Goal: Information Seeking & Learning: Check status

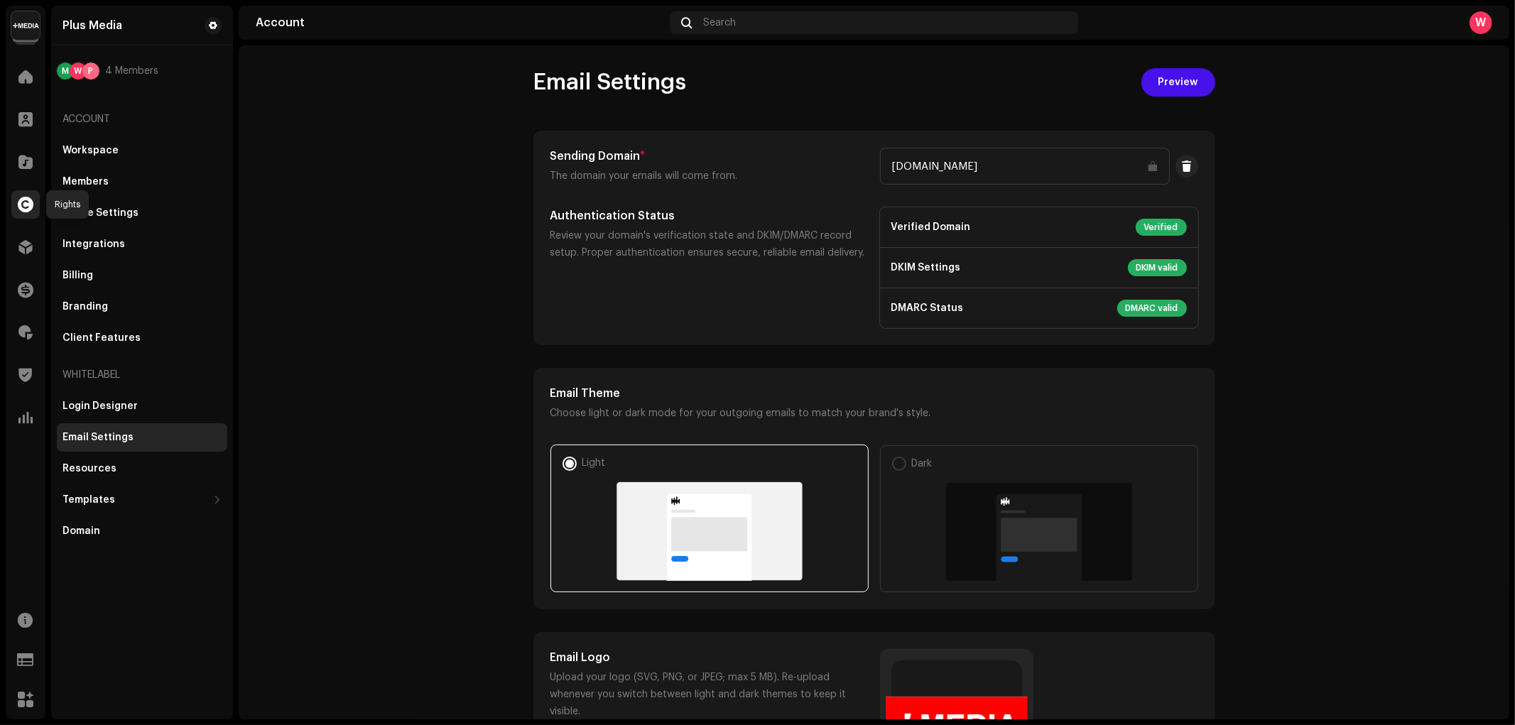
click at [24, 207] on span at bounding box center [26, 204] width 16 height 11
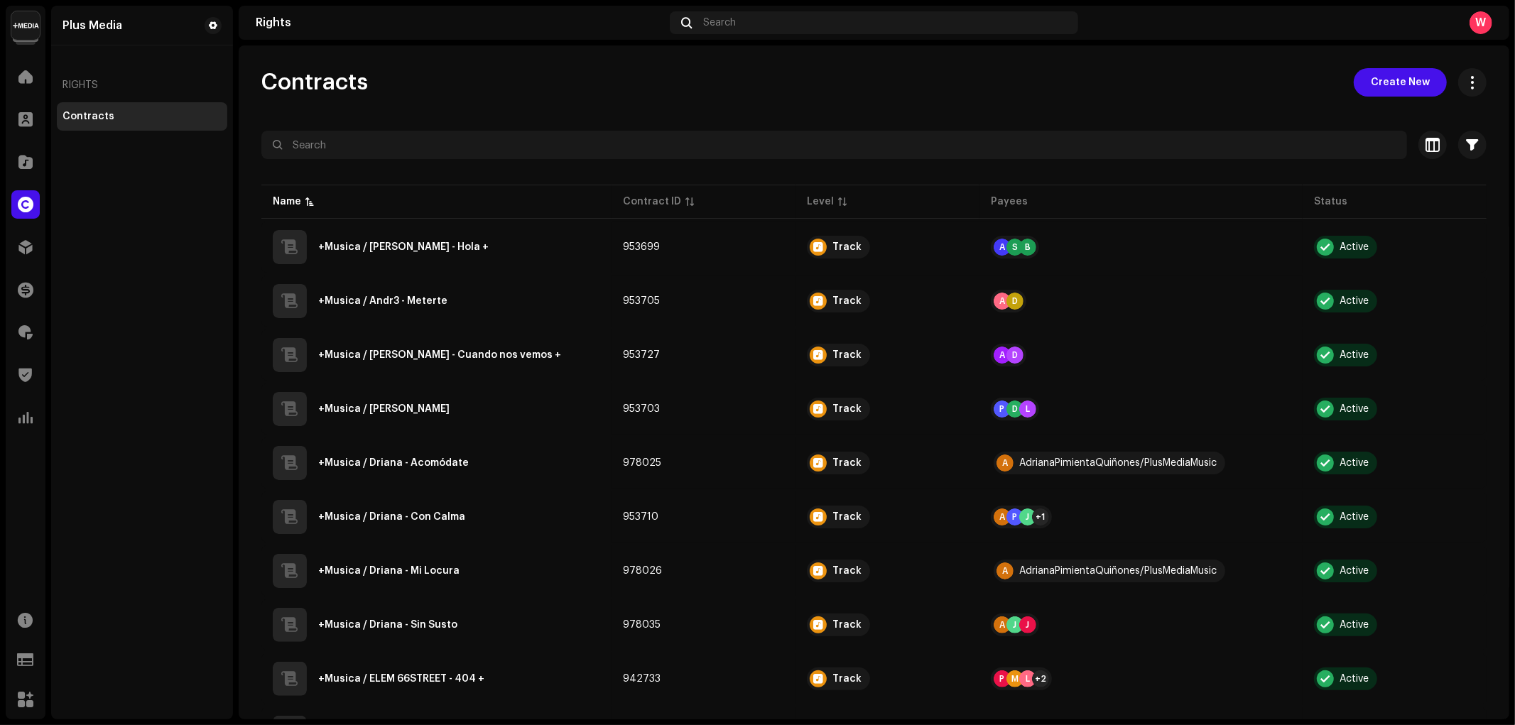
click at [558, 83] on div "Contracts Create New" at bounding box center [873, 82] width 1225 height 28
click at [22, 288] on span at bounding box center [26, 289] width 16 height 11
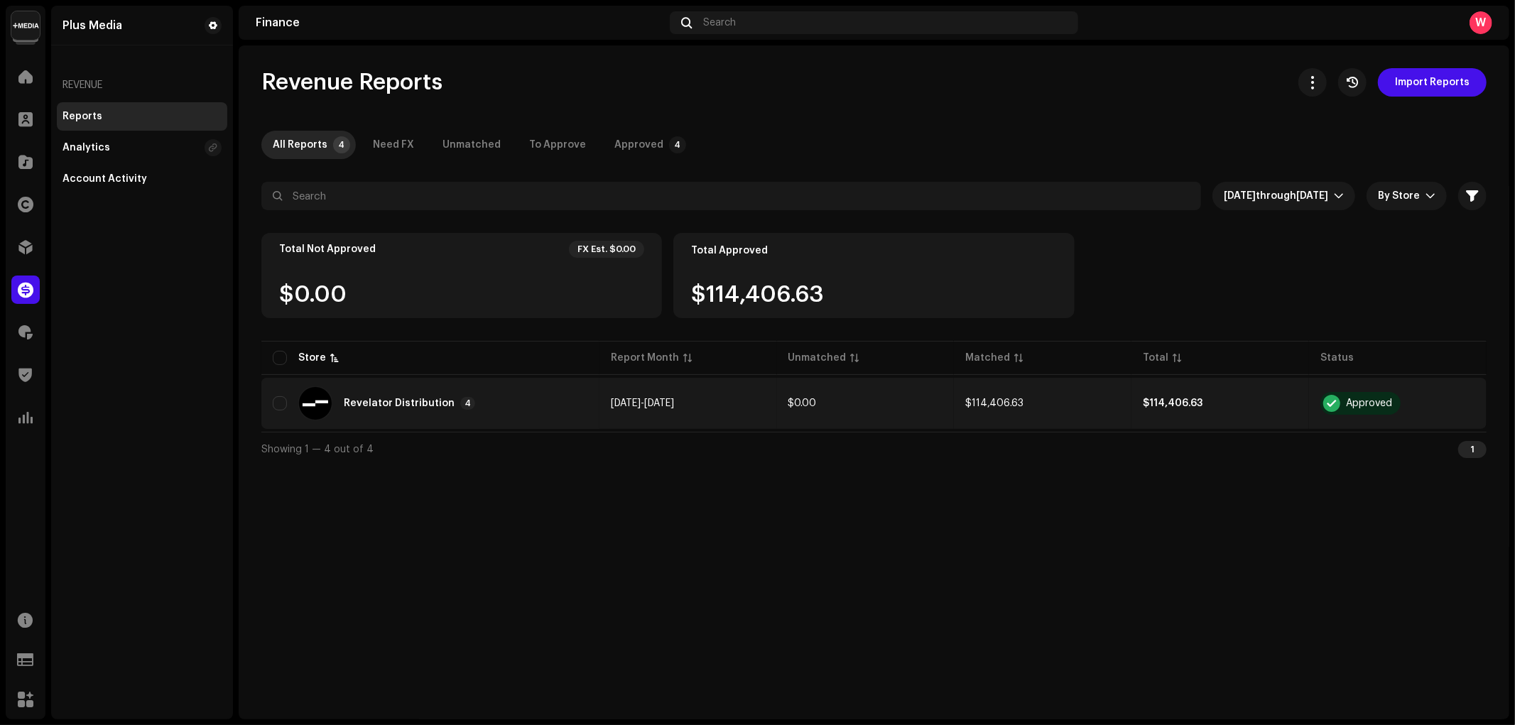
click at [365, 408] on div "Revelator Distribution 4" at bounding box center [409, 403] width 131 height 13
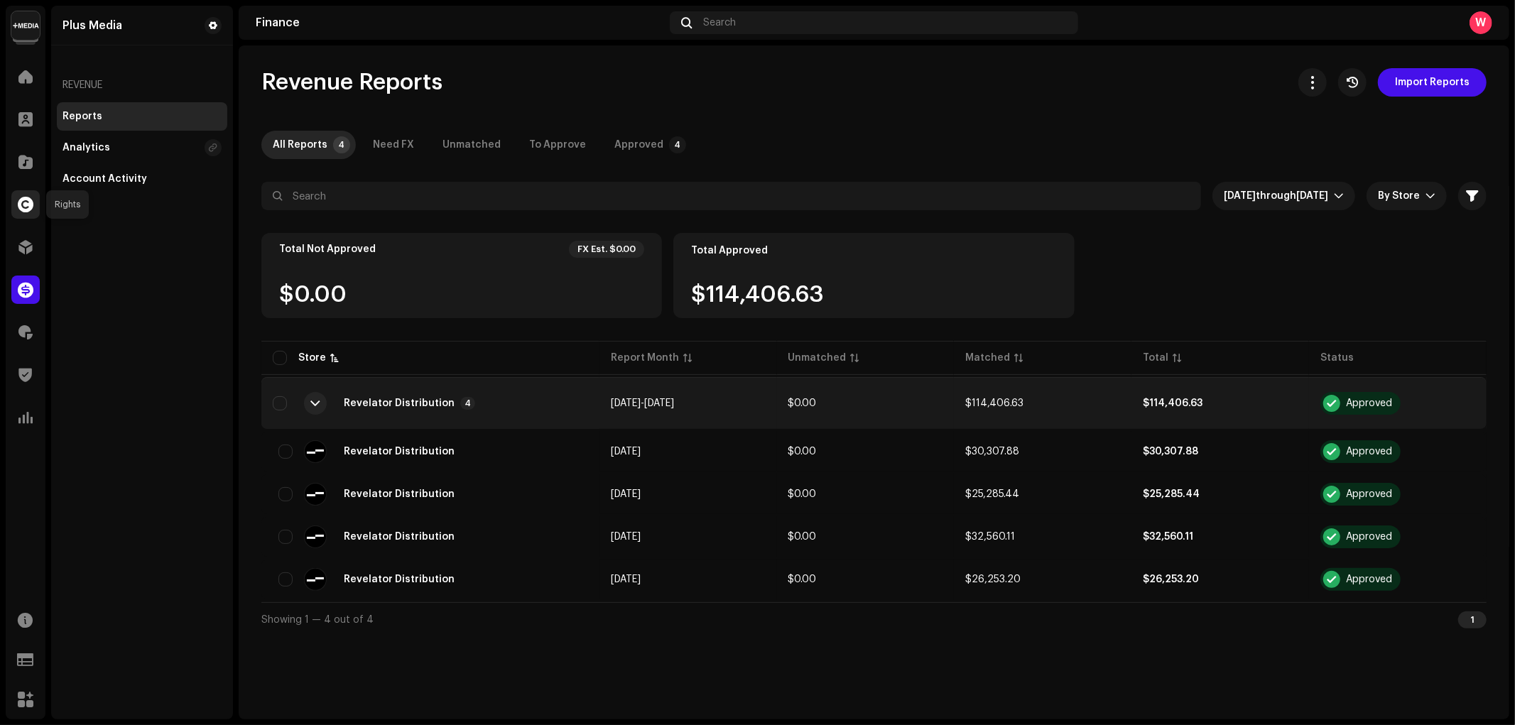
click at [26, 214] on div at bounding box center [25, 204] width 28 height 28
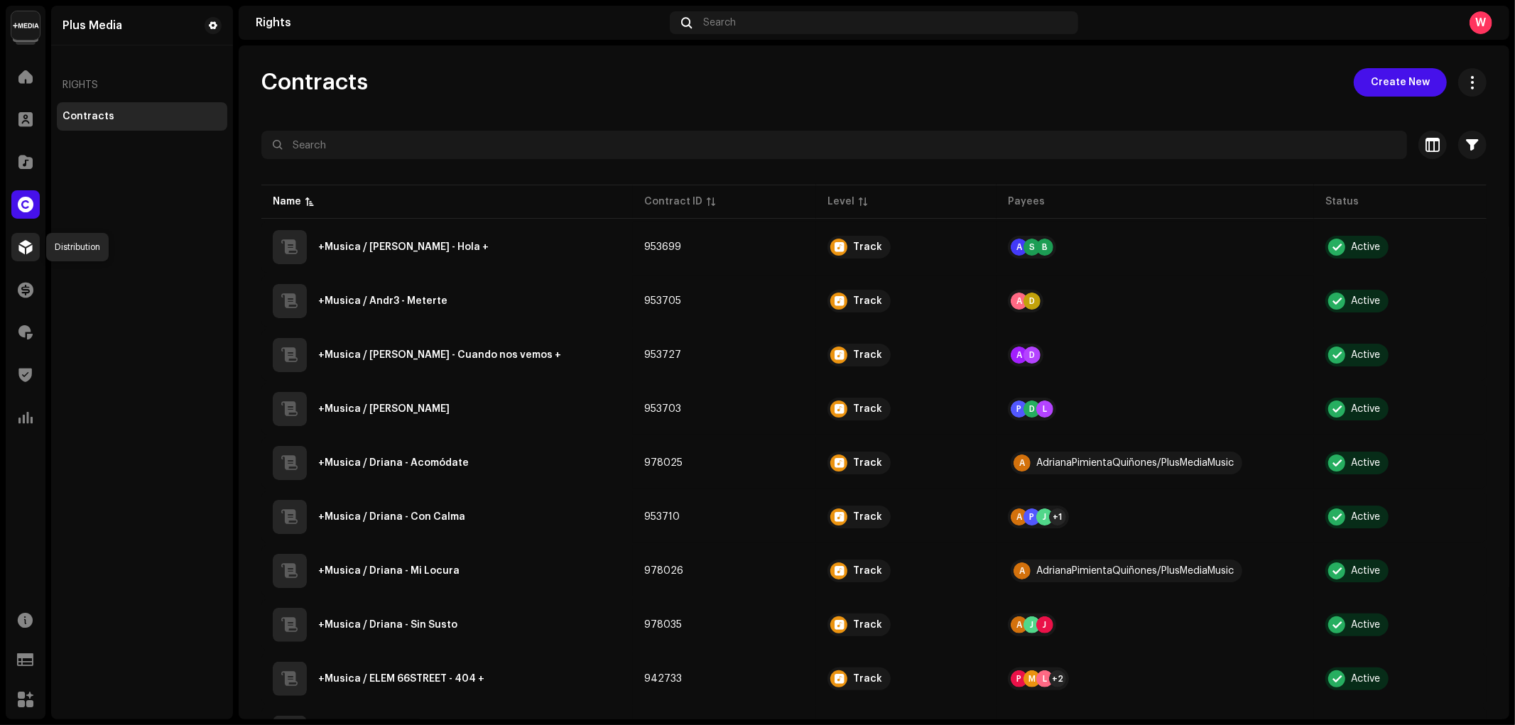
click at [24, 247] on span at bounding box center [25, 247] width 14 height 11
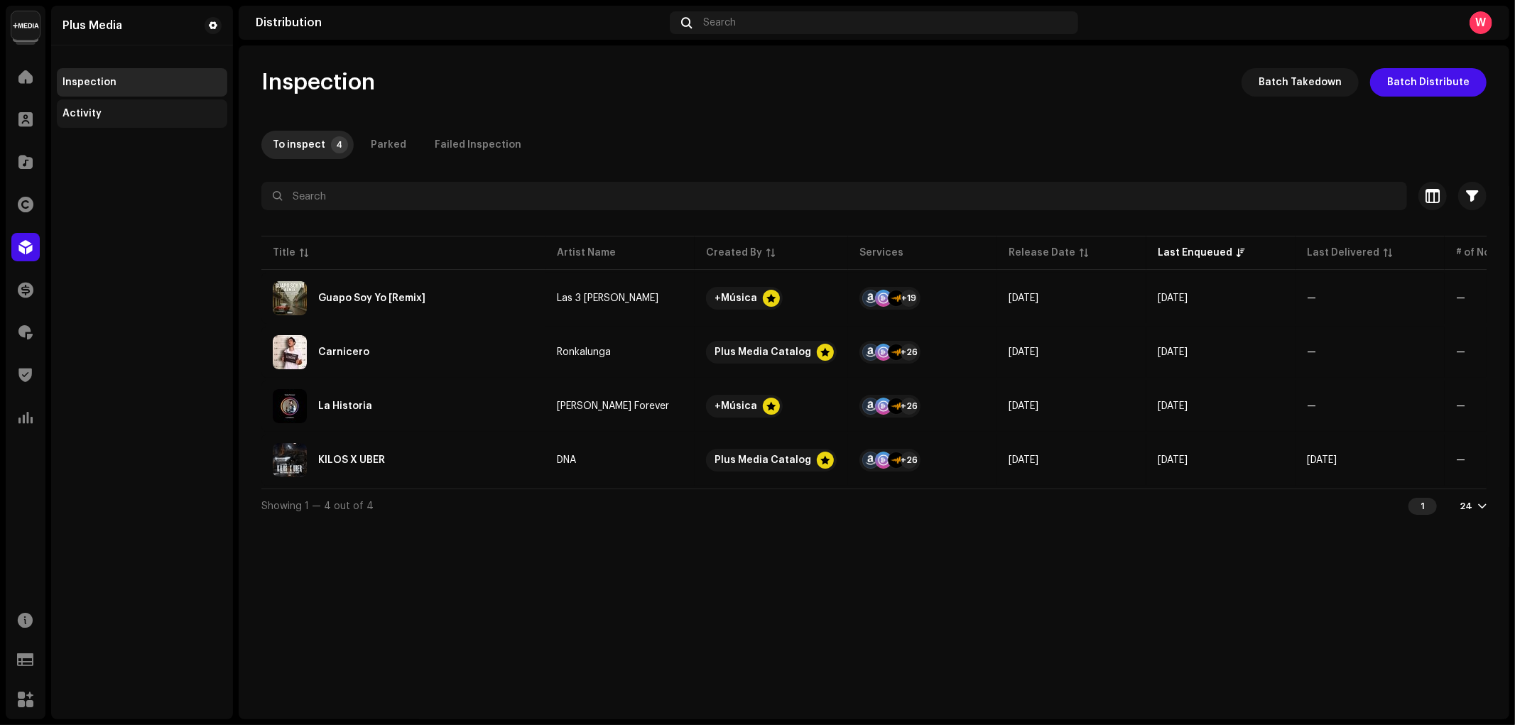
click at [112, 103] on div "Activity" at bounding box center [142, 113] width 170 height 28
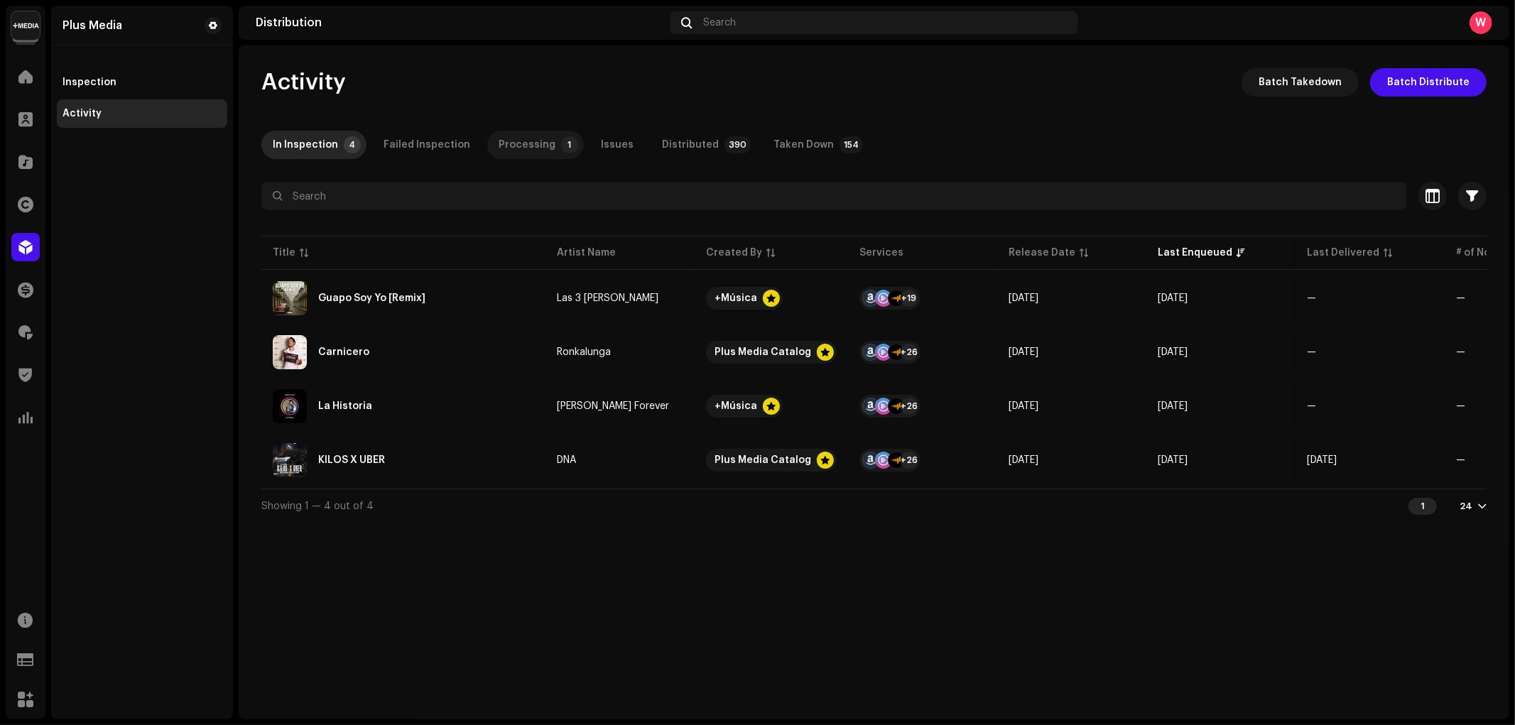
click at [536, 147] on div "Processing" at bounding box center [527, 145] width 57 height 28
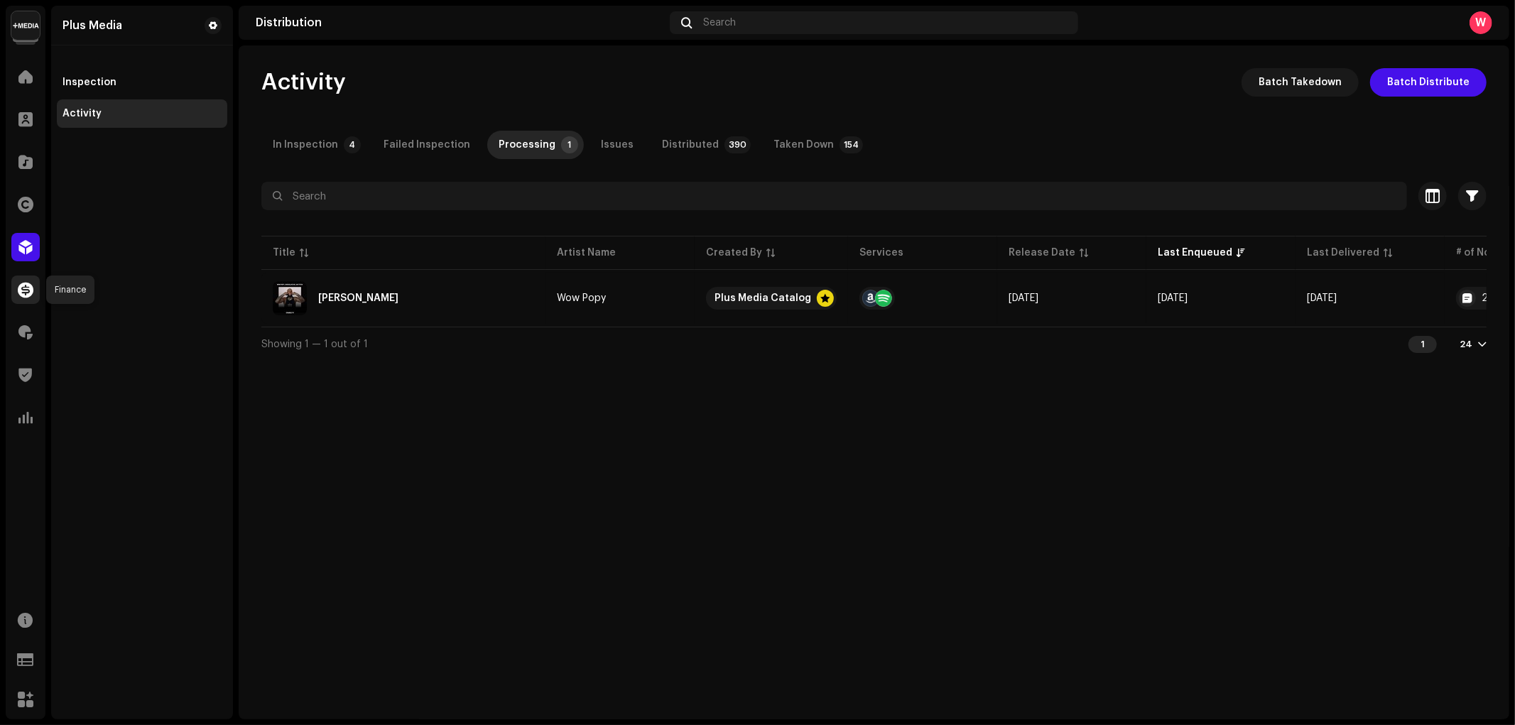
click at [25, 287] on span at bounding box center [26, 289] width 16 height 11
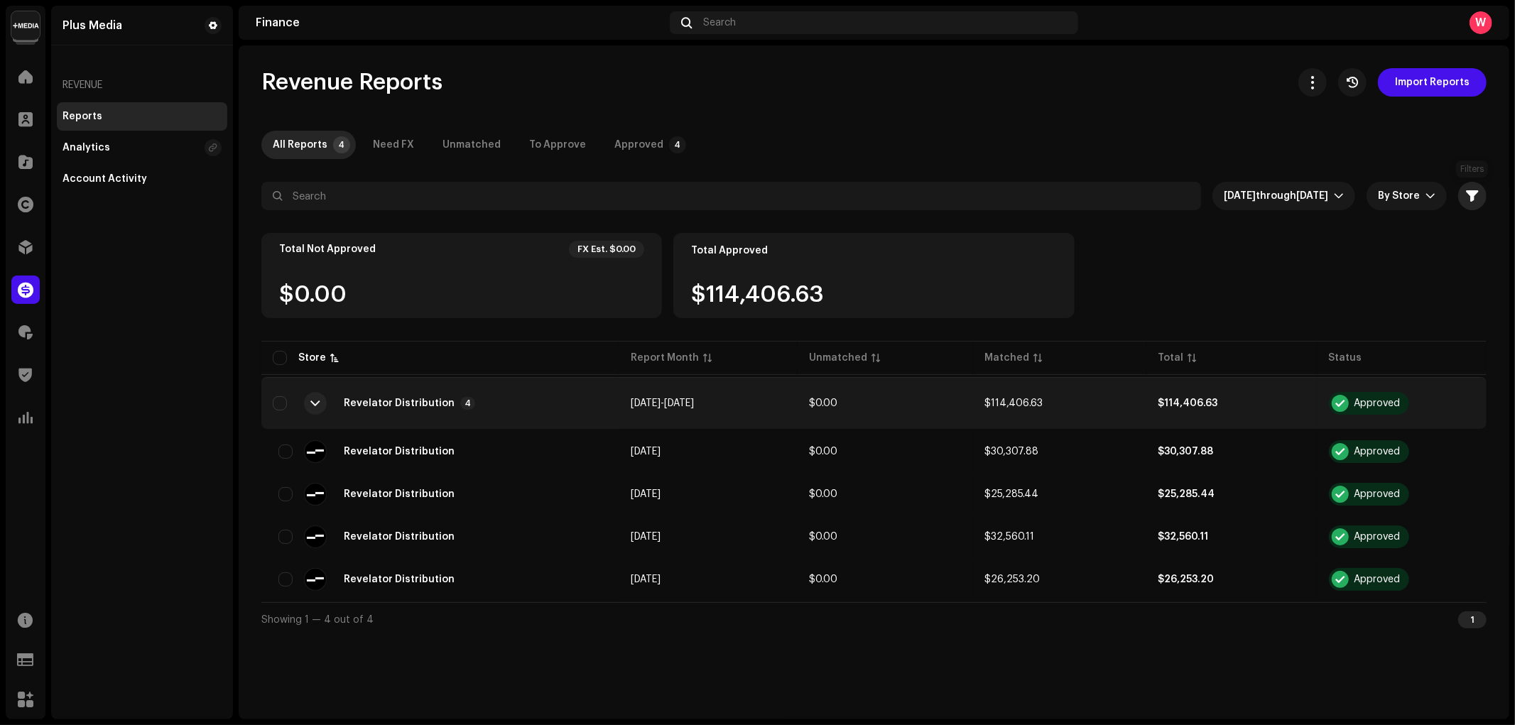
click at [1471, 192] on span "button" at bounding box center [1473, 195] width 12 height 11
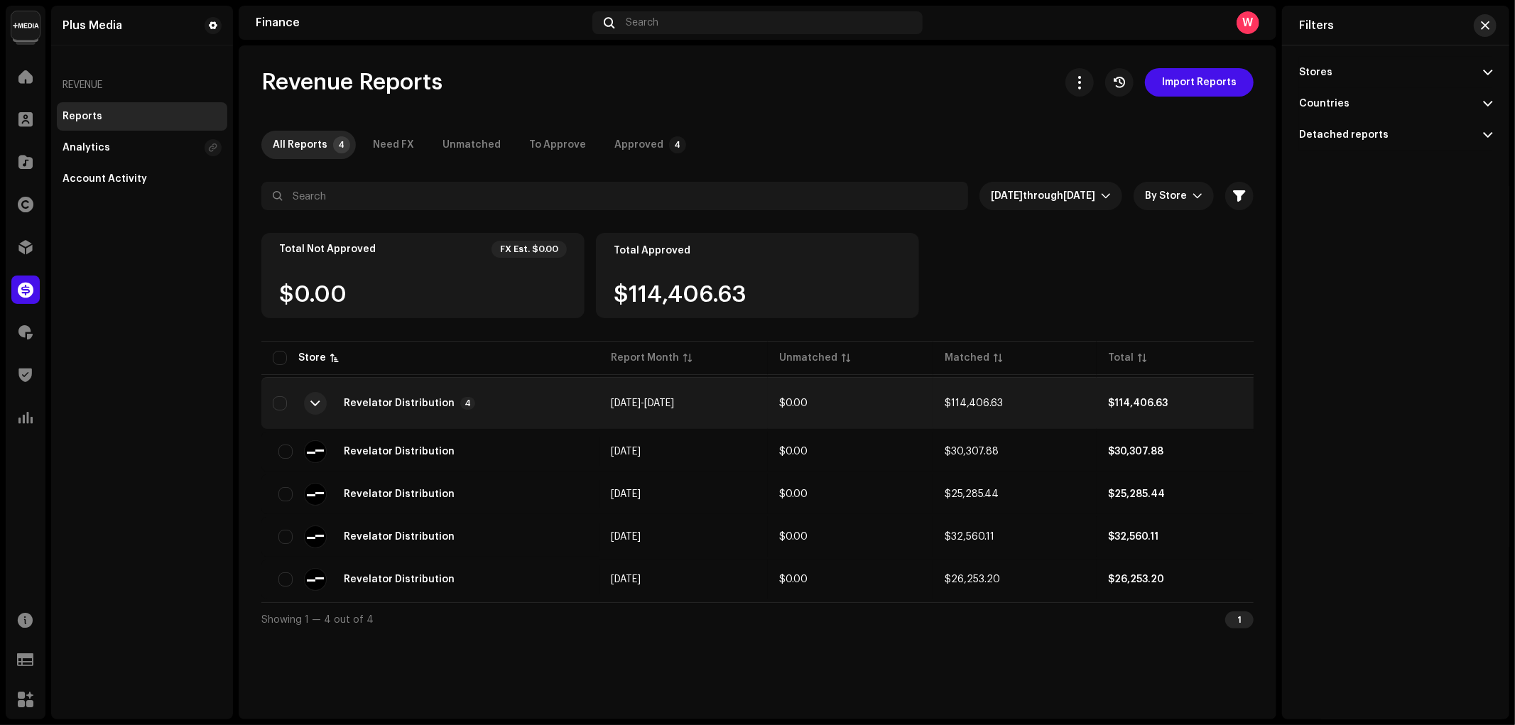
click at [1479, 22] on button "button" at bounding box center [1485, 25] width 23 height 23
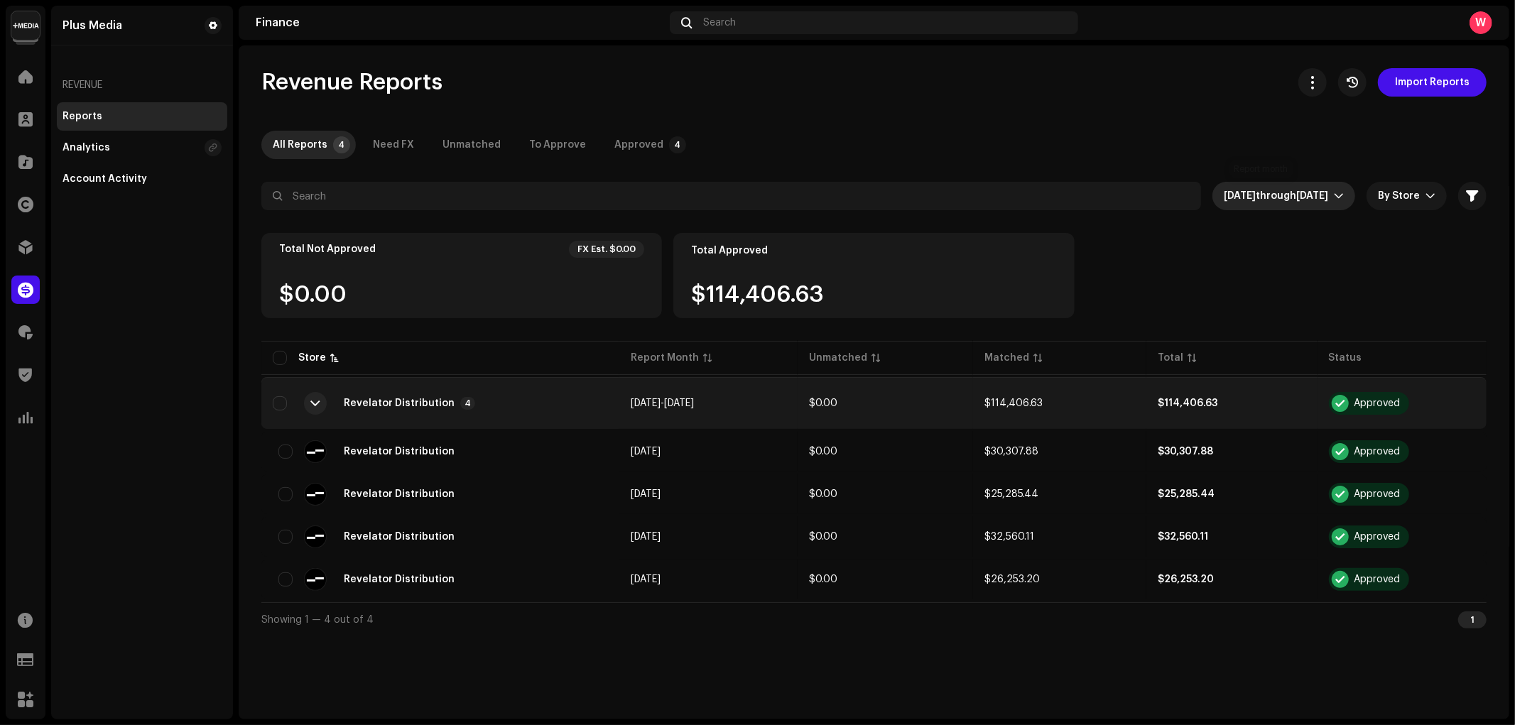
click at [1279, 201] on span "[DATE] through [DATE]" at bounding box center [1279, 196] width 110 height 28
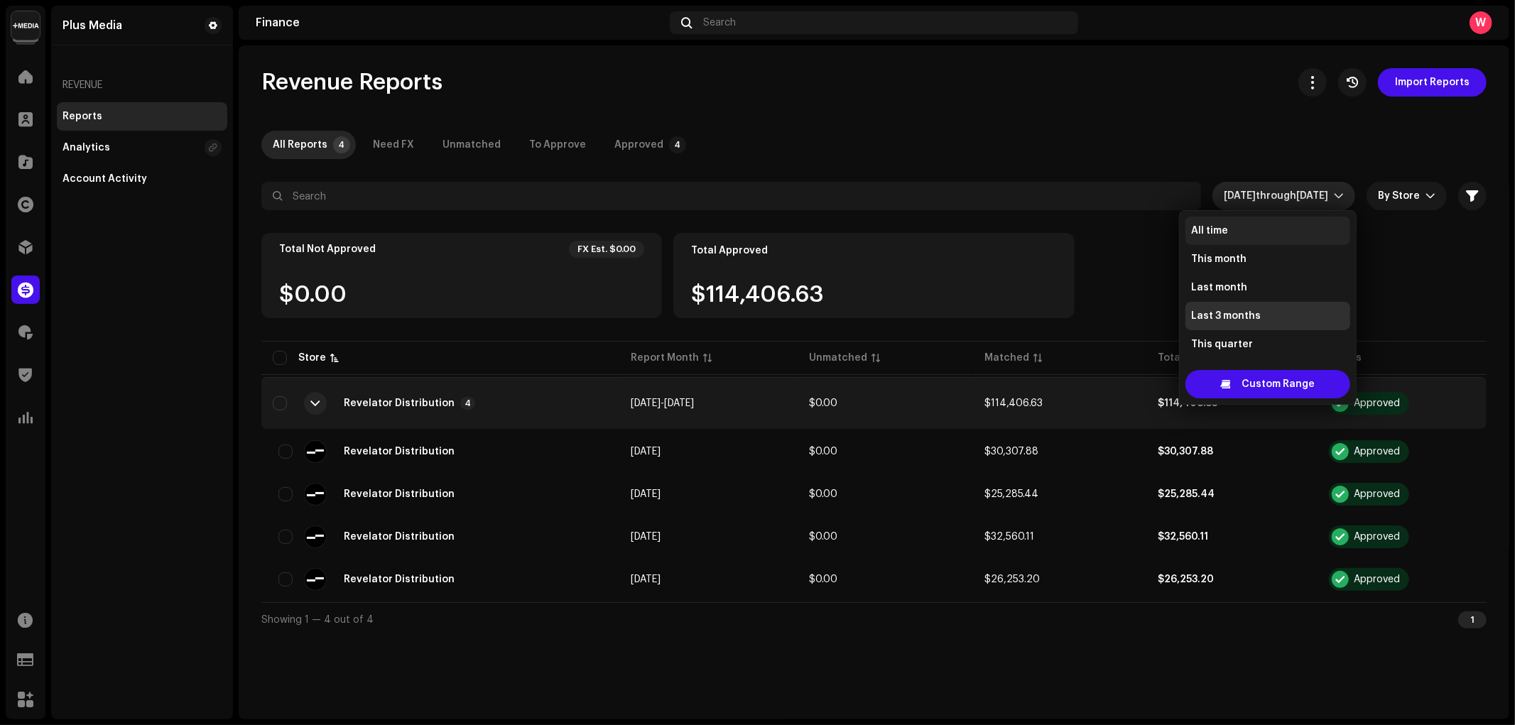
click at [1225, 229] on span "All time" at bounding box center [1209, 231] width 37 height 14
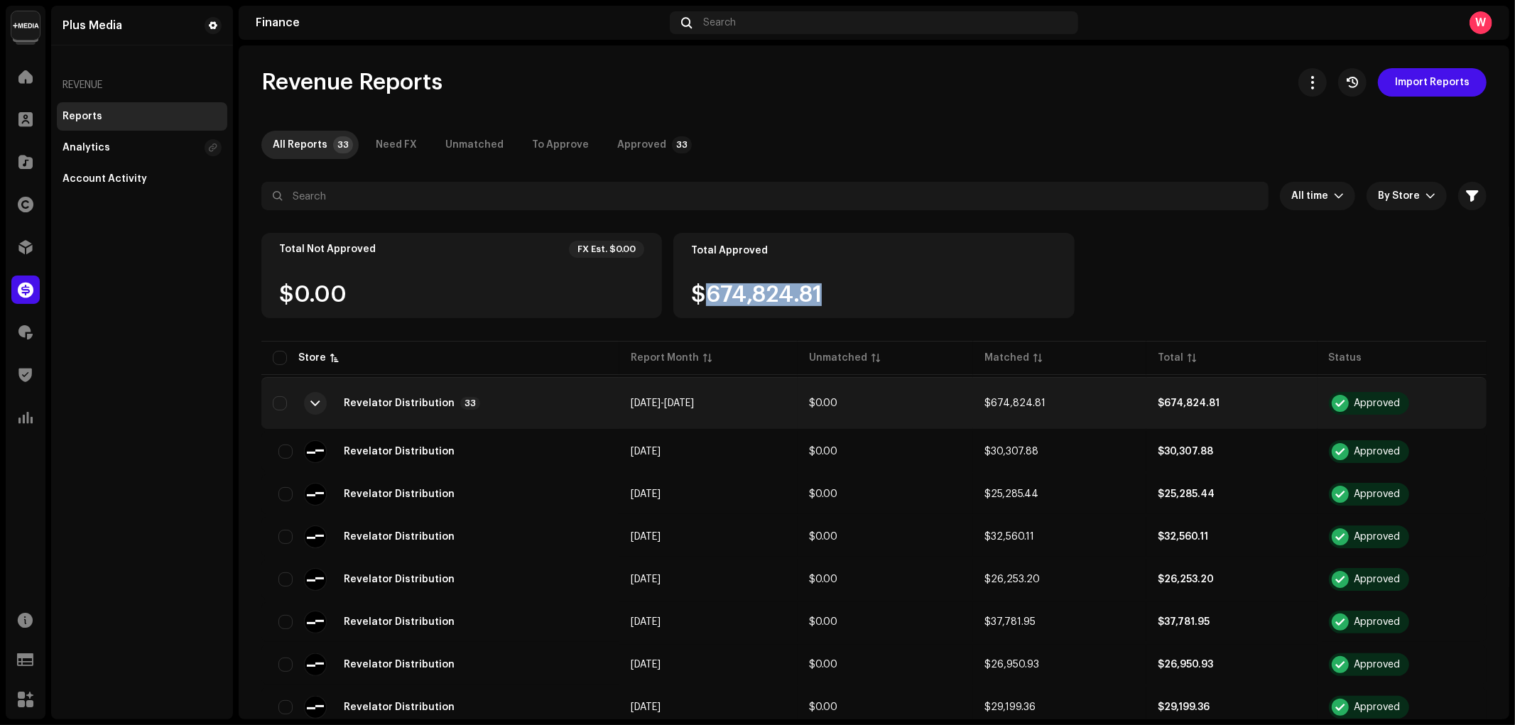
drag, startPoint x: 711, startPoint y: 300, endPoint x: 838, endPoint y: 301, distance: 127.2
click at [838, 301] on div "$674,824.81" at bounding box center [873, 294] width 365 height 23
click at [882, 291] on div "$674,824.81" at bounding box center [873, 294] width 365 height 23
drag, startPoint x: 701, startPoint y: 292, endPoint x: 806, endPoint y: 302, distance: 104.9
click at [848, 296] on div "$674,824.81" at bounding box center [873, 294] width 365 height 23
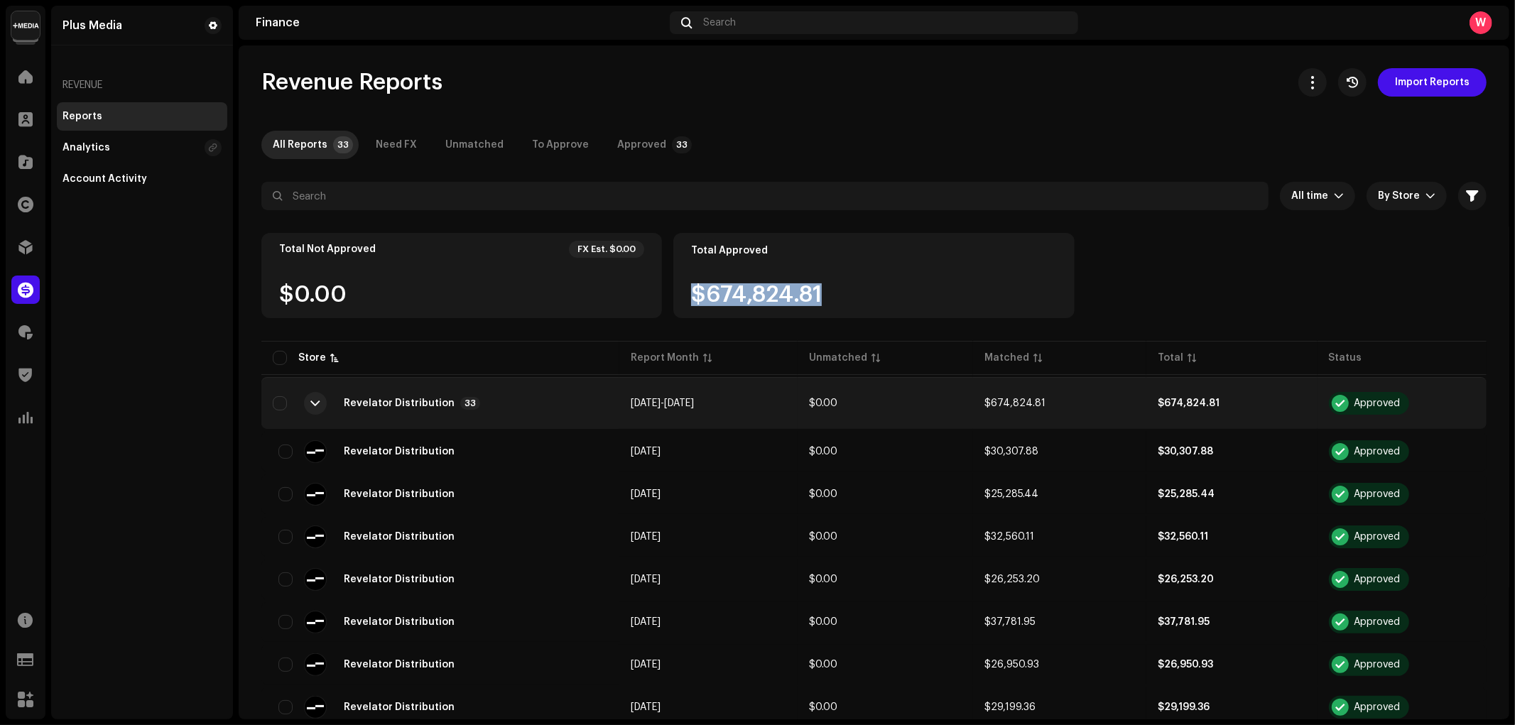
drag, startPoint x: 718, startPoint y: 297, endPoint x: 882, endPoint y: 302, distance: 163.5
click at [882, 302] on div "$674,824.81" at bounding box center [873, 294] width 365 height 23
click at [884, 300] on div "$674,824.81" at bounding box center [873, 294] width 365 height 23
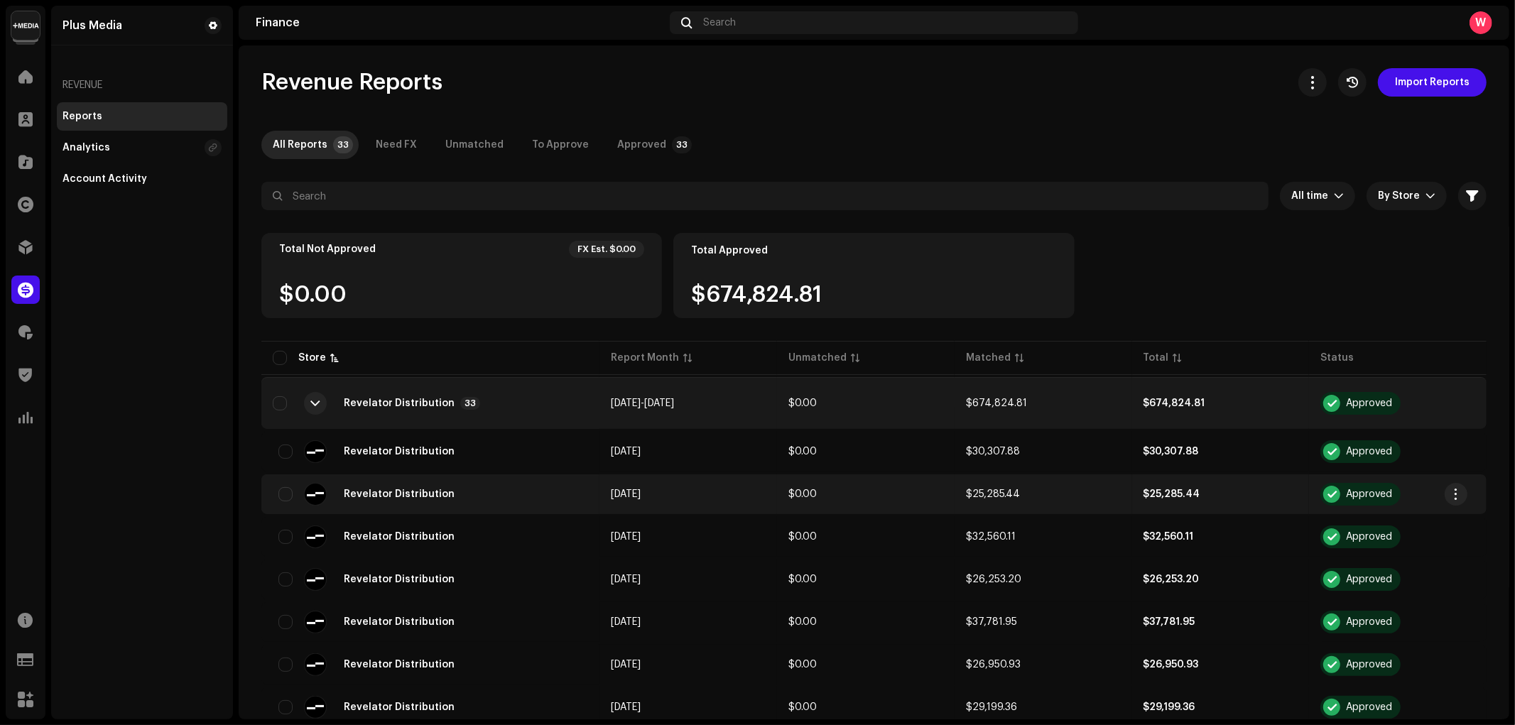
scroll to position [79, 0]
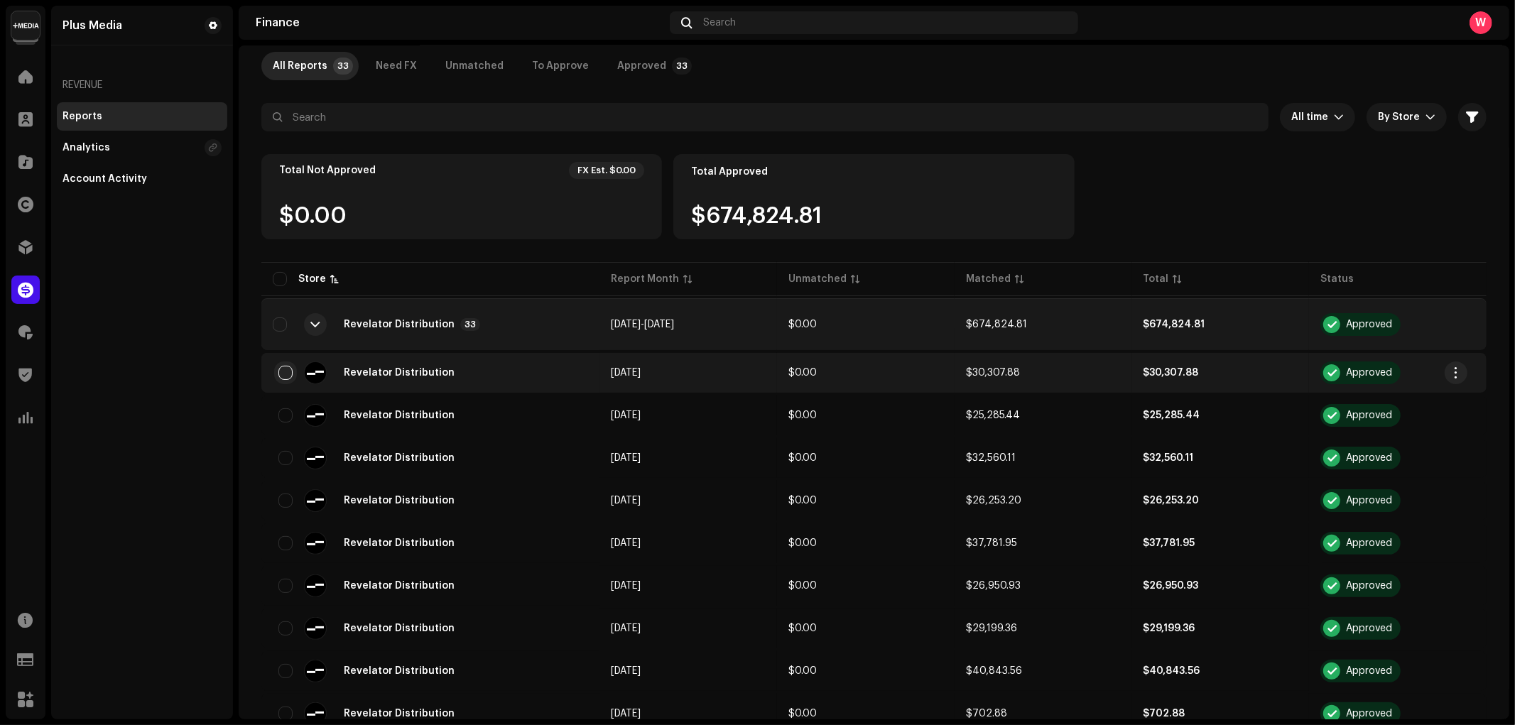
click at [284, 373] on input "checkbox" at bounding box center [285, 373] width 14 height 14
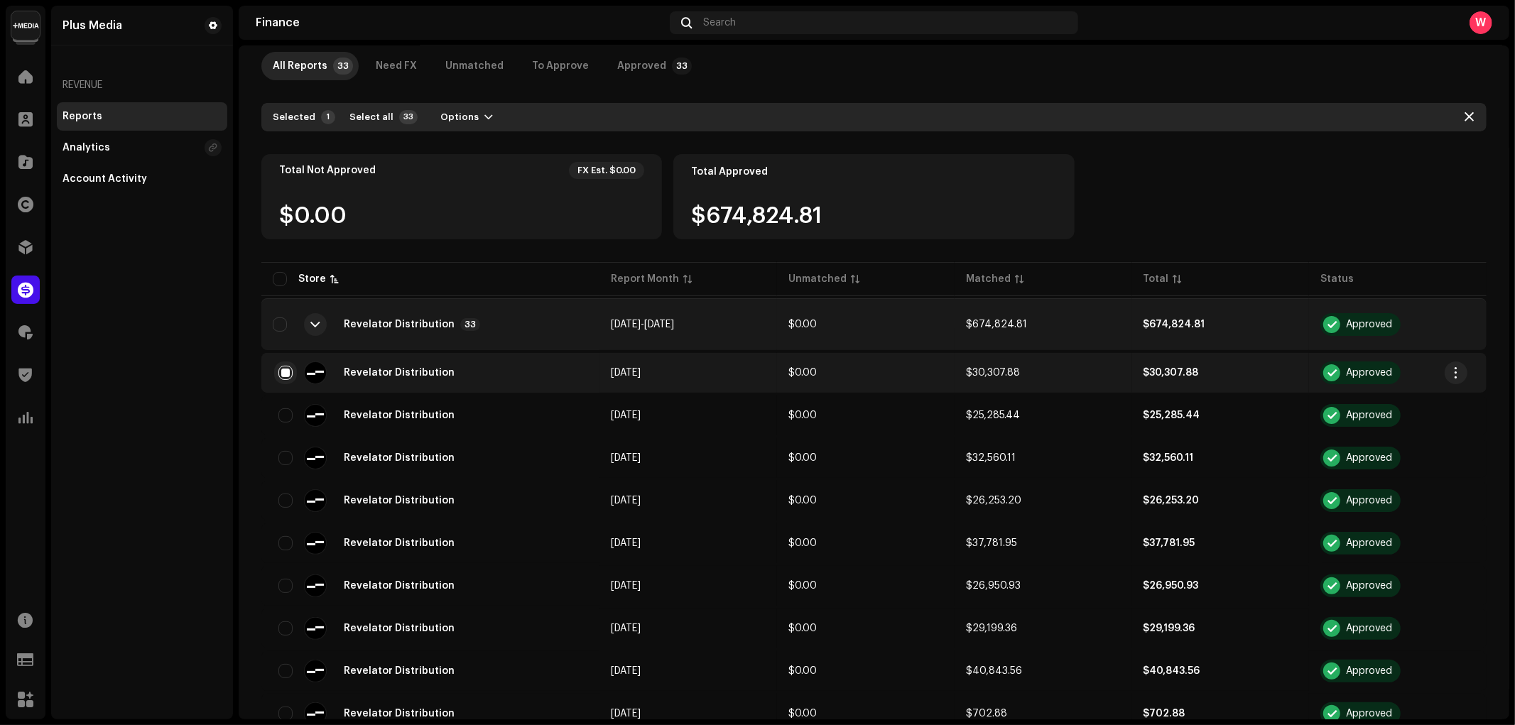
click at [281, 372] on input "checkbox" at bounding box center [285, 373] width 14 height 14
checkbox input "false"
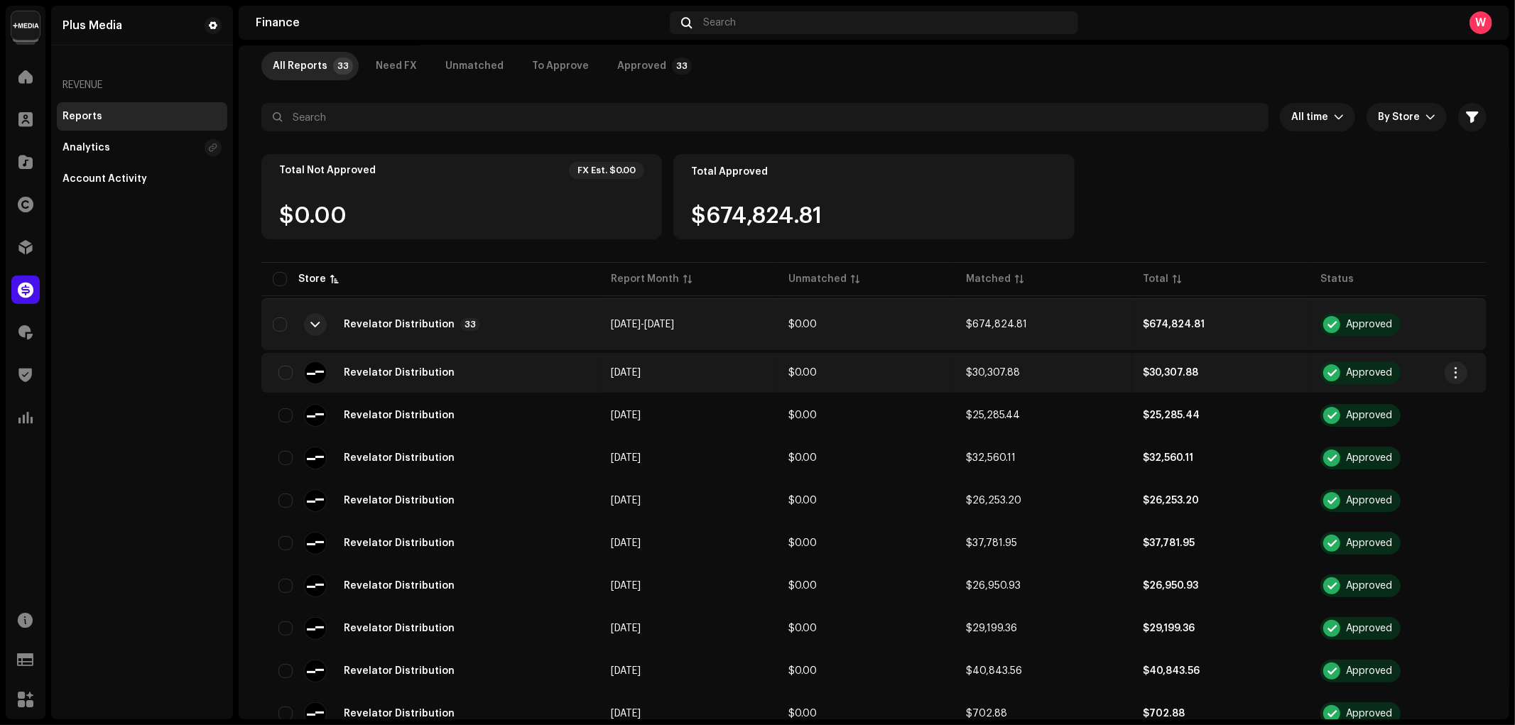
click at [592, 375] on td "Revelator Distribution" at bounding box center [430, 373] width 338 height 40
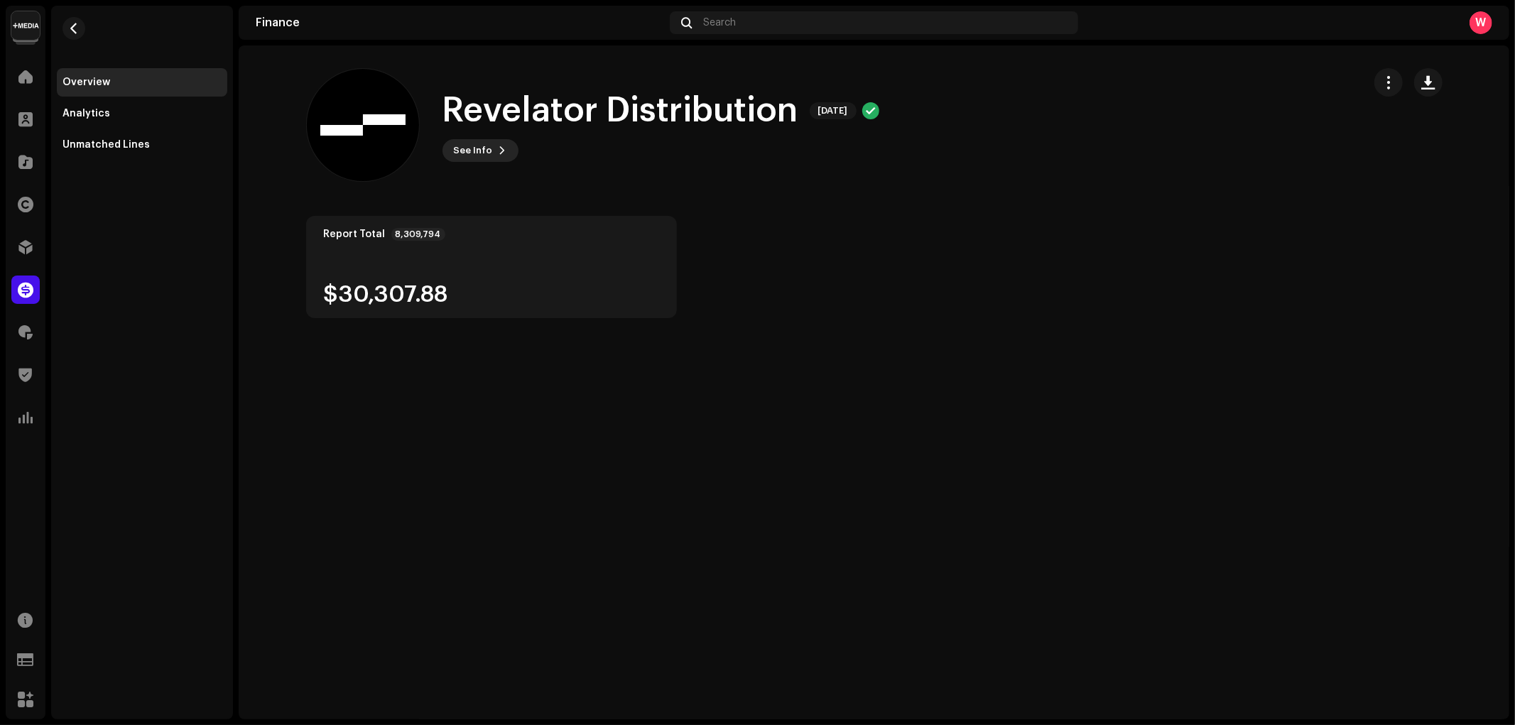
click at [484, 151] on span "See Info" at bounding box center [473, 150] width 39 height 28
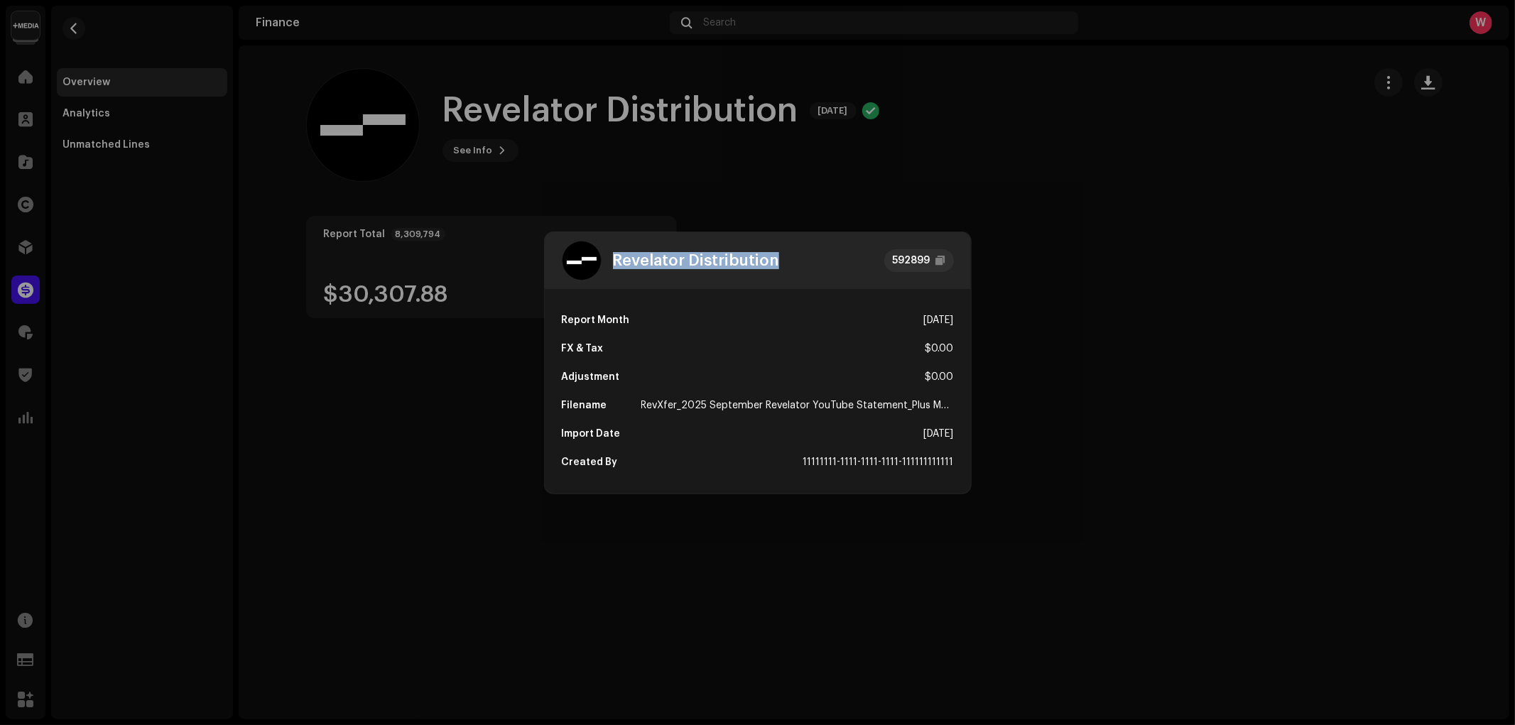
drag, startPoint x: 622, startPoint y: 259, endPoint x: 792, endPoint y: 267, distance: 170.0
click at [792, 267] on div "Revelator Distribution 592899" at bounding box center [758, 260] width 426 height 57
click at [828, 261] on div "Revelator Distribution 592899" at bounding box center [758, 260] width 426 height 57
drag, startPoint x: 618, startPoint y: 258, endPoint x: 817, endPoint y: 264, distance: 199.0
click at [806, 261] on div "Revelator Distribution 592899" at bounding box center [758, 260] width 426 height 57
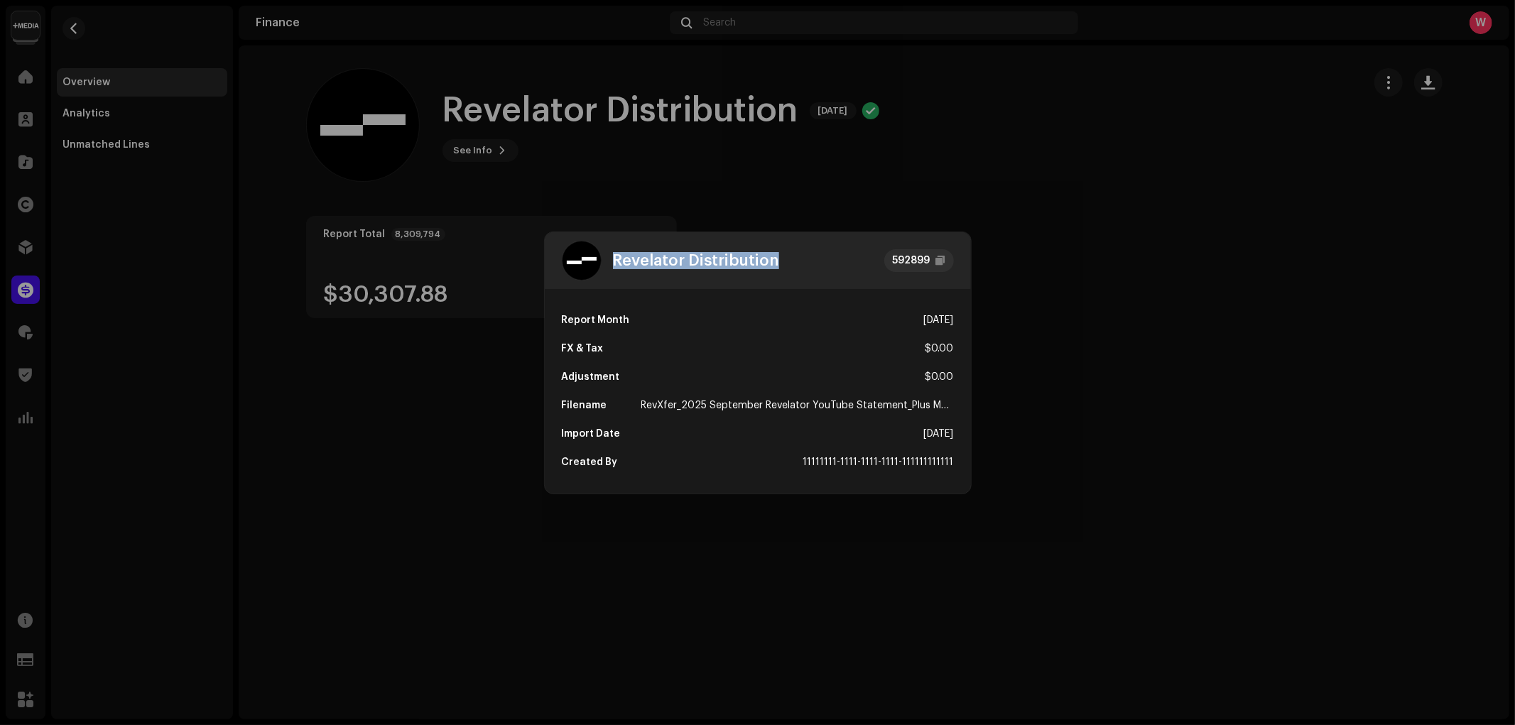
click at [821, 264] on div "Revelator Distribution 592899" at bounding box center [758, 260] width 426 height 57
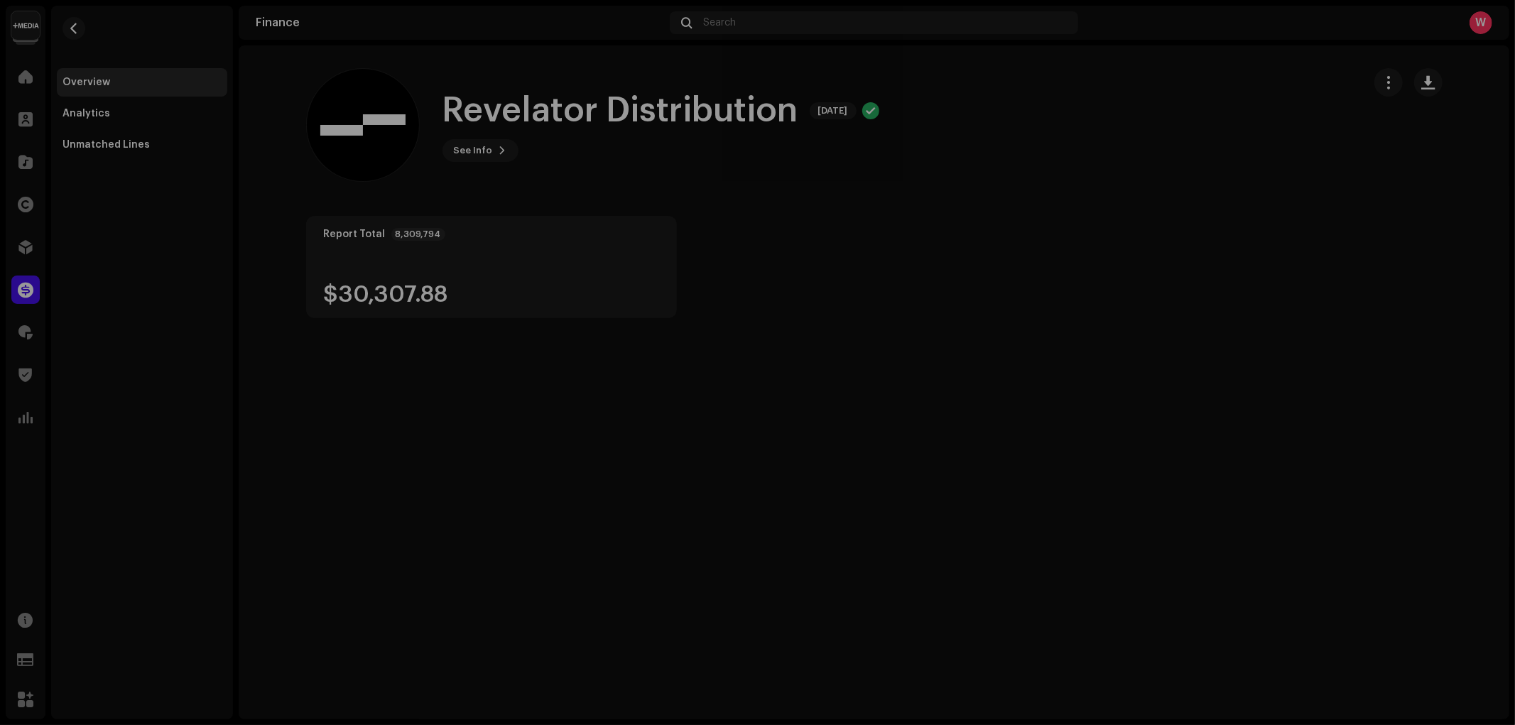
click at [786, 200] on div "Revelator Distribution 592899 Report Month [DATE] FX & Tax $0.00 Adjustment $0.…" at bounding box center [757, 362] width 1515 height 725
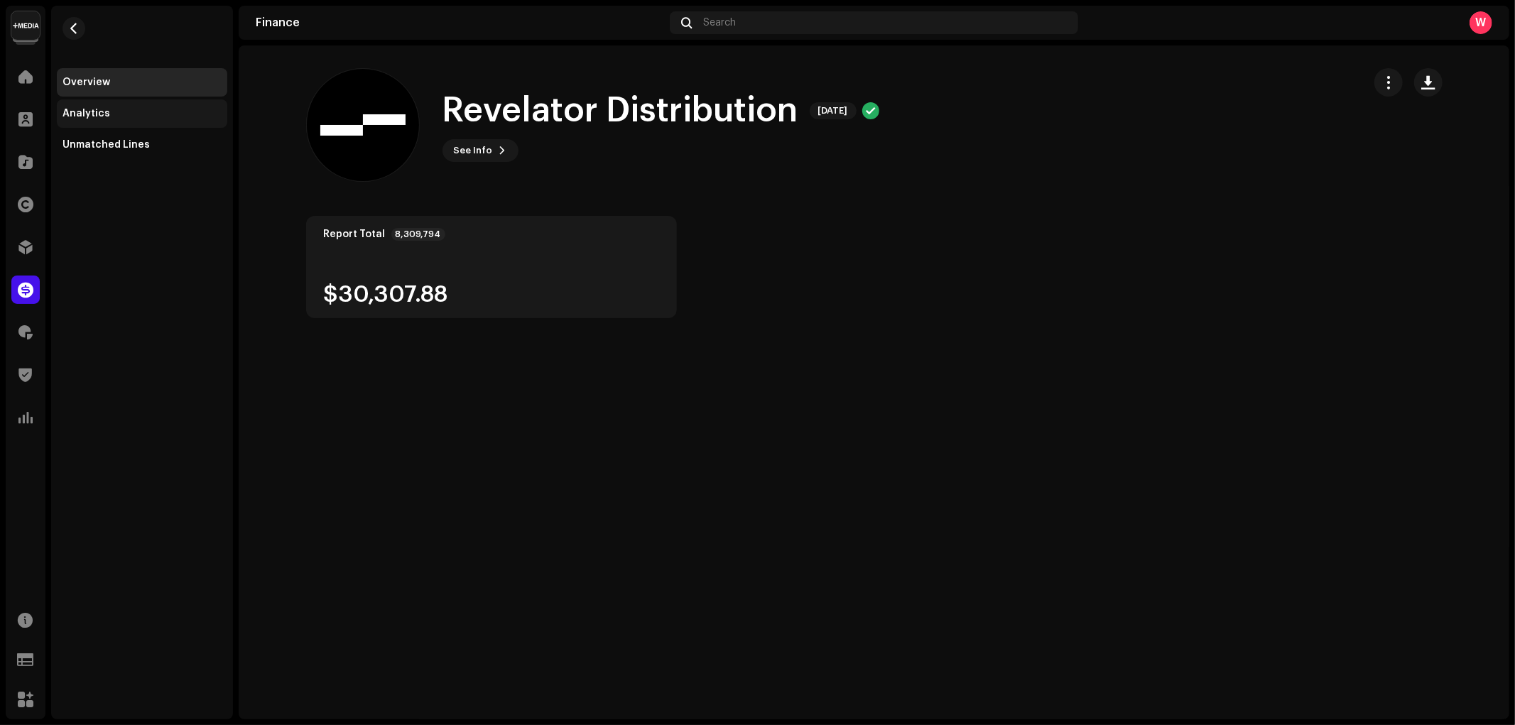
click at [102, 109] on div "Analytics" at bounding box center [87, 113] width 48 height 11
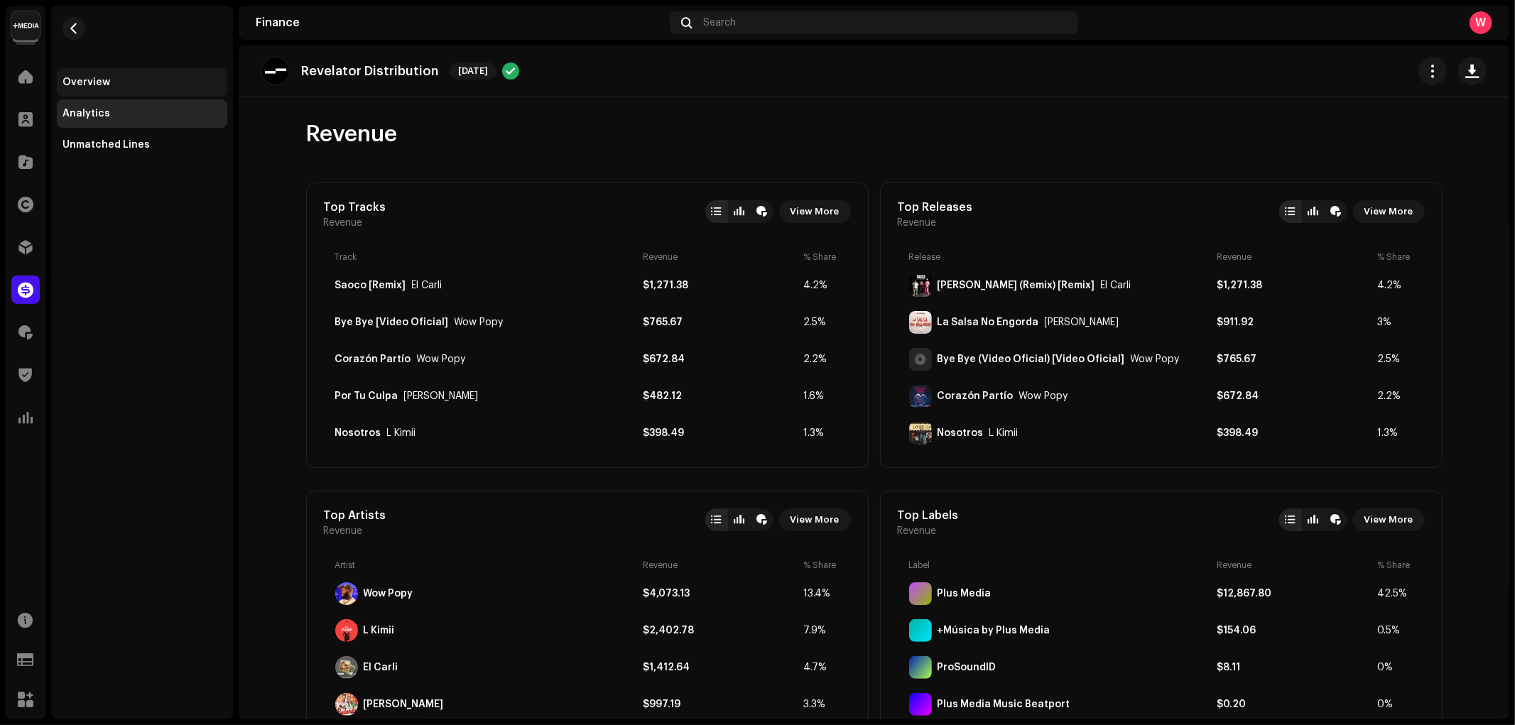
click at [84, 73] on div "Overview" at bounding box center [142, 82] width 170 height 28
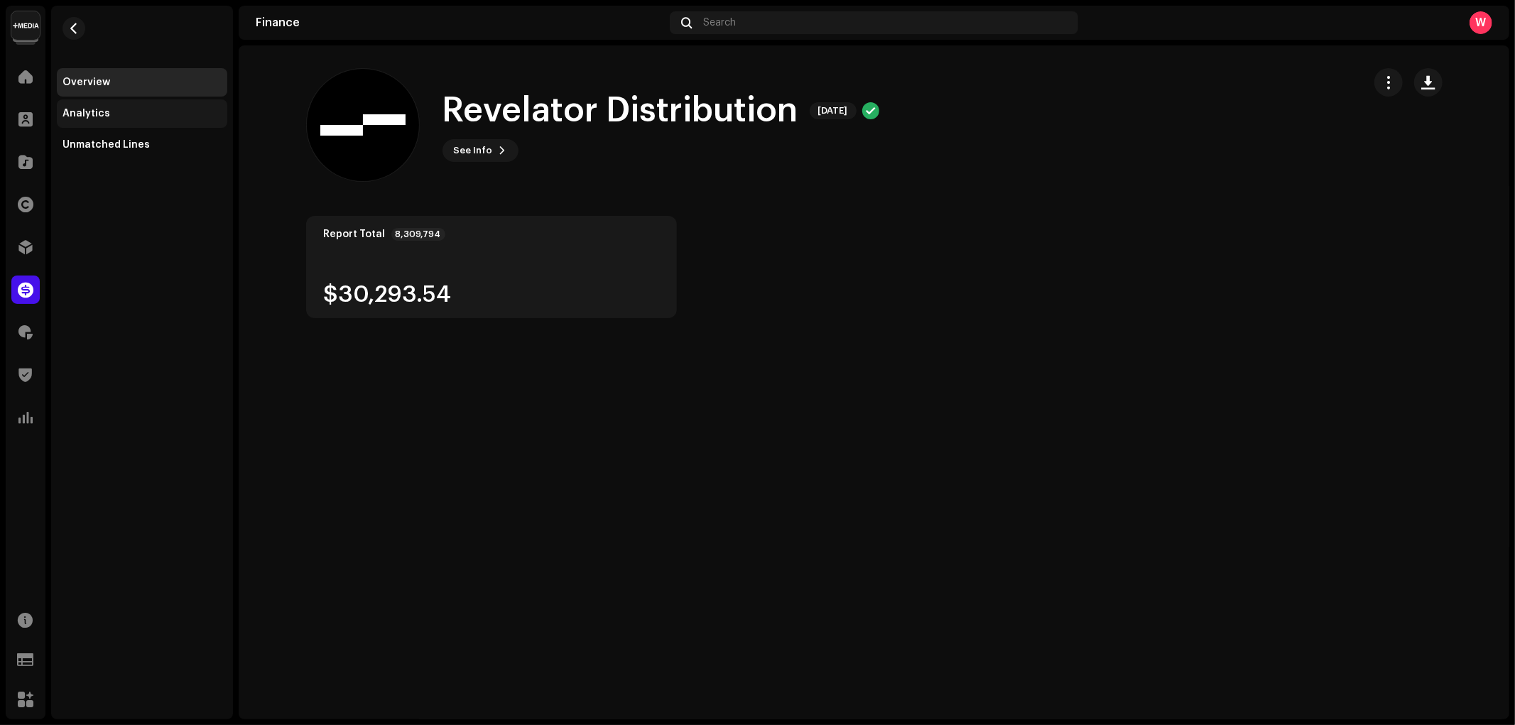
click at [107, 100] on div "Analytics" at bounding box center [142, 113] width 170 height 28
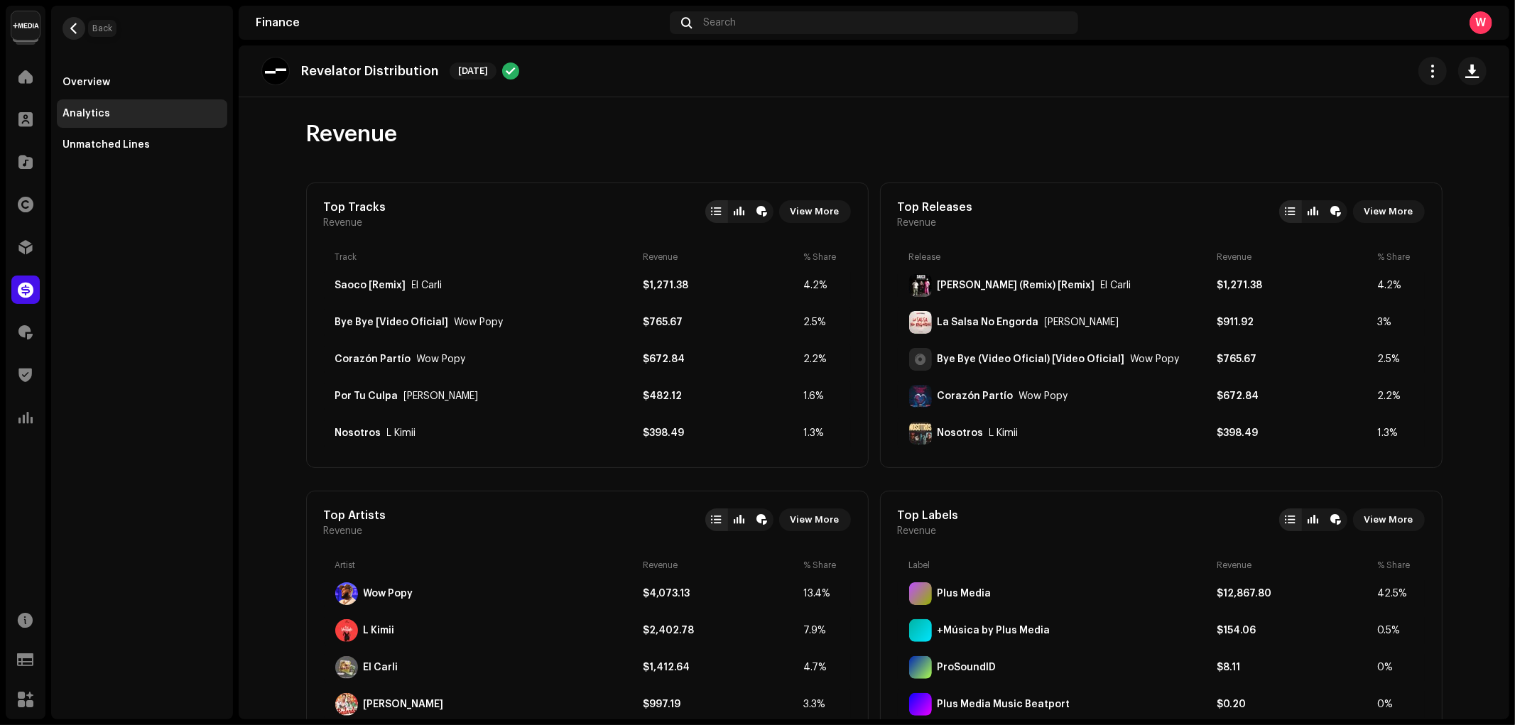
click at [75, 29] on span "button" at bounding box center [74, 28] width 11 height 11
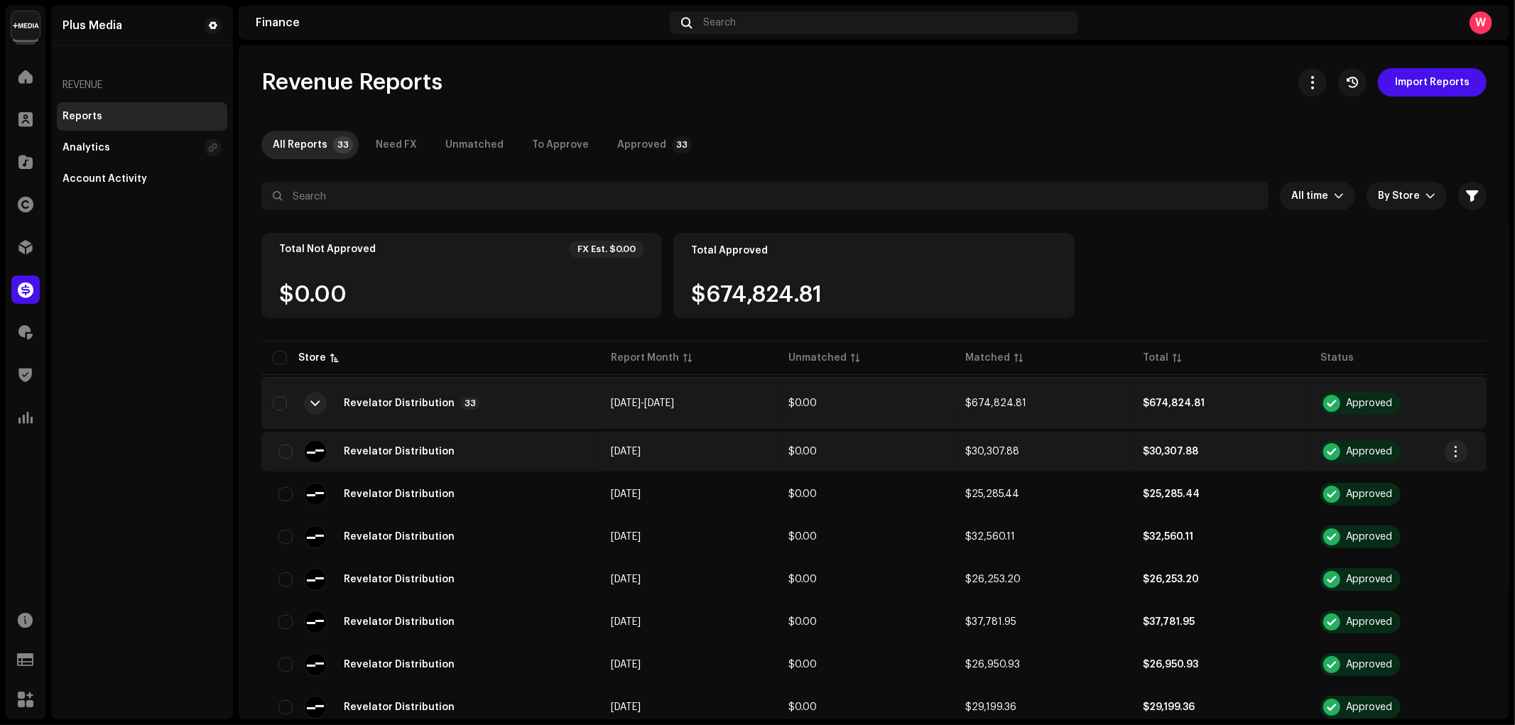
click at [542, 460] on div "Revelator Distribution" at bounding box center [430, 451] width 315 height 23
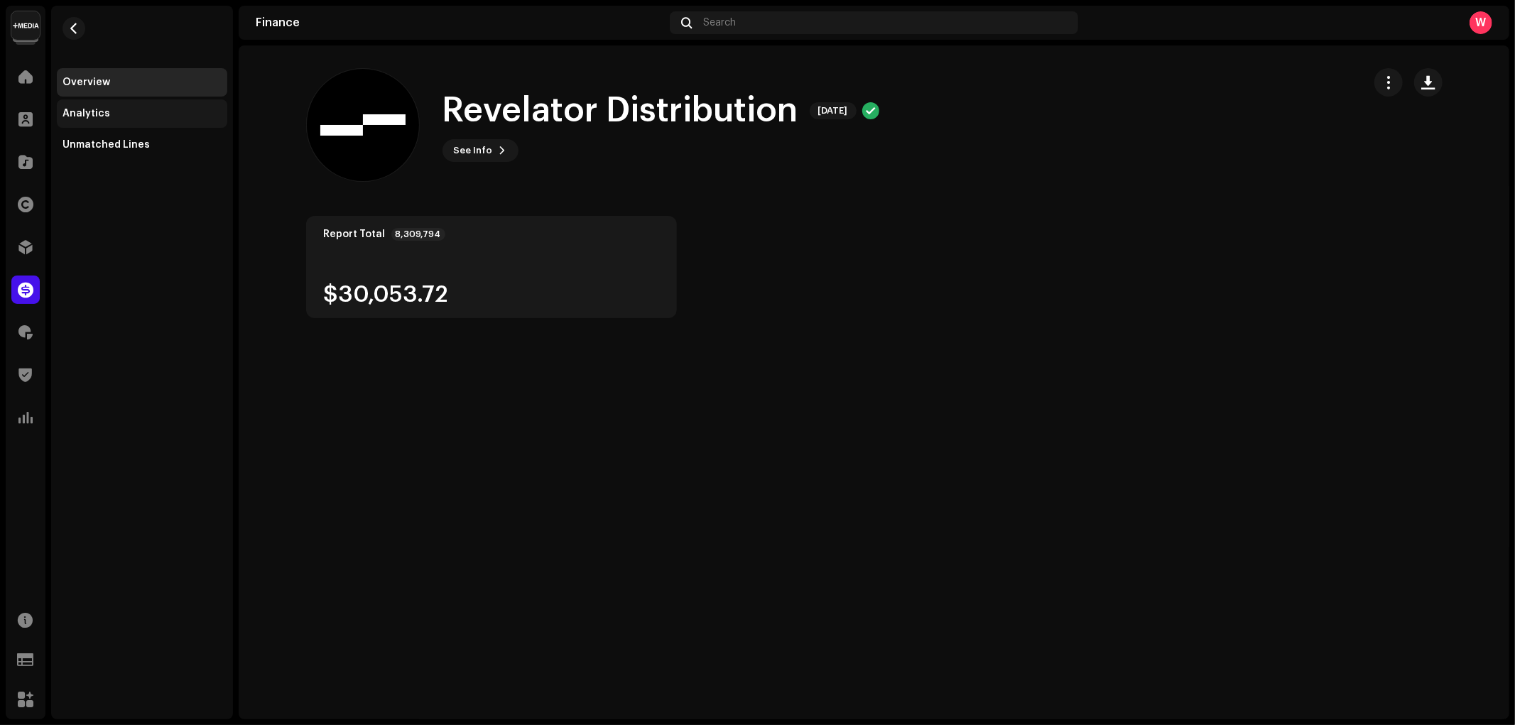
click at [133, 110] on div "Analytics" at bounding box center [142, 113] width 159 height 11
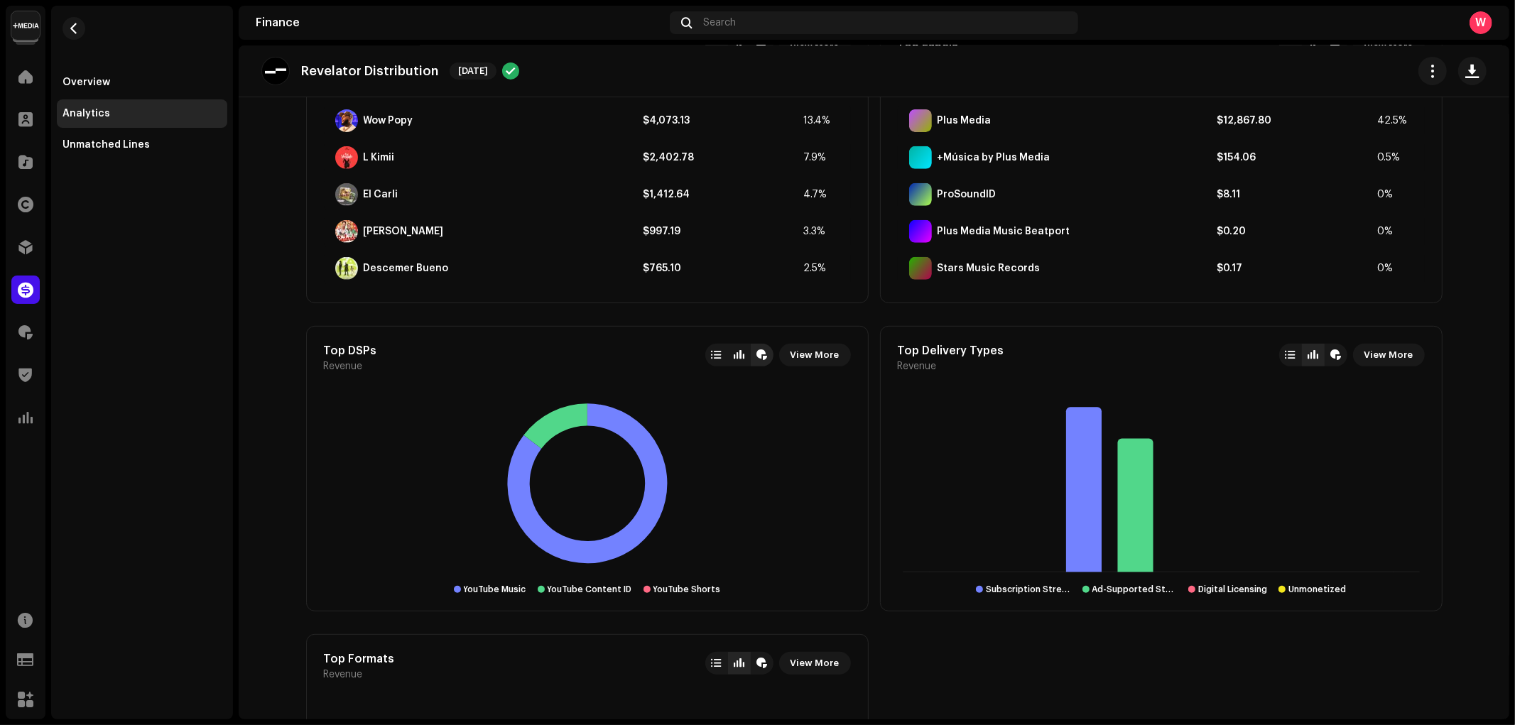
scroll to position [631, 0]
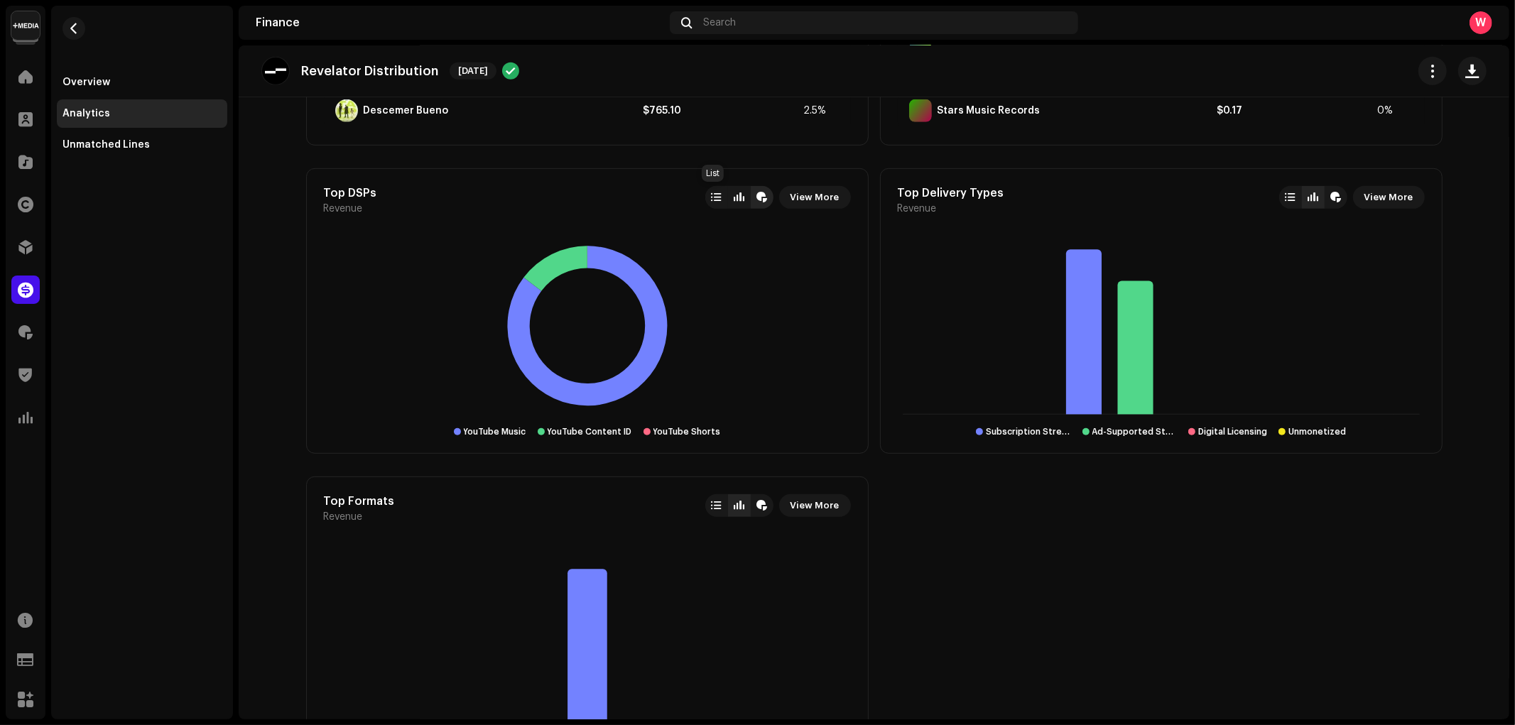
click at [719, 202] on div at bounding box center [716, 197] width 23 height 23
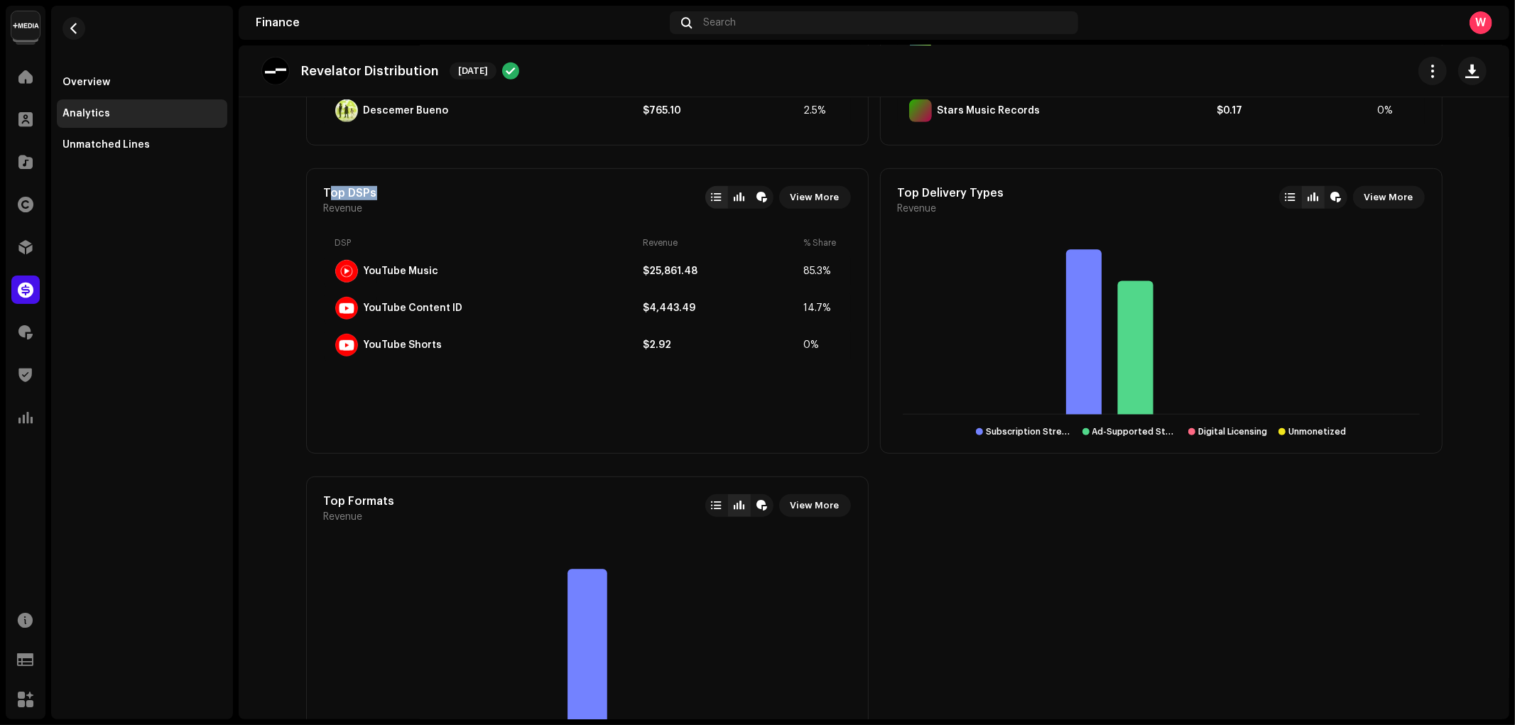
drag, startPoint x: 323, startPoint y: 189, endPoint x: 403, endPoint y: 193, distance: 80.4
click at [403, 193] on div "Top DSPs Revenue View More" at bounding box center [587, 200] width 527 height 28
click at [452, 190] on div "Top DSPs Revenue View More" at bounding box center [587, 200] width 527 height 28
drag, startPoint x: 359, startPoint y: 268, endPoint x: 465, endPoint y: 274, distance: 105.3
click at [465, 274] on div "YouTube Music" at bounding box center [486, 271] width 303 height 23
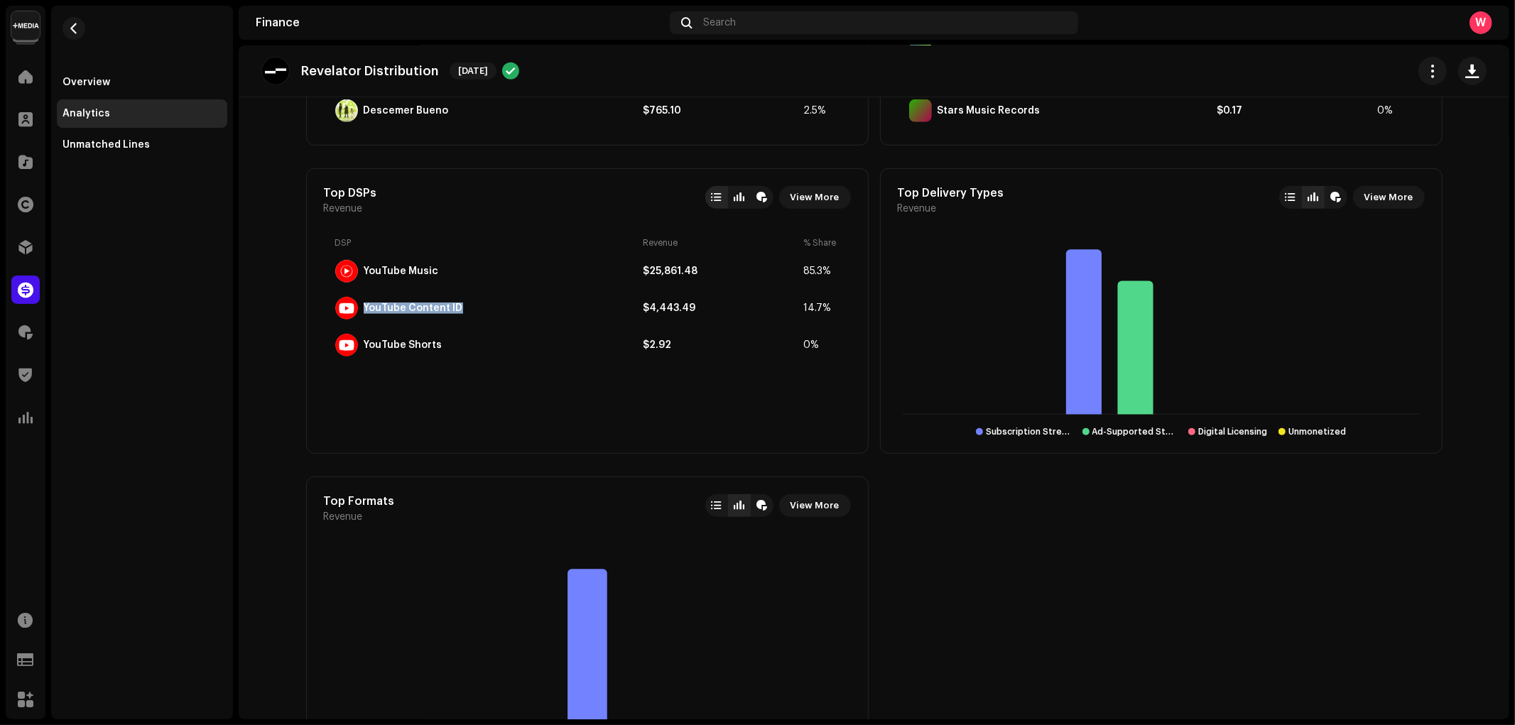
drag, startPoint x: 378, startPoint y: 305, endPoint x: 480, endPoint y: 305, distance: 101.6
click at [480, 305] on div "YouTube Content ID" at bounding box center [486, 308] width 303 height 23
drag, startPoint x: 373, startPoint y: 345, endPoint x: 471, endPoint y: 348, distance: 98.1
click at [471, 348] on div "YouTube Shorts" at bounding box center [486, 345] width 303 height 23
click at [490, 281] on div "YouTube Music" at bounding box center [486, 271] width 303 height 23
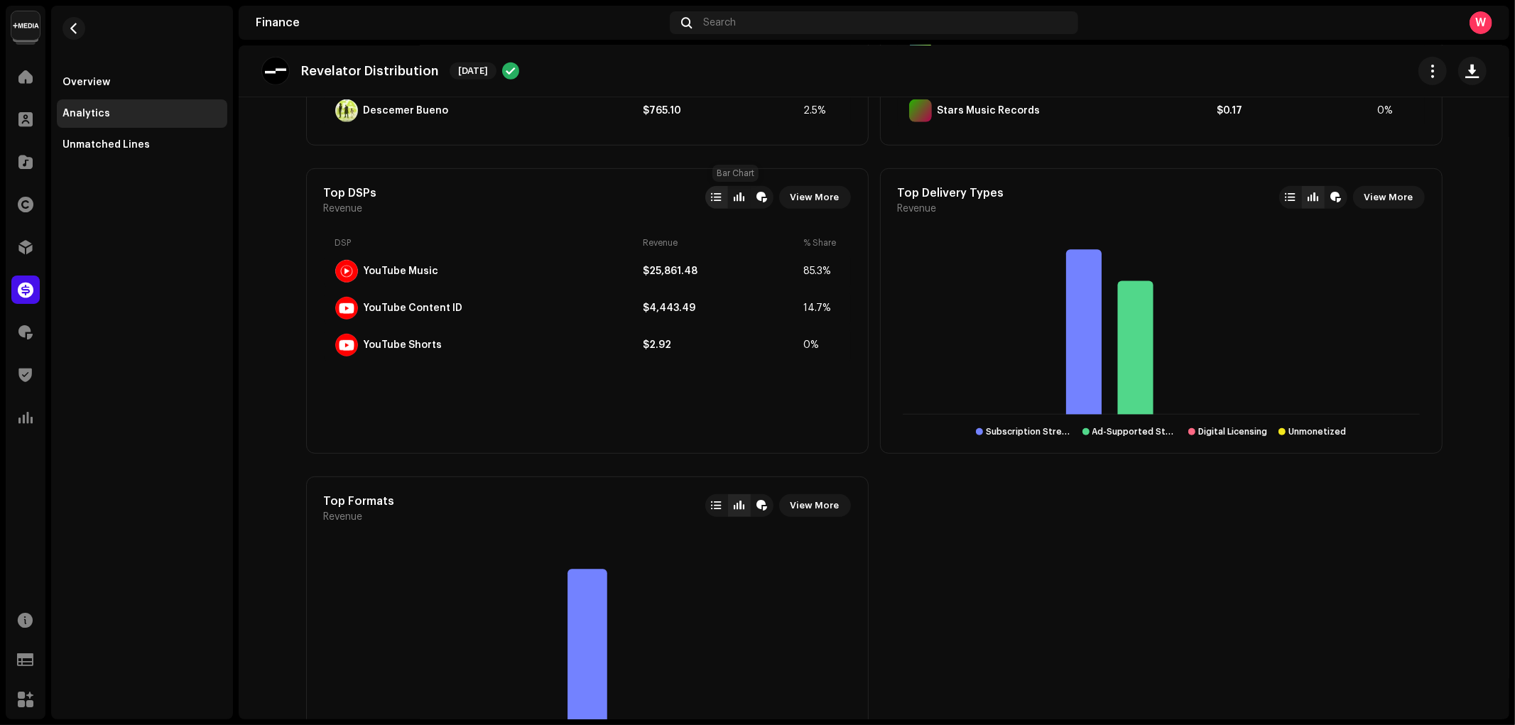
click at [735, 203] on div at bounding box center [739, 197] width 23 height 23
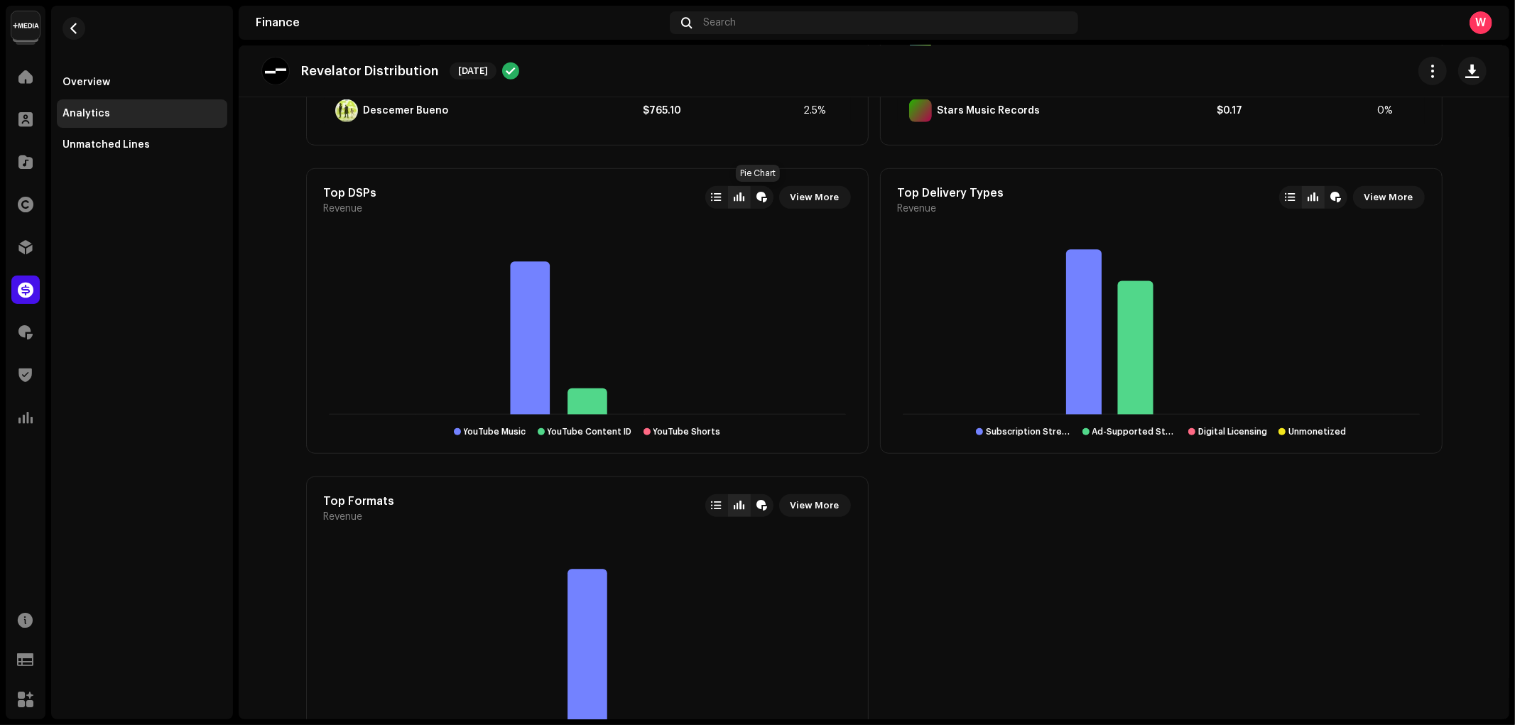
click at [757, 202] on div at bounding box center [762, 197] width 11 height 11
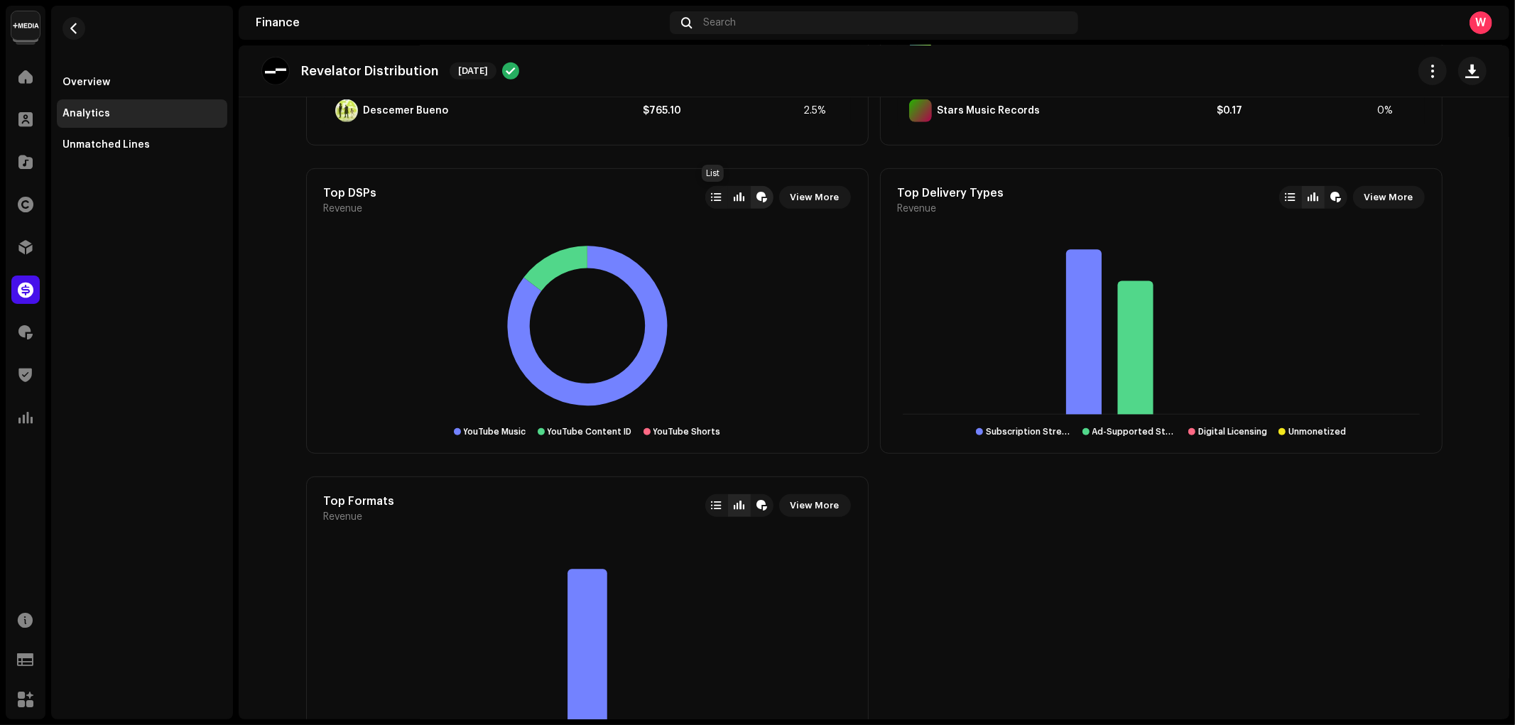
click at [712, 202] on div at bounding box center [717, 197] width 10 height 11
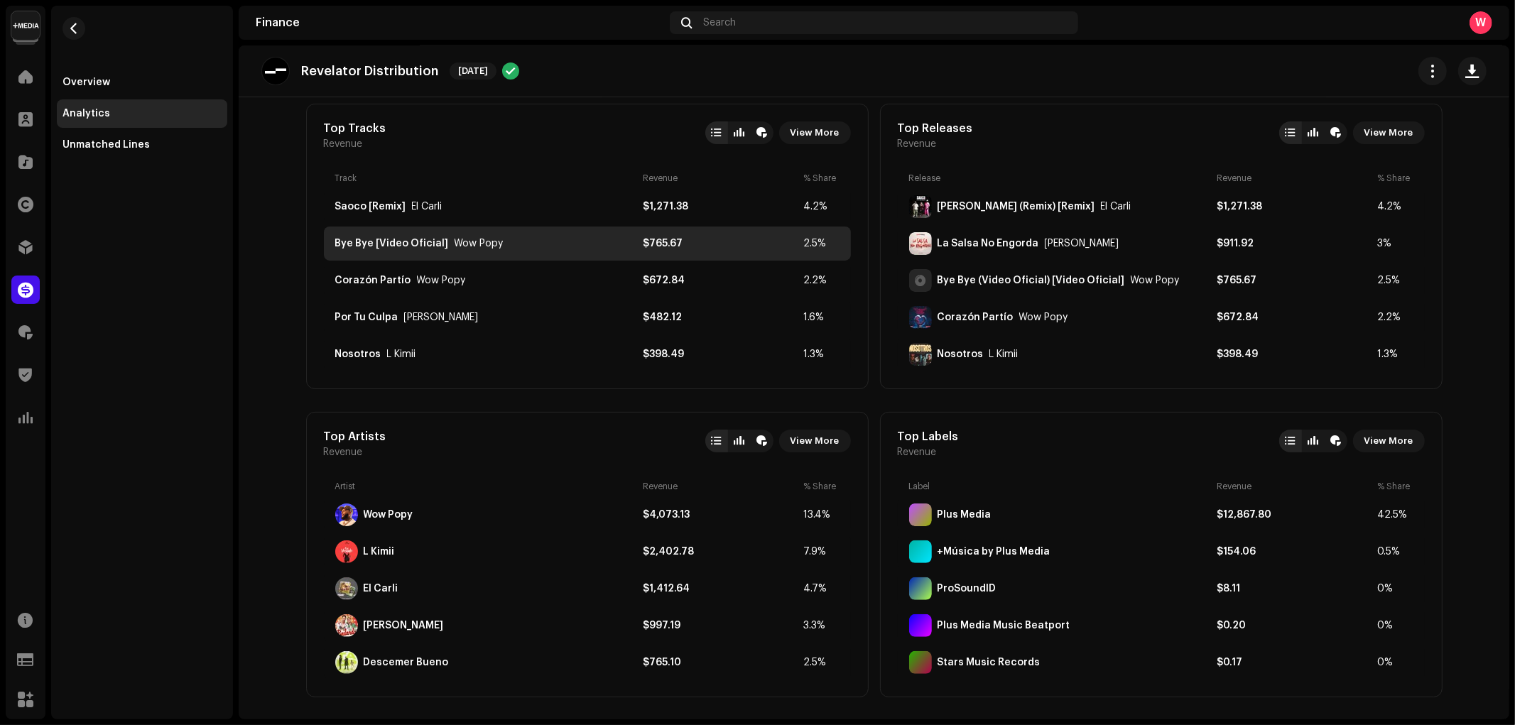
scroll to position [0, 0]
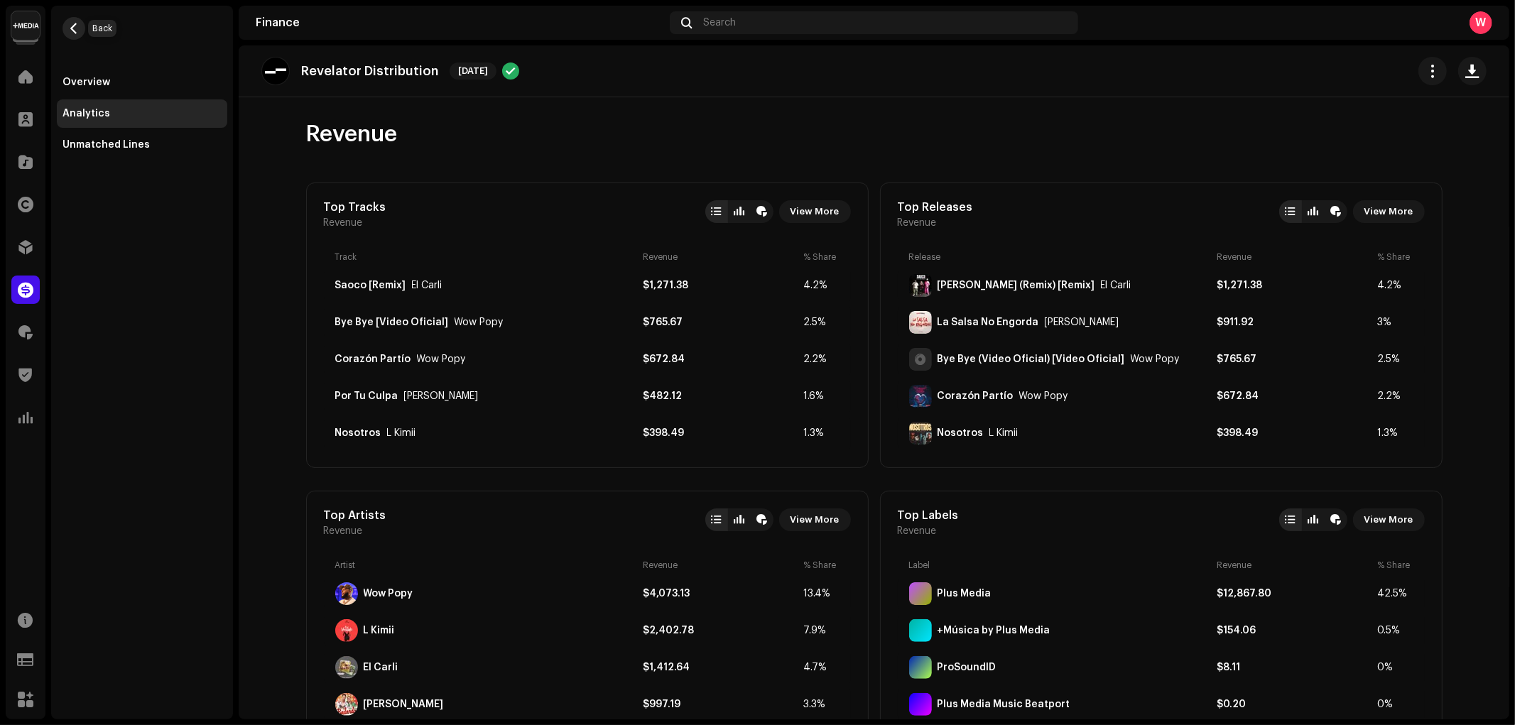
click at [67, 27] on button "button" at bounding box center [74, 28] width 23 height 23
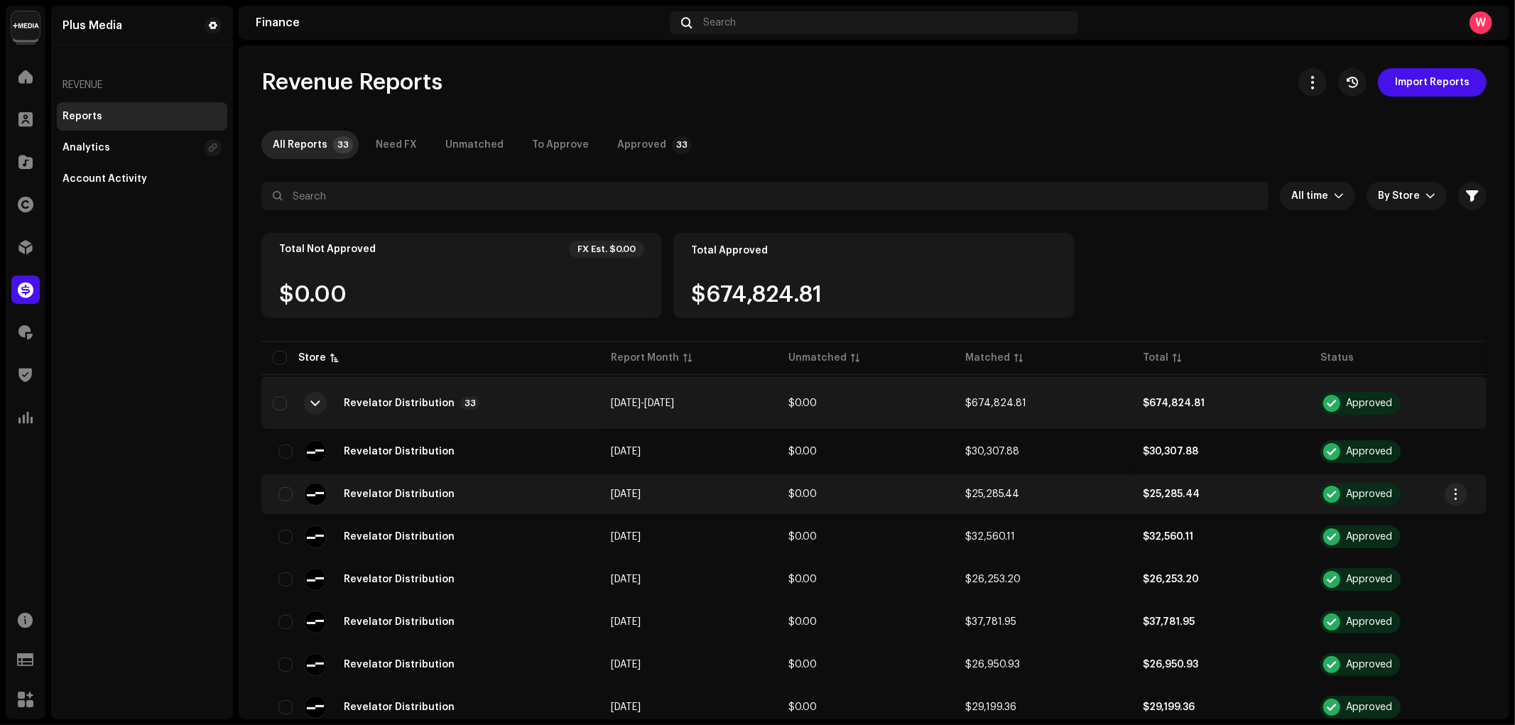
click at [993, 499] on td "$25,285.44" at bounding box center [1043, 495] width 178 height 40
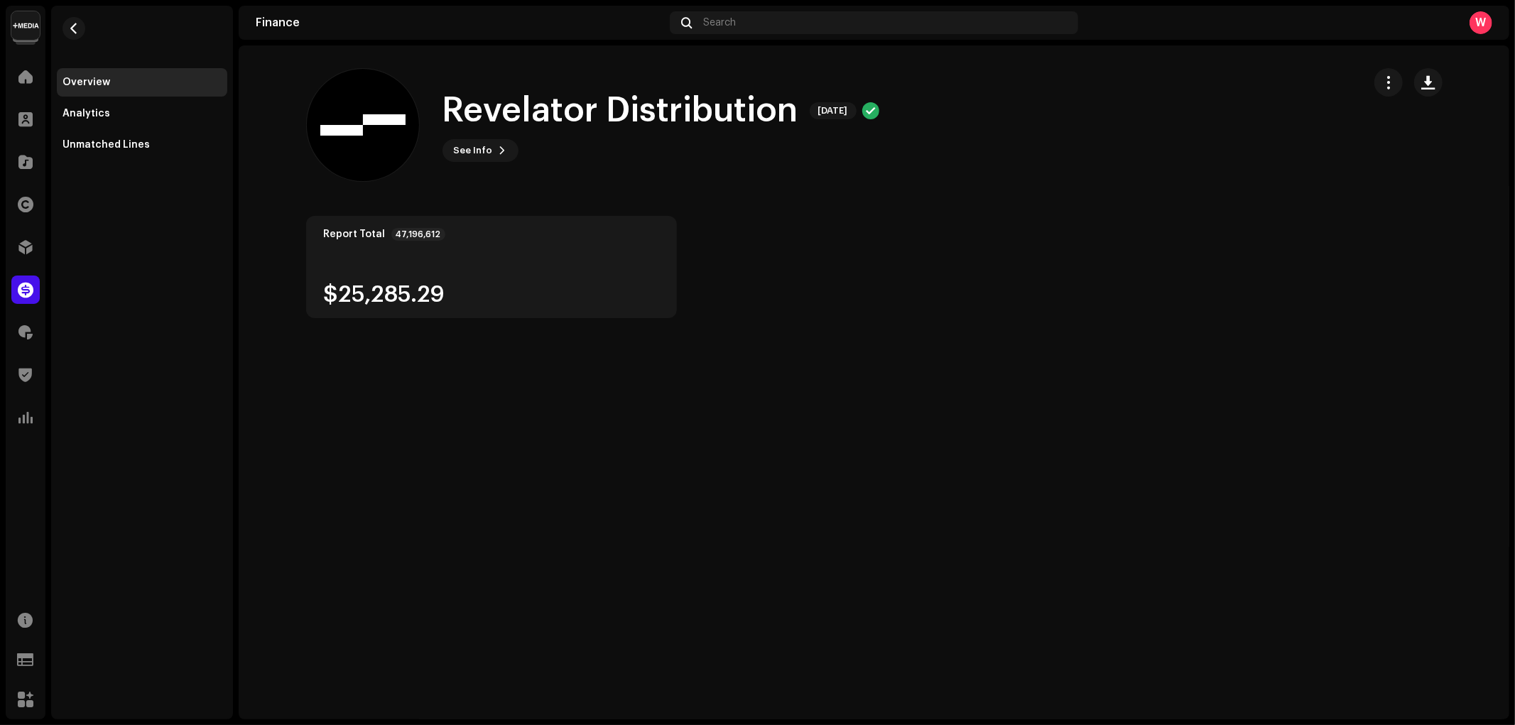
drag, startPoint x: 344, startPoint y: 296, endPoint x: 495, endPoint y: 296, distance: 151.3
click at [495, 296] on div "$25,285.29" at bounding box center [492, 294] width 336 height 23
drag, startPoint x: 339, startPoint y: 292, endPoint x: 473, endPoint y: 298, distance: 134.4
click at [473, 298] on div "$25,285.44" at bounding box center [492, 294] width 336 height 23
click at [573, 300] on div "$25,285.44" at bounding box center [492, 294] width 336 height 23
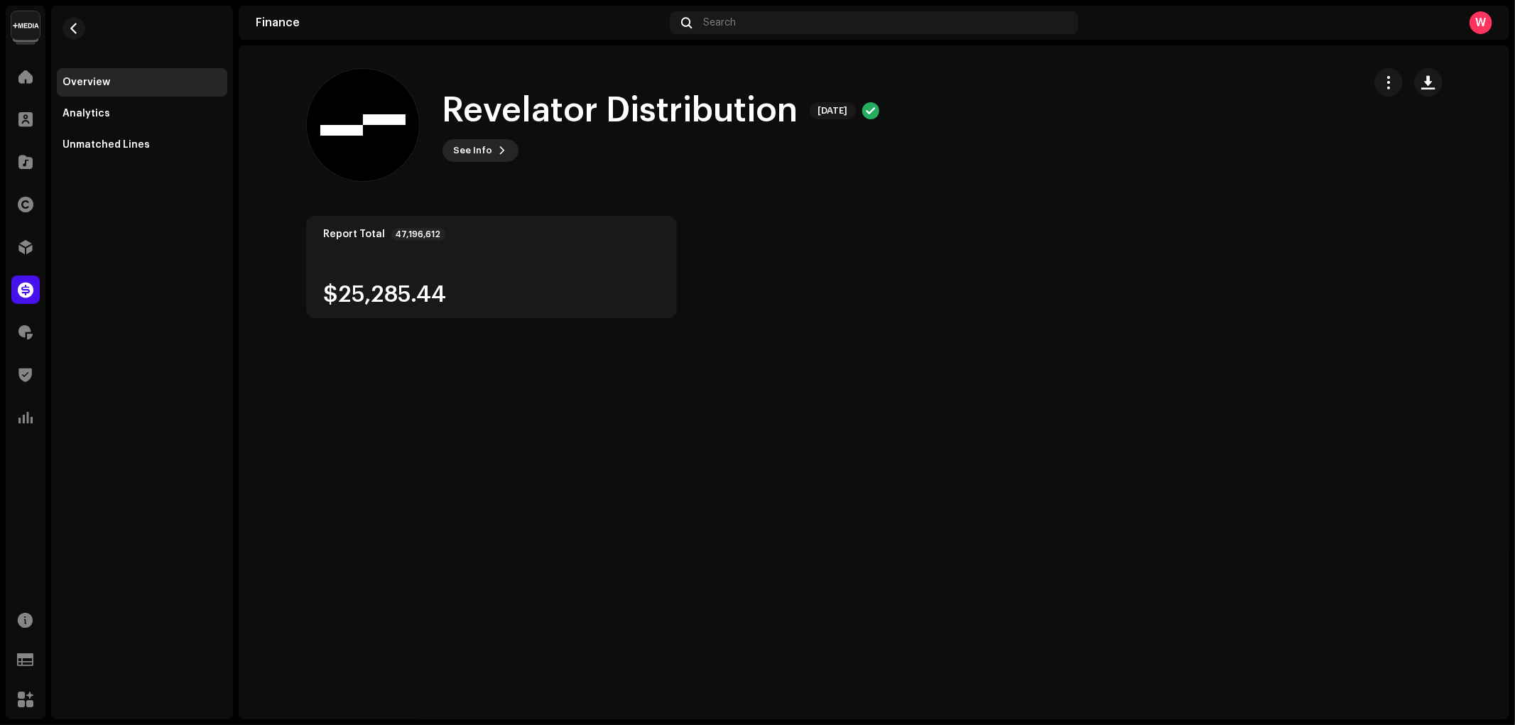
click at [462, 146] on span "See Info" at bounding box center [473, 150] width 39 height 28
click at [417, 220] on div "Revelator Distribution 593732 Report Month [DATE] FX & Tax $0.00 Adjustment $0.…" at bounding box center [757, 362] width 1515 height 725
click at [139, 115] on div "Analytics" at bounding box center [142, 113] width 159 height 11
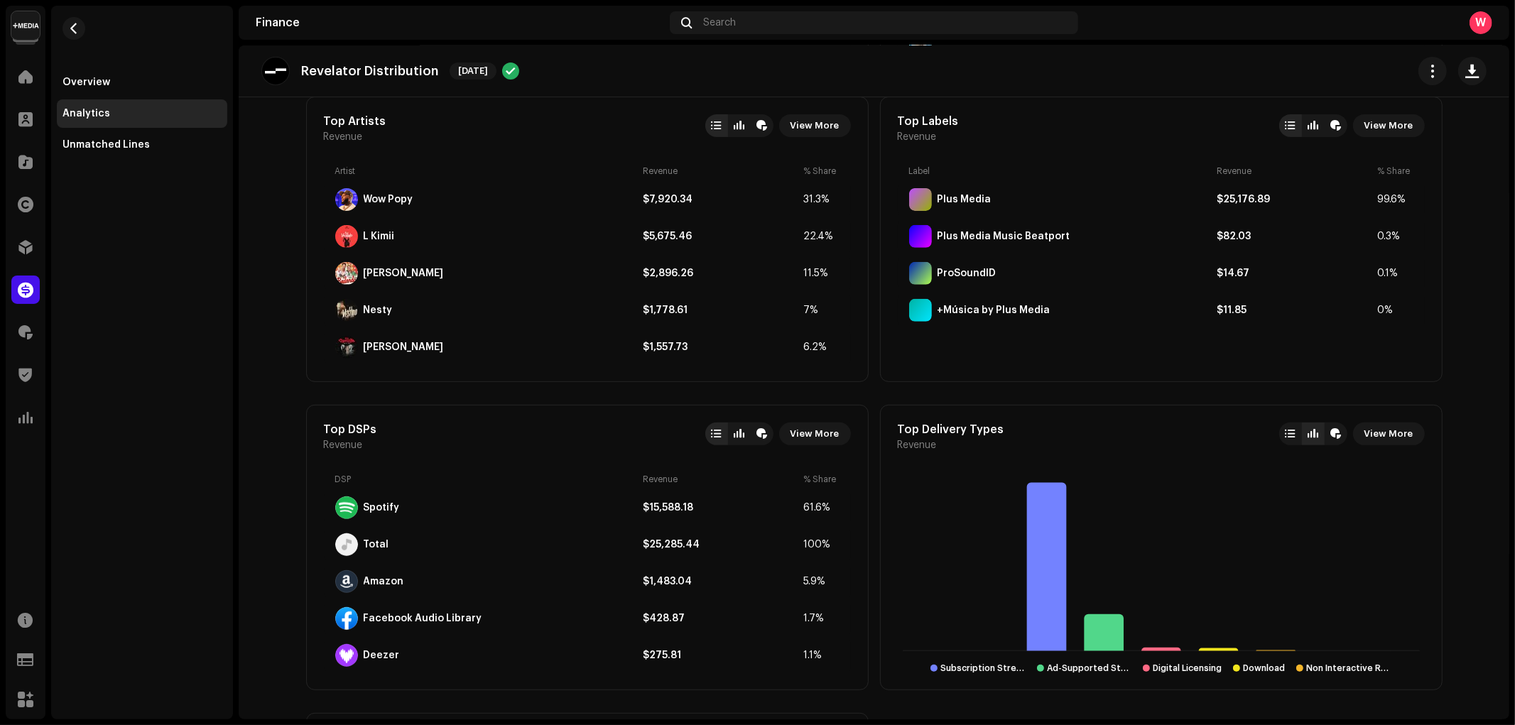
scroll to position [473, 0]
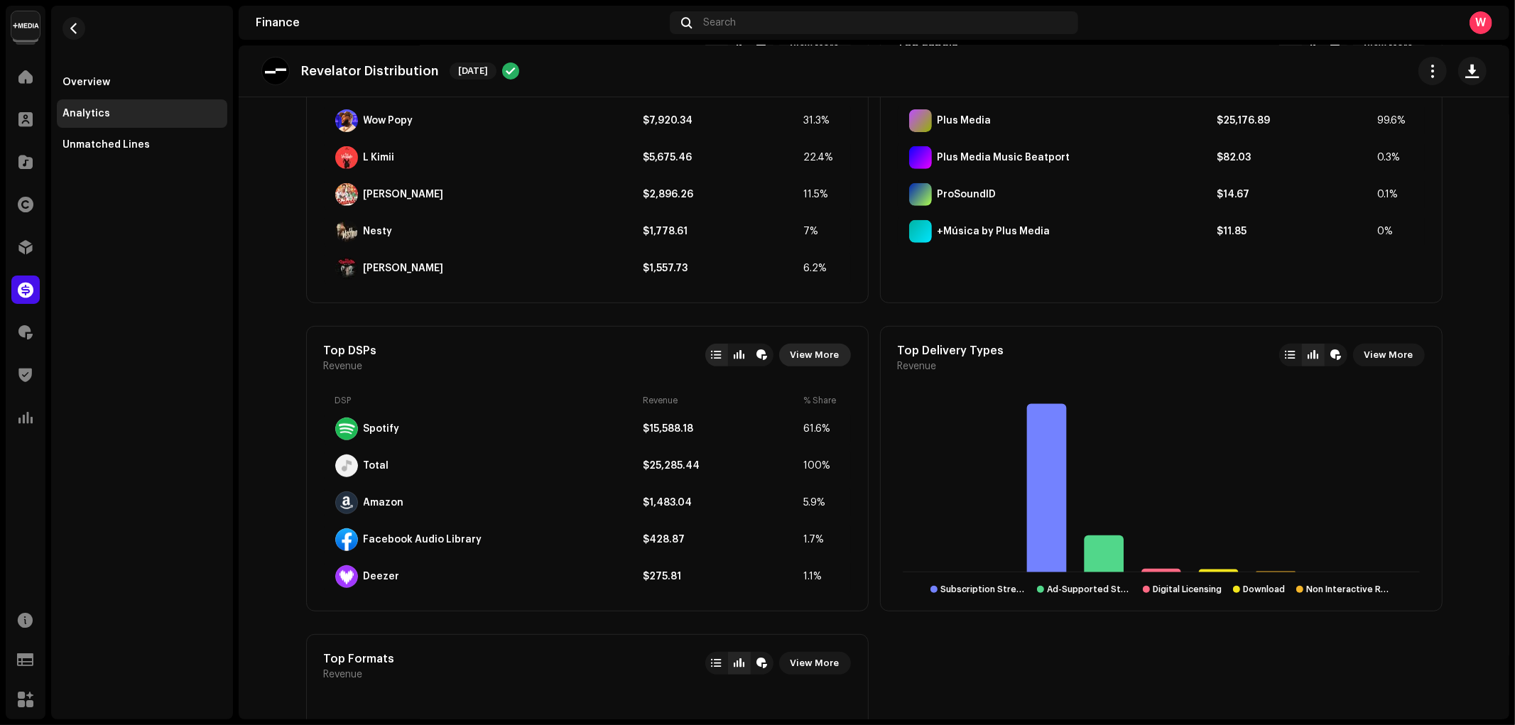
click at [808, 362] on span "View More" at bounding box center [815, 355] width 49 height 28
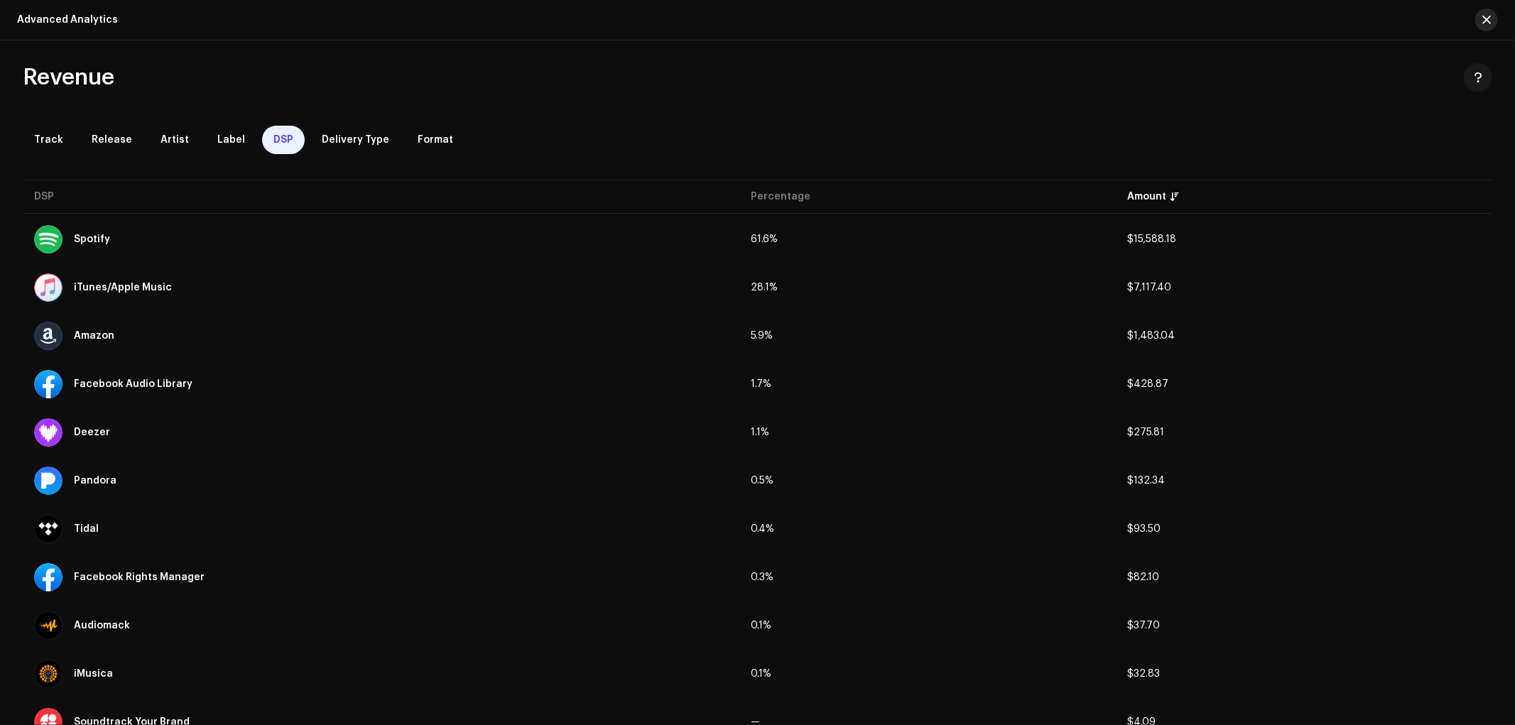
click at [1495, 23] on button "button" at bounding box center [1487, 20] width 23 height 23
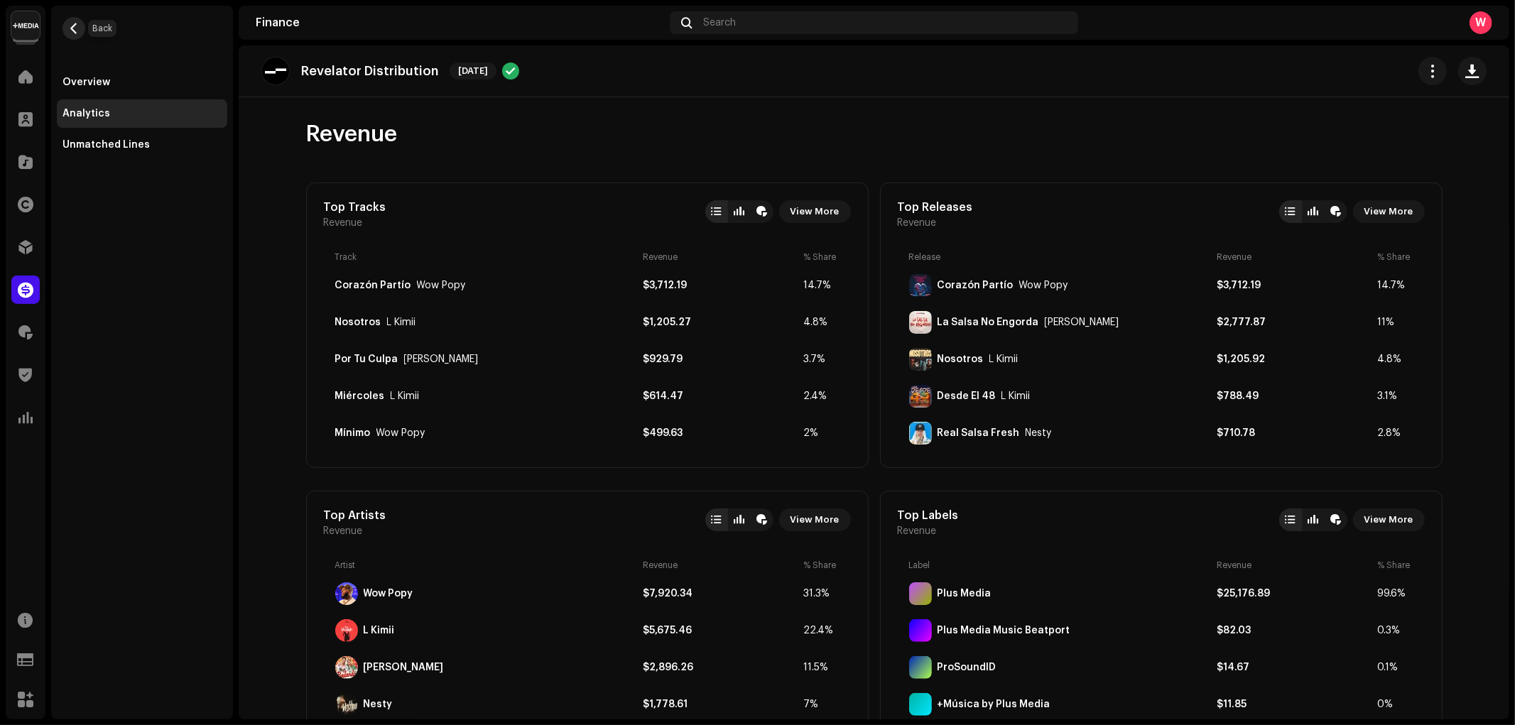
click at [72, 32] on span "button" at bounding box center [74, 28] width 11 height 11
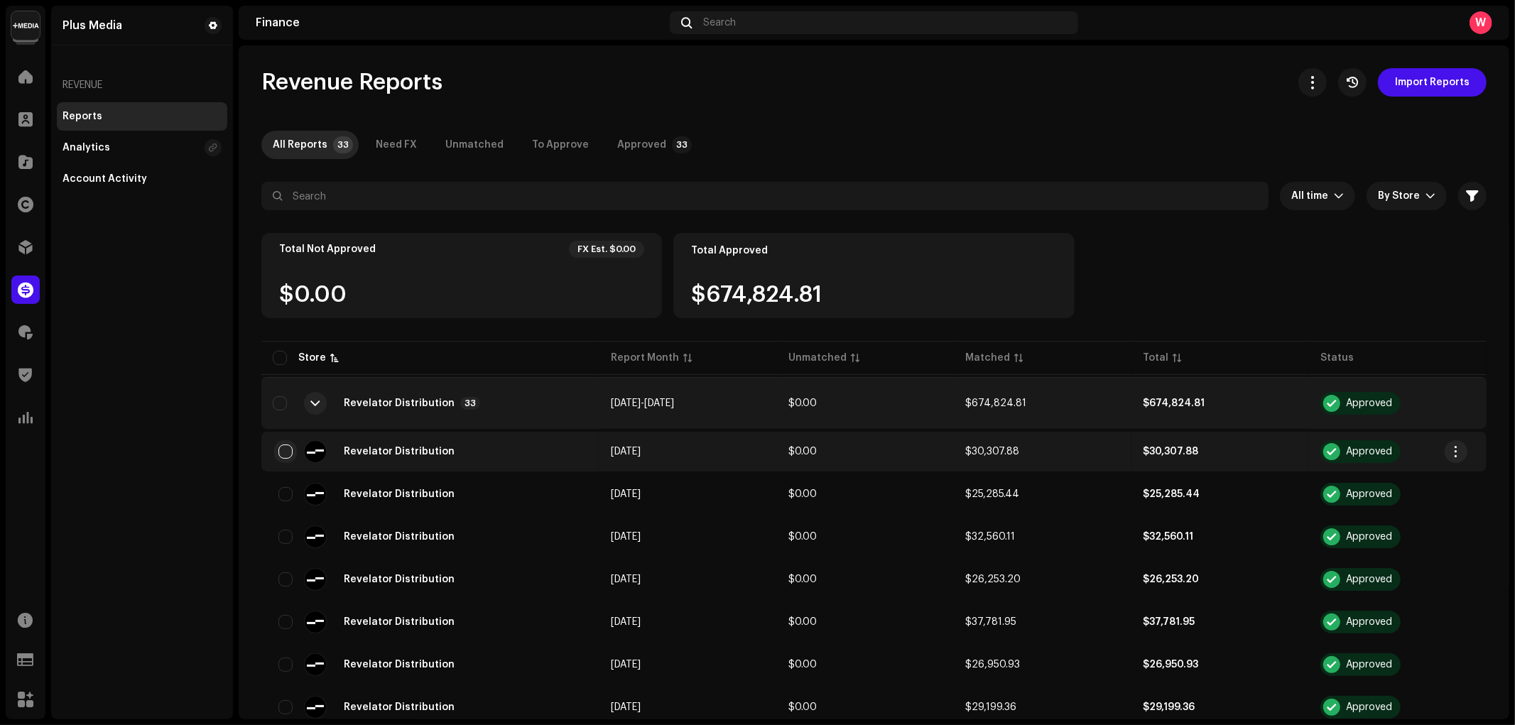
drag, startPoint x: 284, startPoint y: 446, endPoint x: 285, endPoint y: 482, distance: 35.5
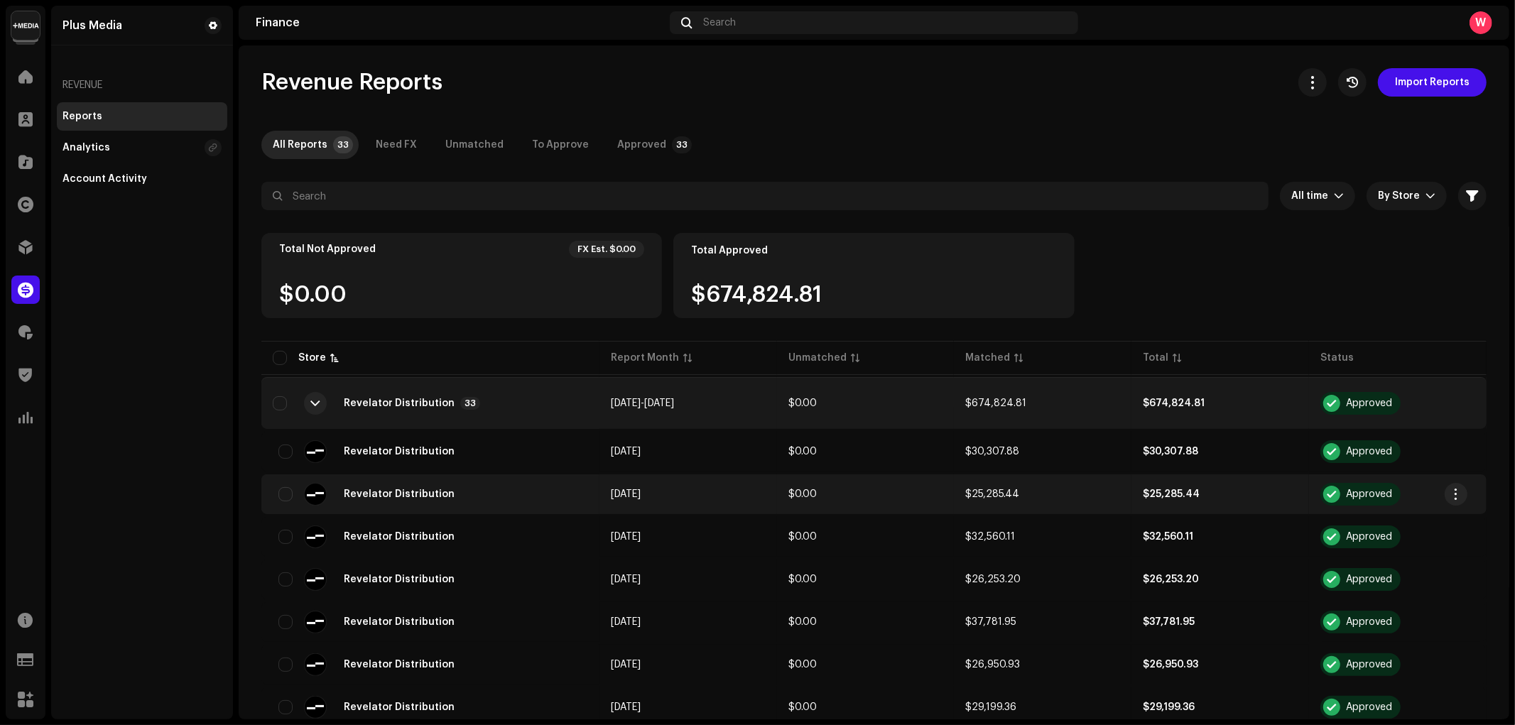
click at [284, 448] on input "checkbox" at bounding box center [285, 452] width 14 height 14
checkbox input "true"
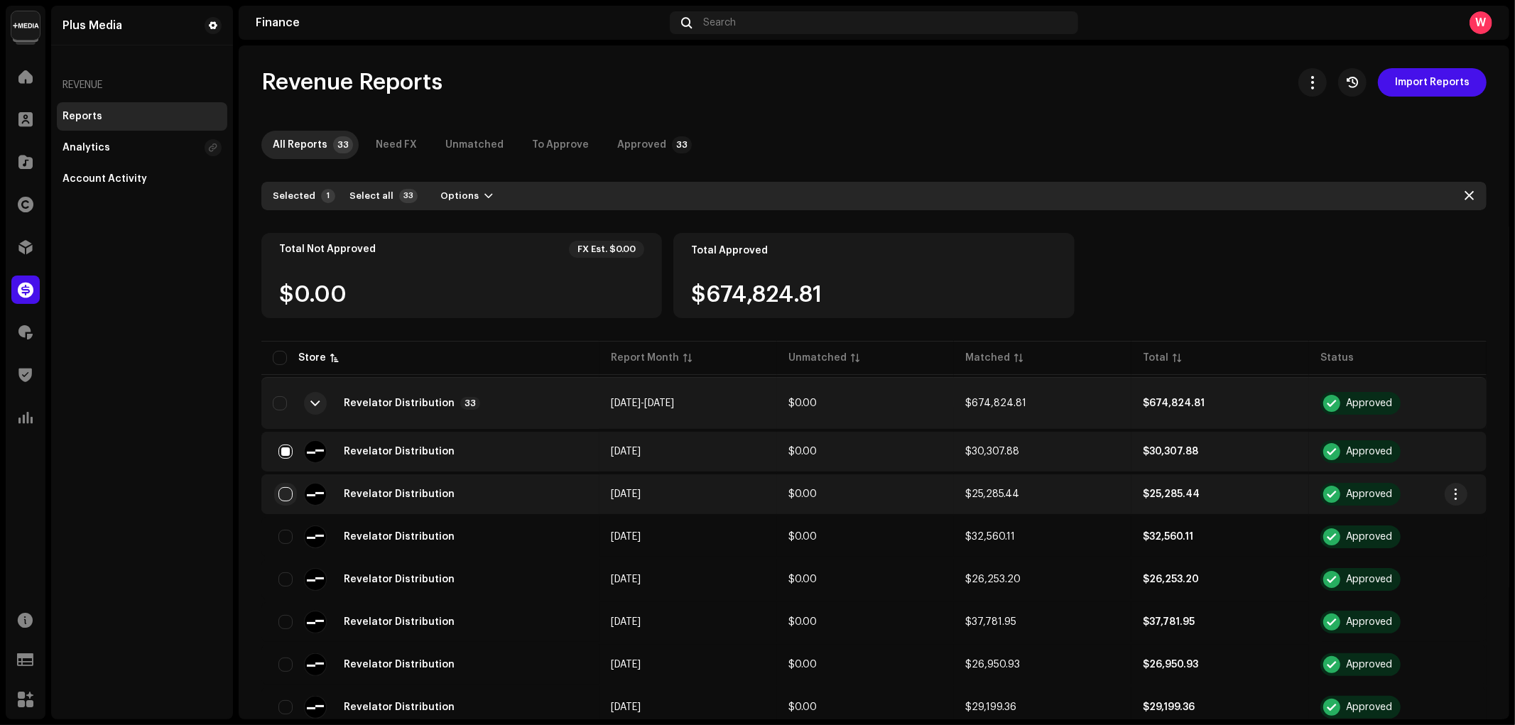
click at [285, 490] on input "checkbox" at bounding box center [285, 494] width 14 height 14
checkbox input "true"
click at [279, 451] on input "checkbox" at bounding box center [285, 452] width 14 height 14
checkbox input "false"
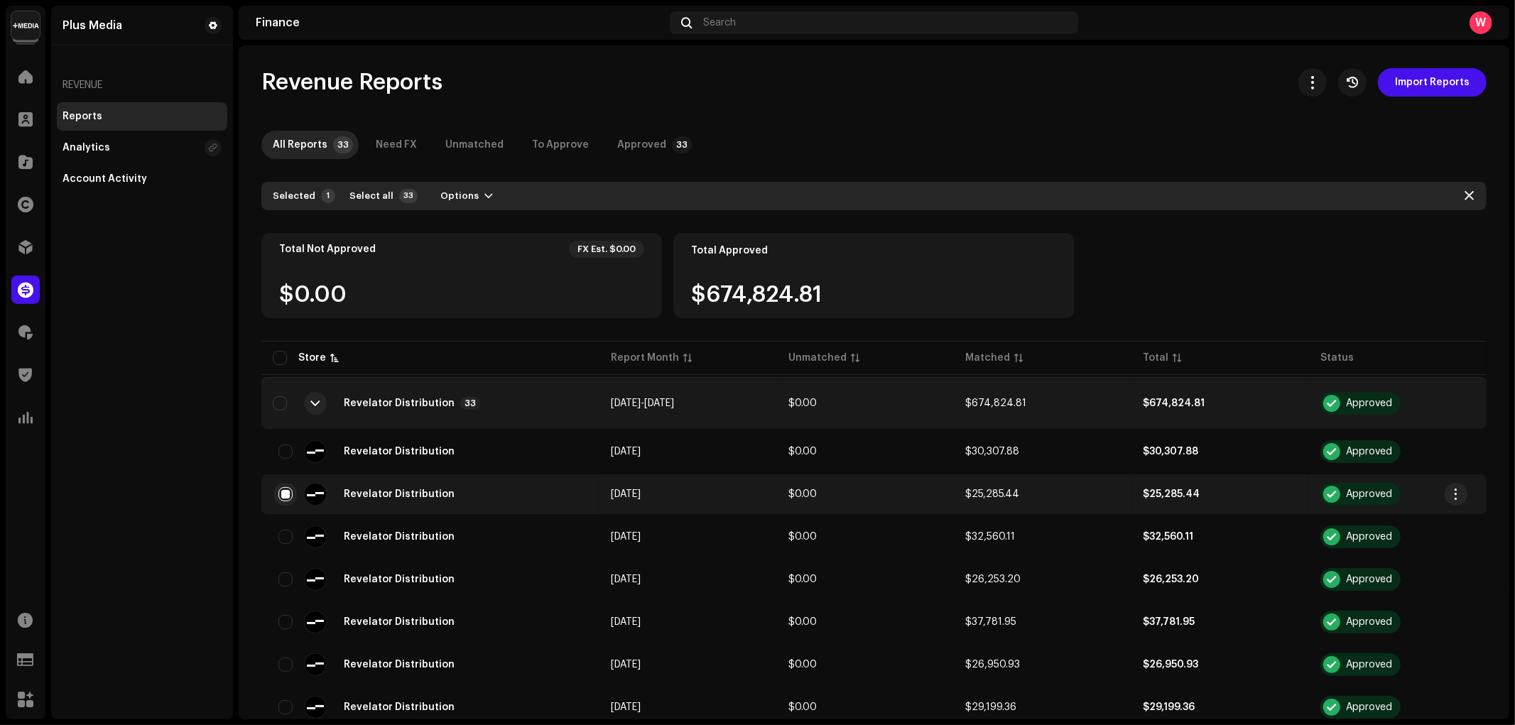
click at [283, 491] on input "checkbox" at bounding box center [285, 494] width 14 height 14
checkbox input "false"
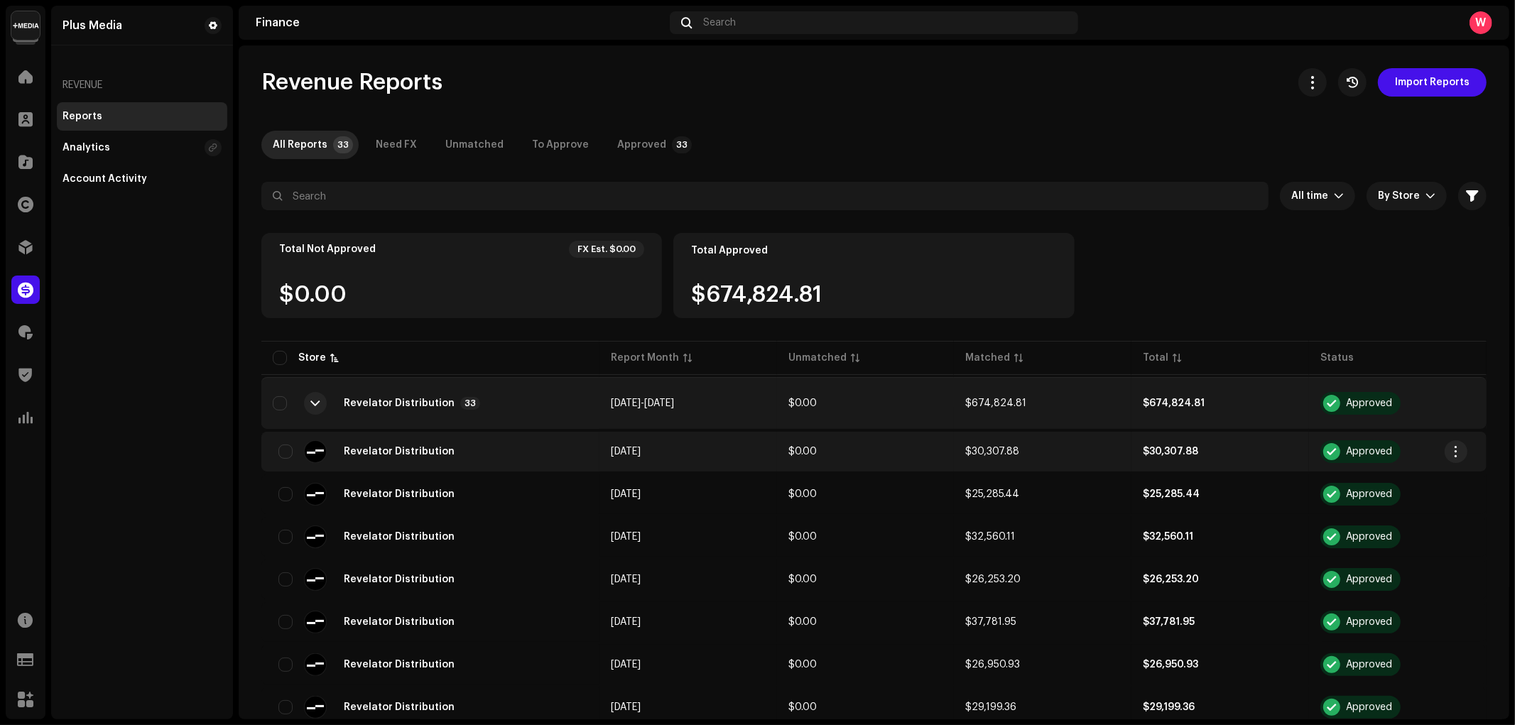
click at [662, 448] on td "[DATE]" at bounding box center [689, 452] width 178 height 40
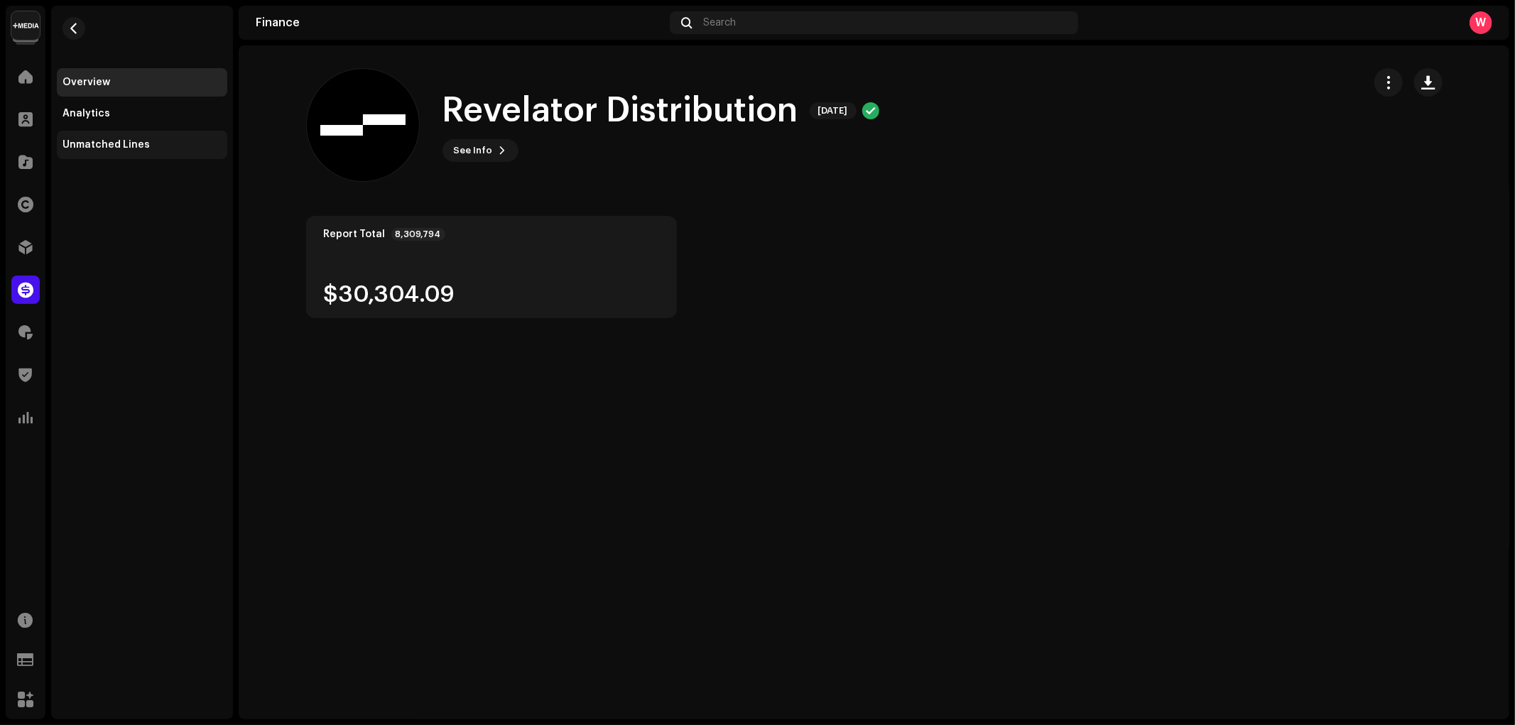
click at [138, 152] on div "Unmatched Lines" at bounding box center [142, 145] width 170 height 28
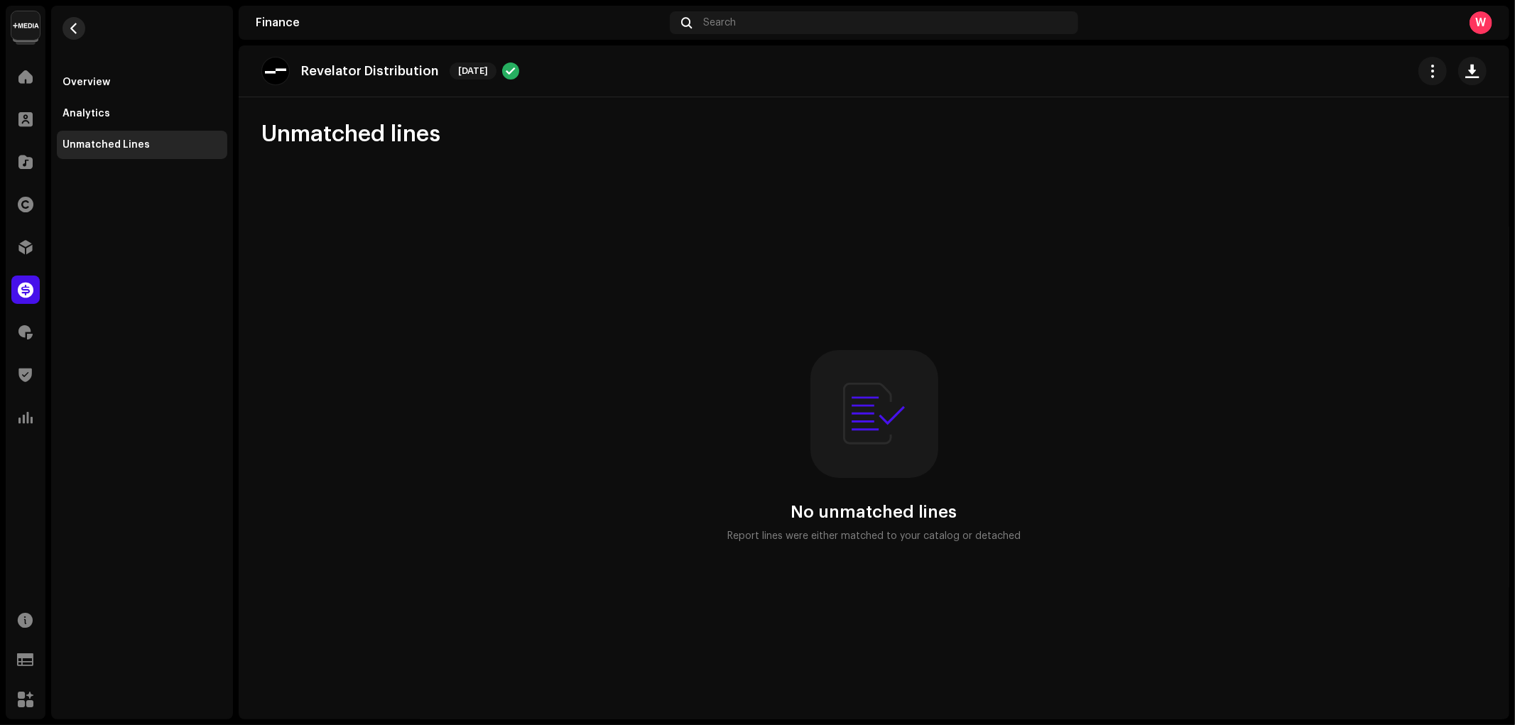
click at [75, 29] on span "button" at bounding box center [74, 28] width 11 height 11
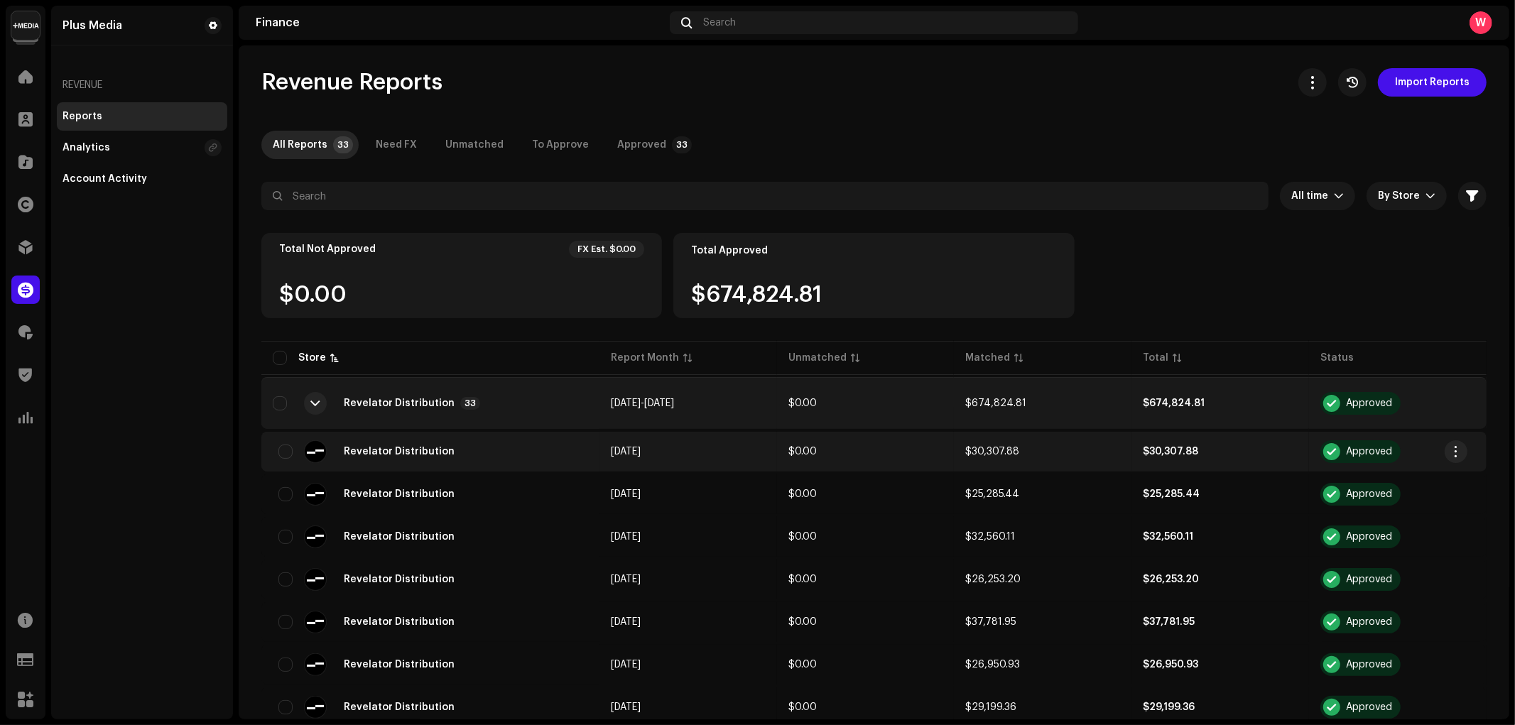
click at [503, 445] on div "Revelator Distribution" at bounding box center [430, 451] width 315 height 23
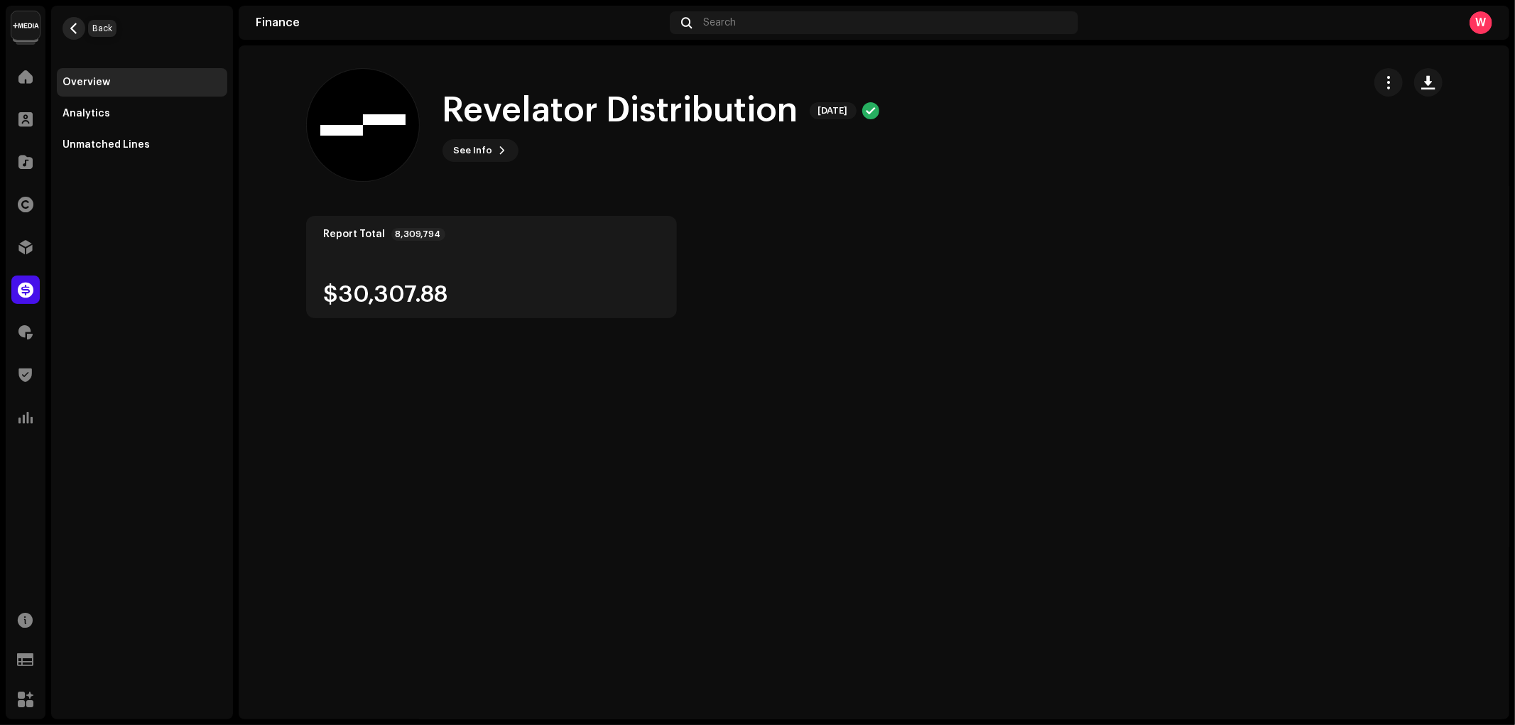
click at [72, 25] on span "button" at bounding box center [74, 28] width 11 height 11
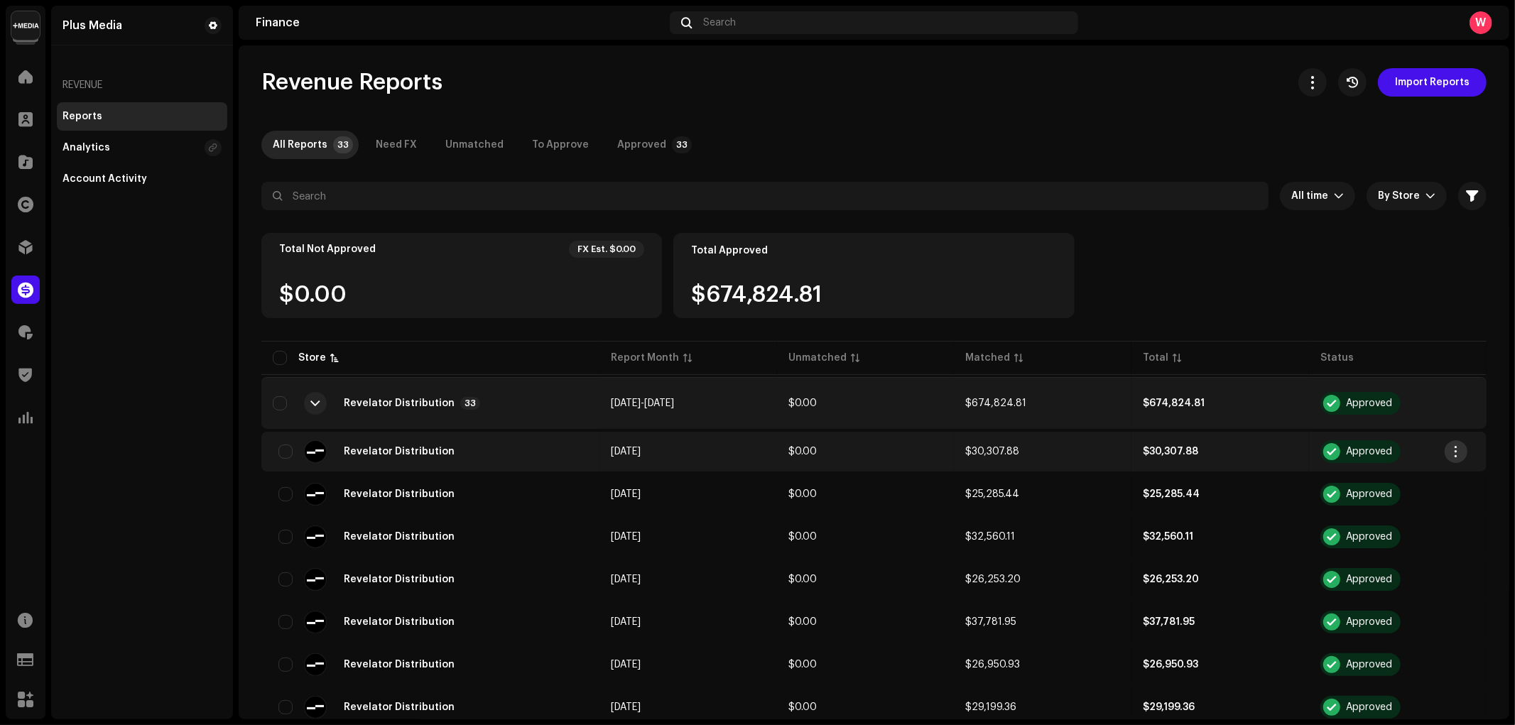
click at [1461, 451] on span "button" at bounding box center [1456, 451] width 11 height 11
click at [1395, 484] on span "Download Original" at bounding box center [1369, 482] width 92 height 11
click at [560, 460] on div "Revelator Distribution" at bounding box center [430, 451] width 315 height 23
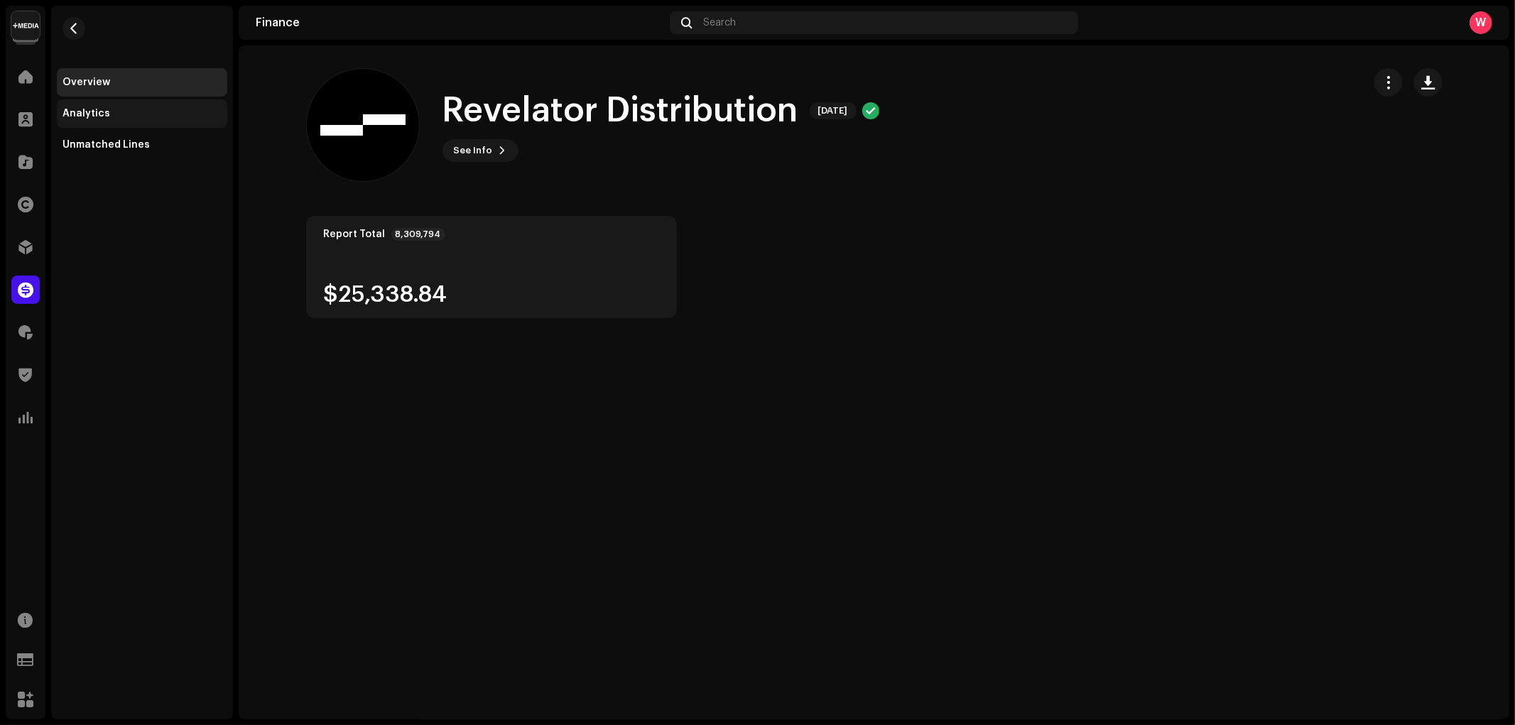
click at [114, 121] on div "Analytics" at bounding box center [142, 113] width 170 height 28
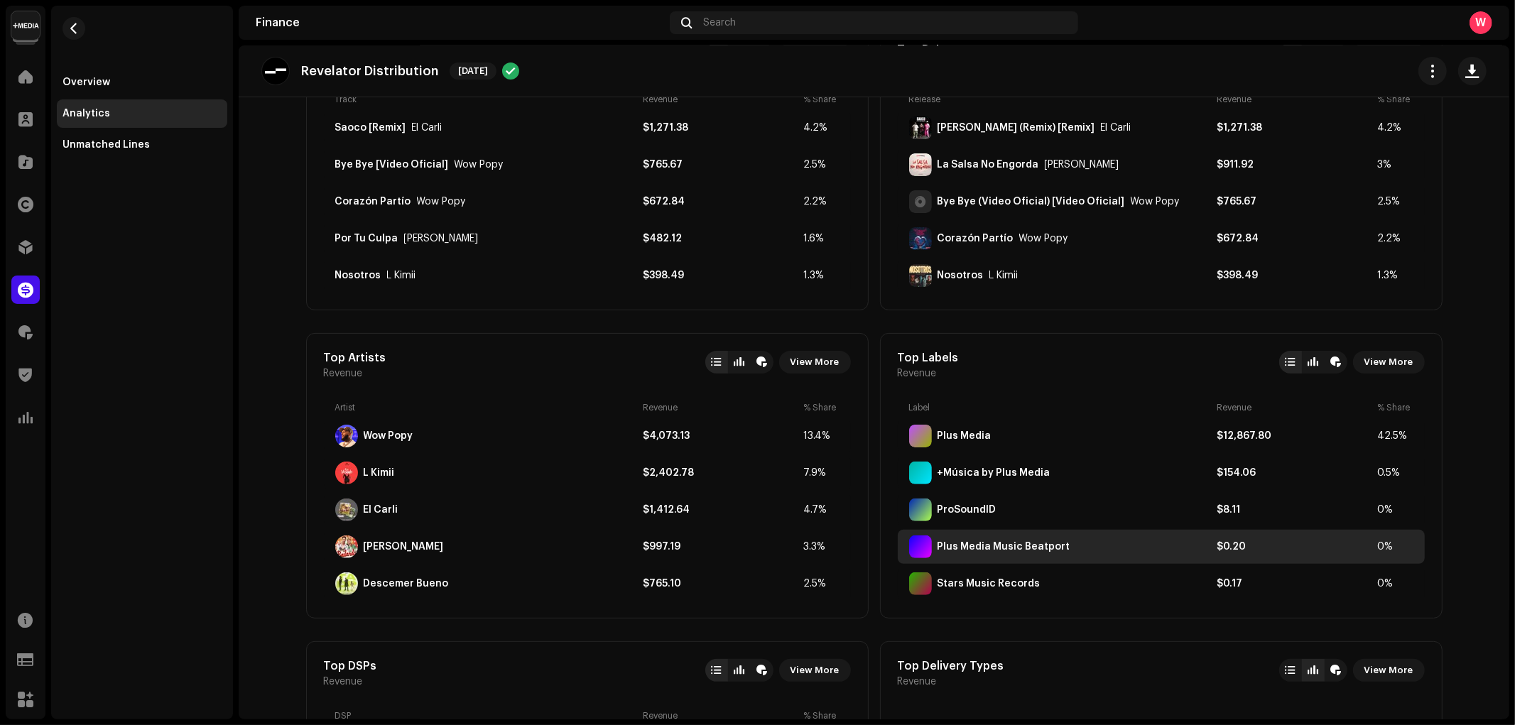
scroll to position [237, 0]
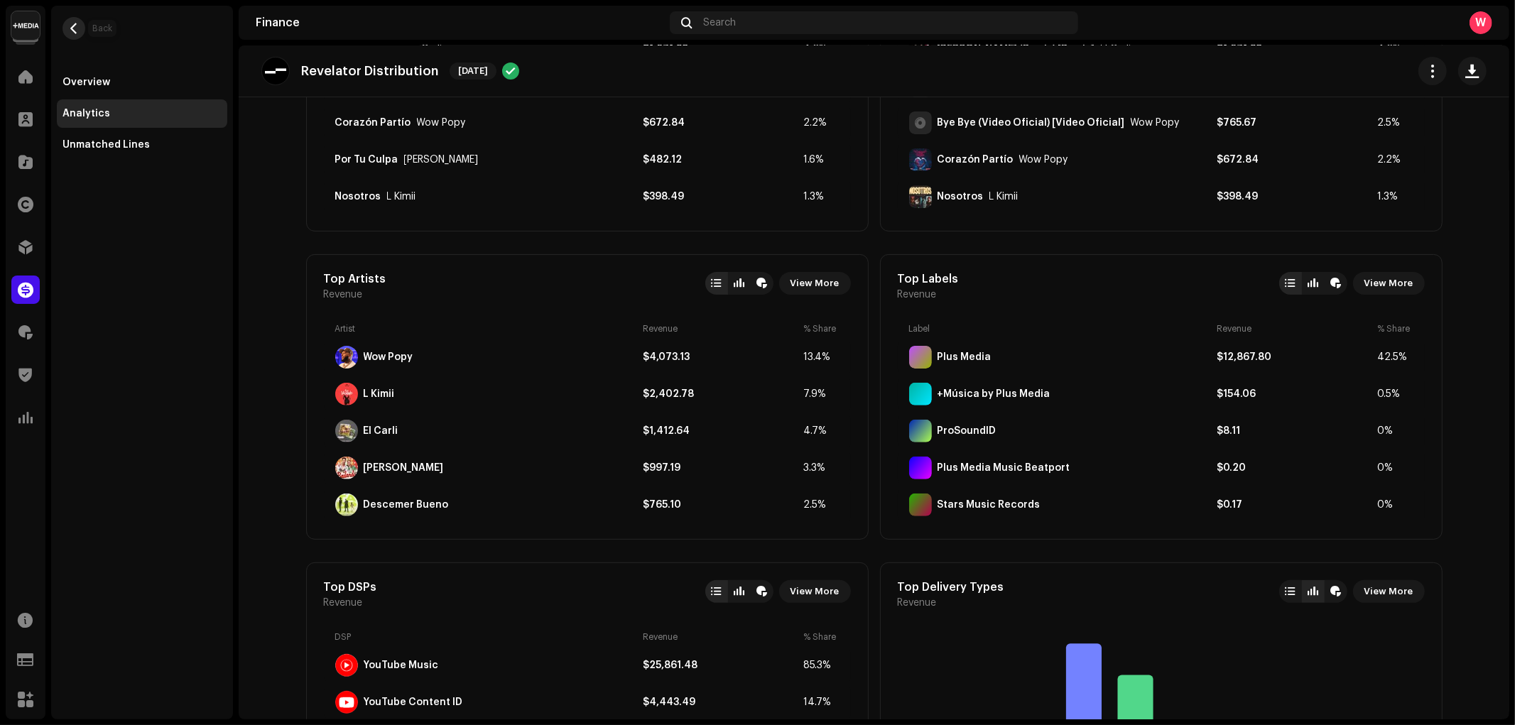
click at [69, 23] on span "button" at bounding box center [74, 28] width 11 height 11
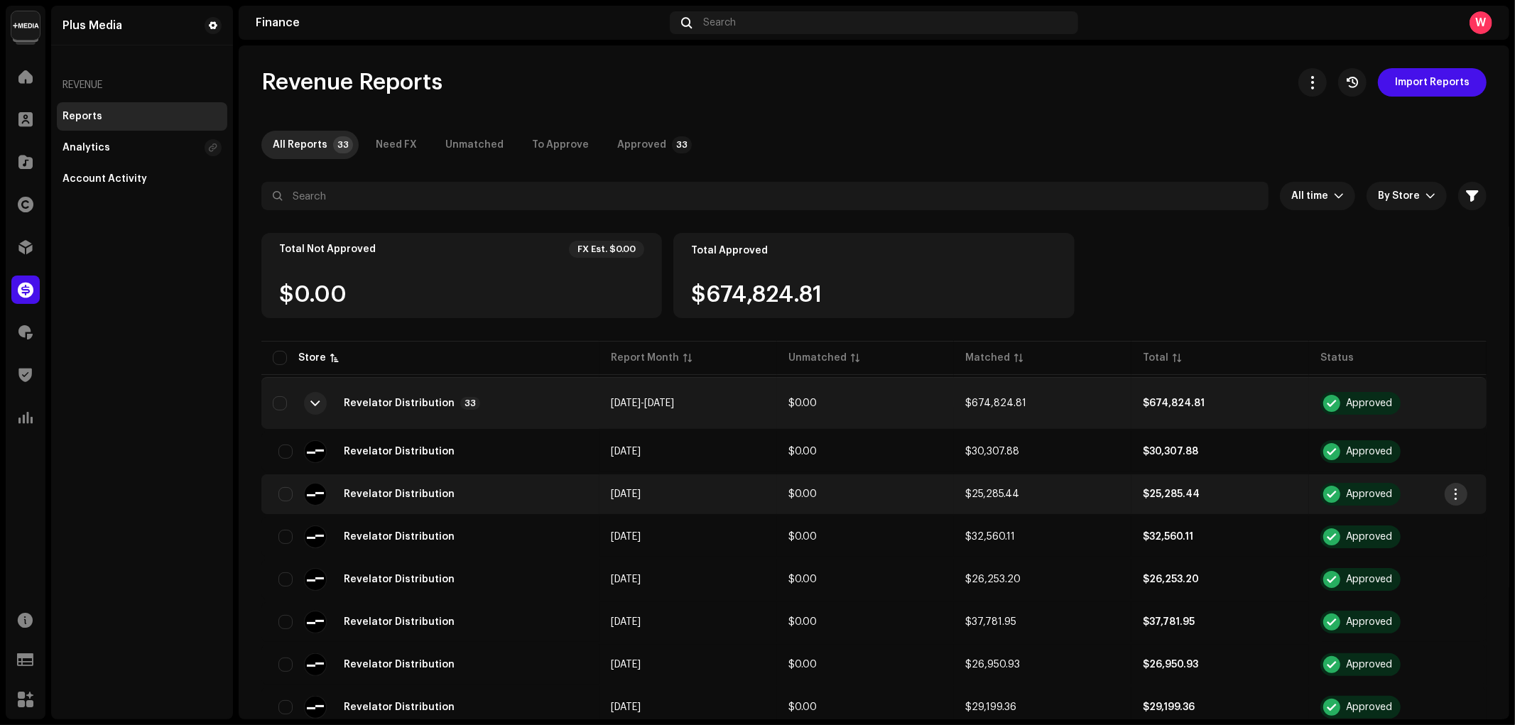
click at [1458, 494] on span "button" at bounding box center [1456, 494] width 11 height 11
click at [1408, 526] on span "Download Original" at bounding box center [1369, 524] width 92 height 11
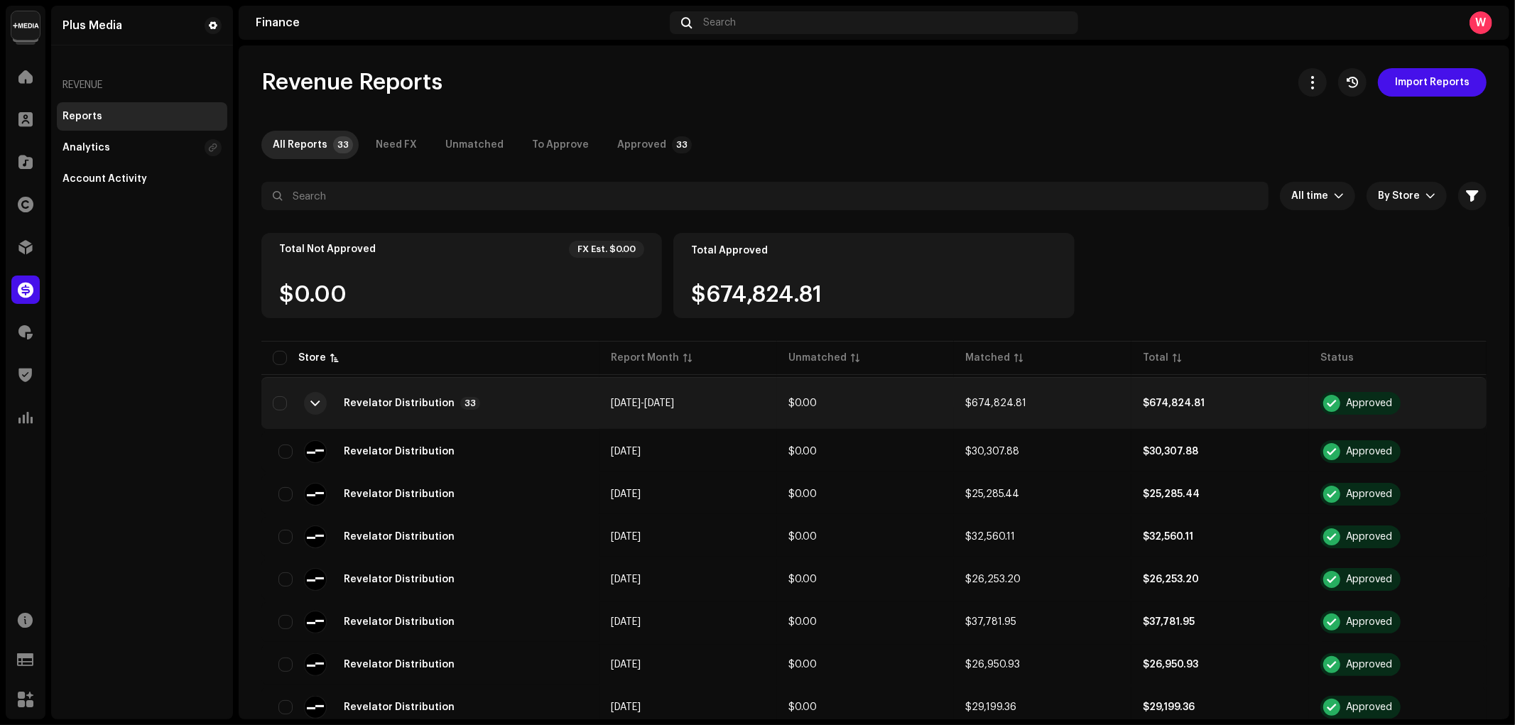
click at [114, 151] on div "Analytics" at bounding box center [131, 147] width 136 height 11
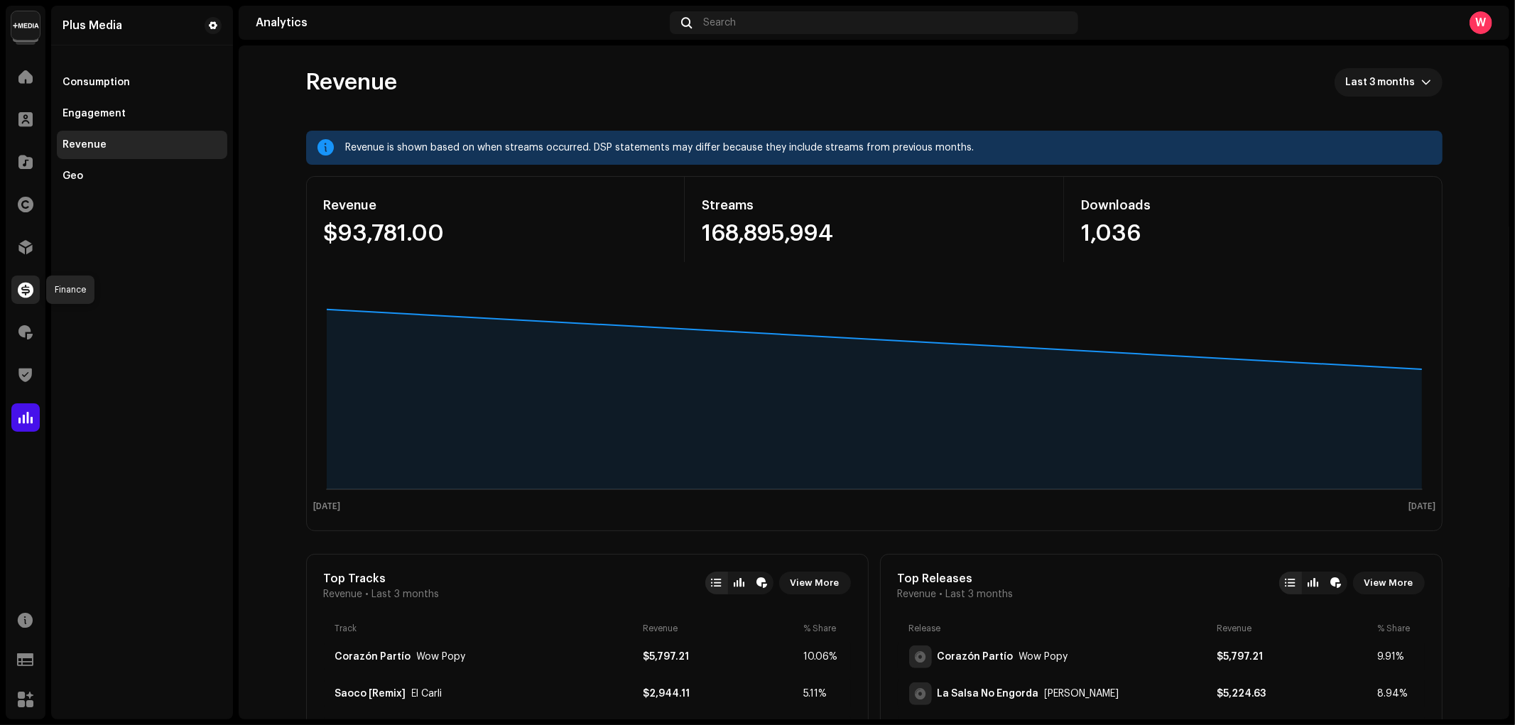
click at [22, 285] on span at bounding box center [26, 289] width 16 height 11
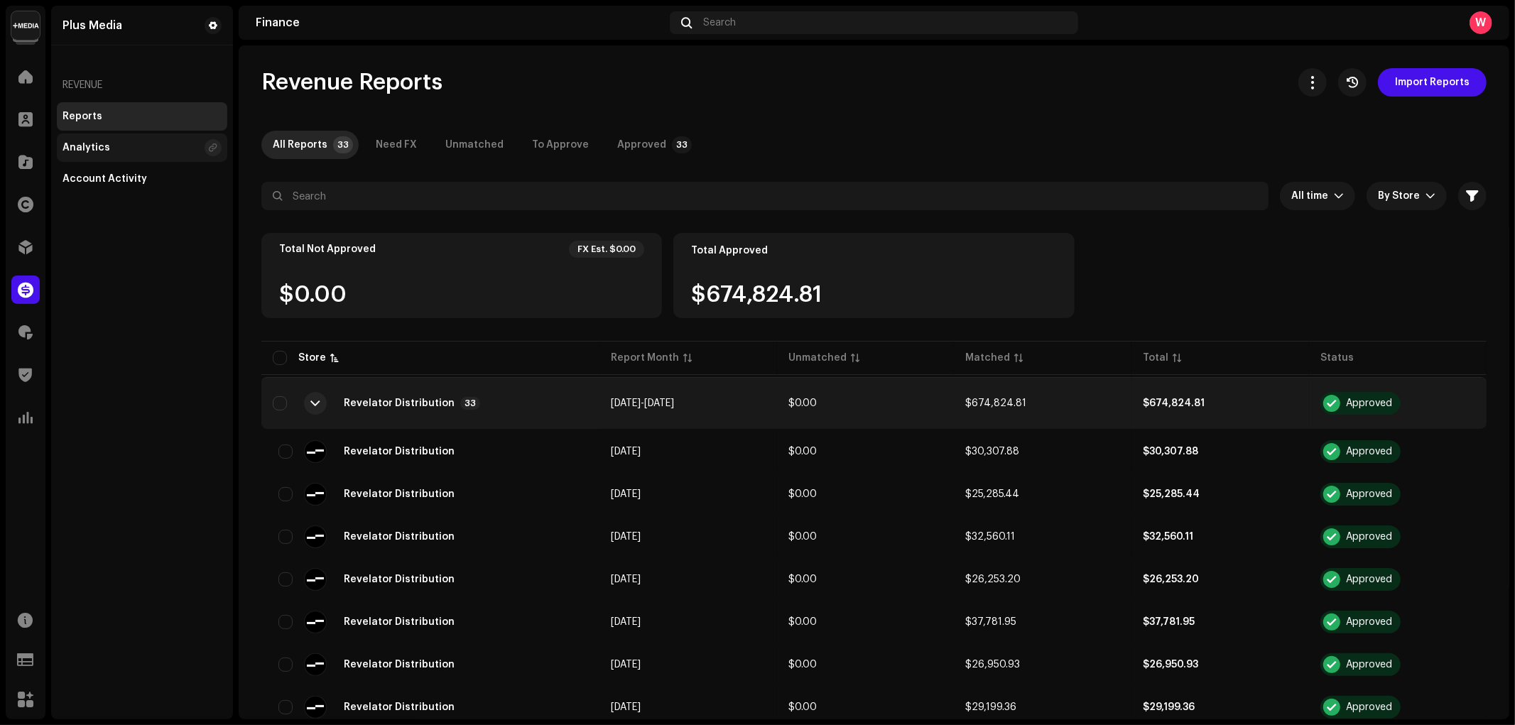
click at [138, 147] on div "Analytics" at bounding box center [131, 147] width 136 height 11
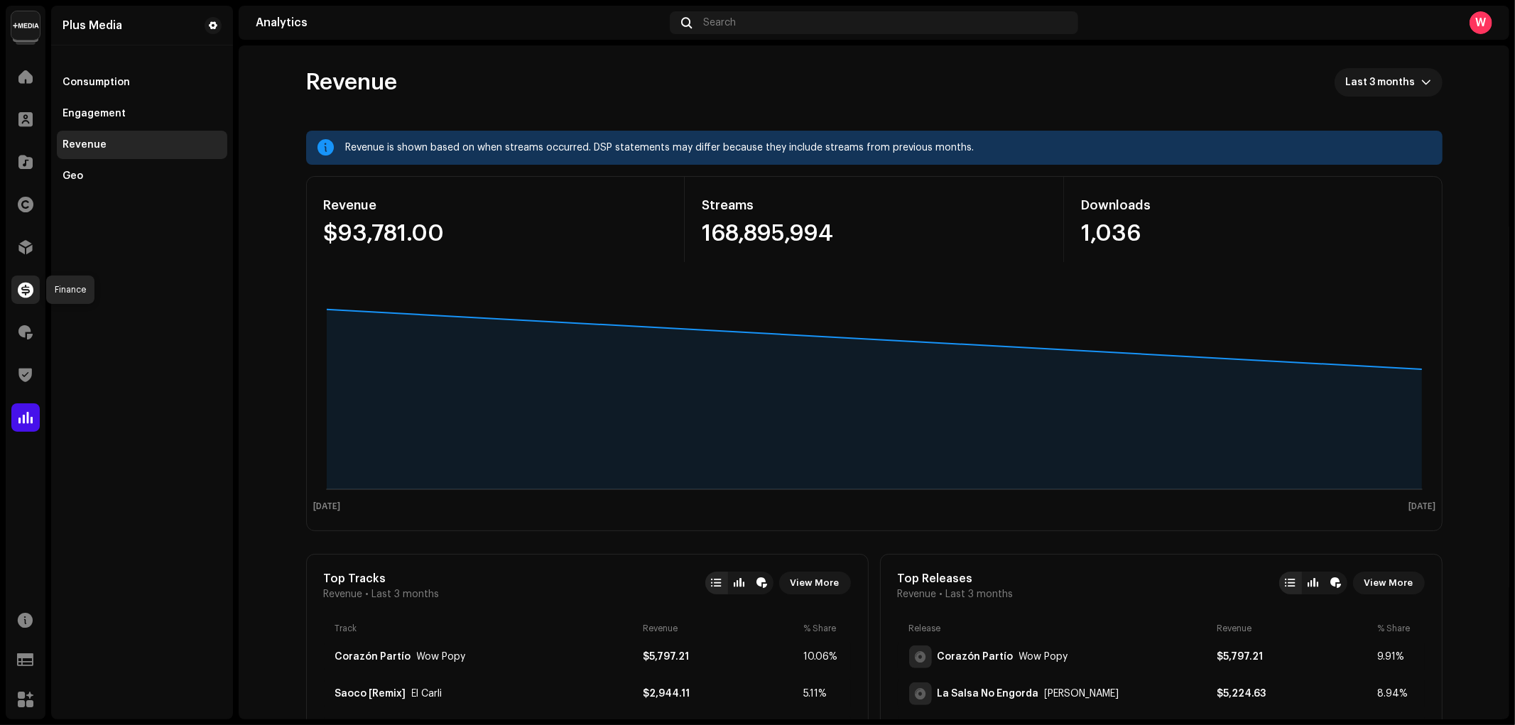
click at [25, 287] on span at bounding box center [26, 289] width 16 height 11
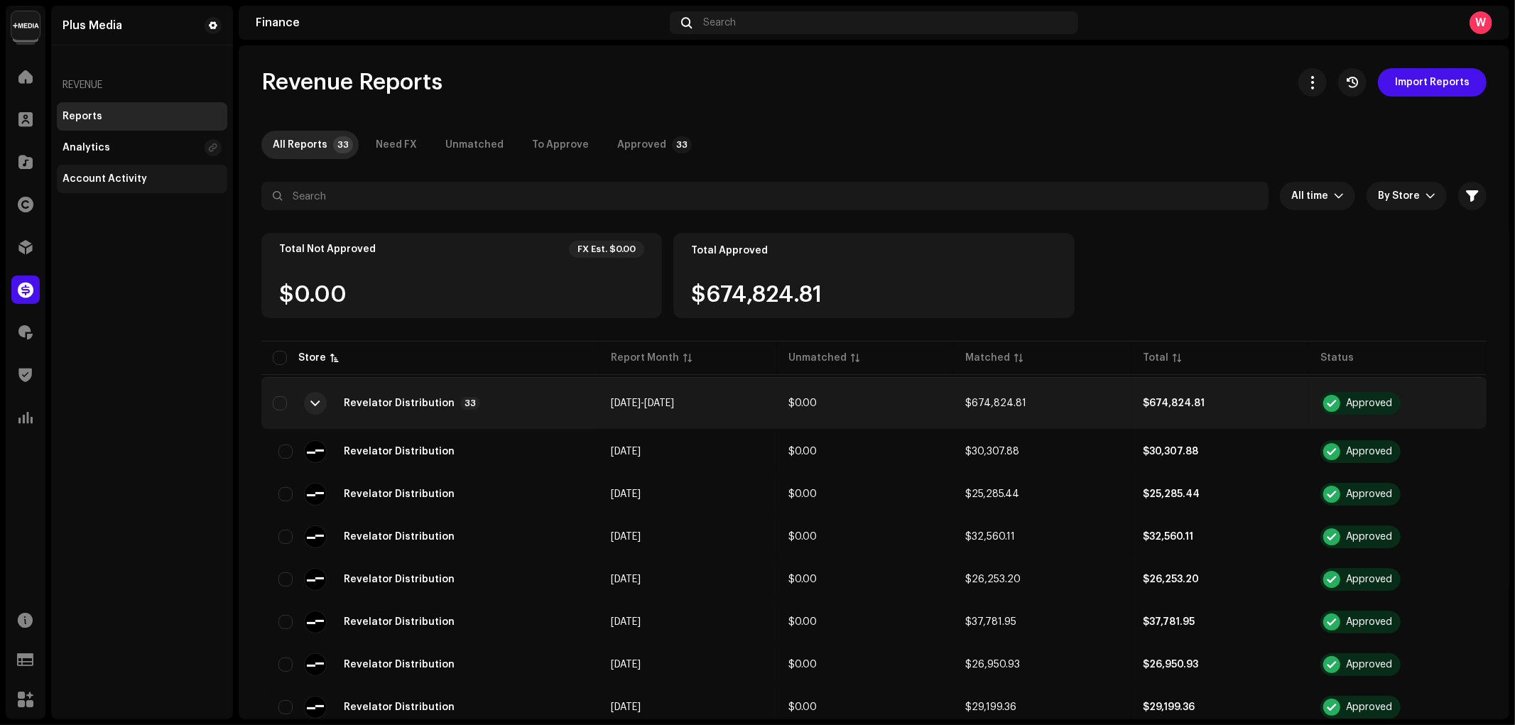
click at [112, 179] on div "Account Activity" at bounding box center [105, 178] width 85 height 11
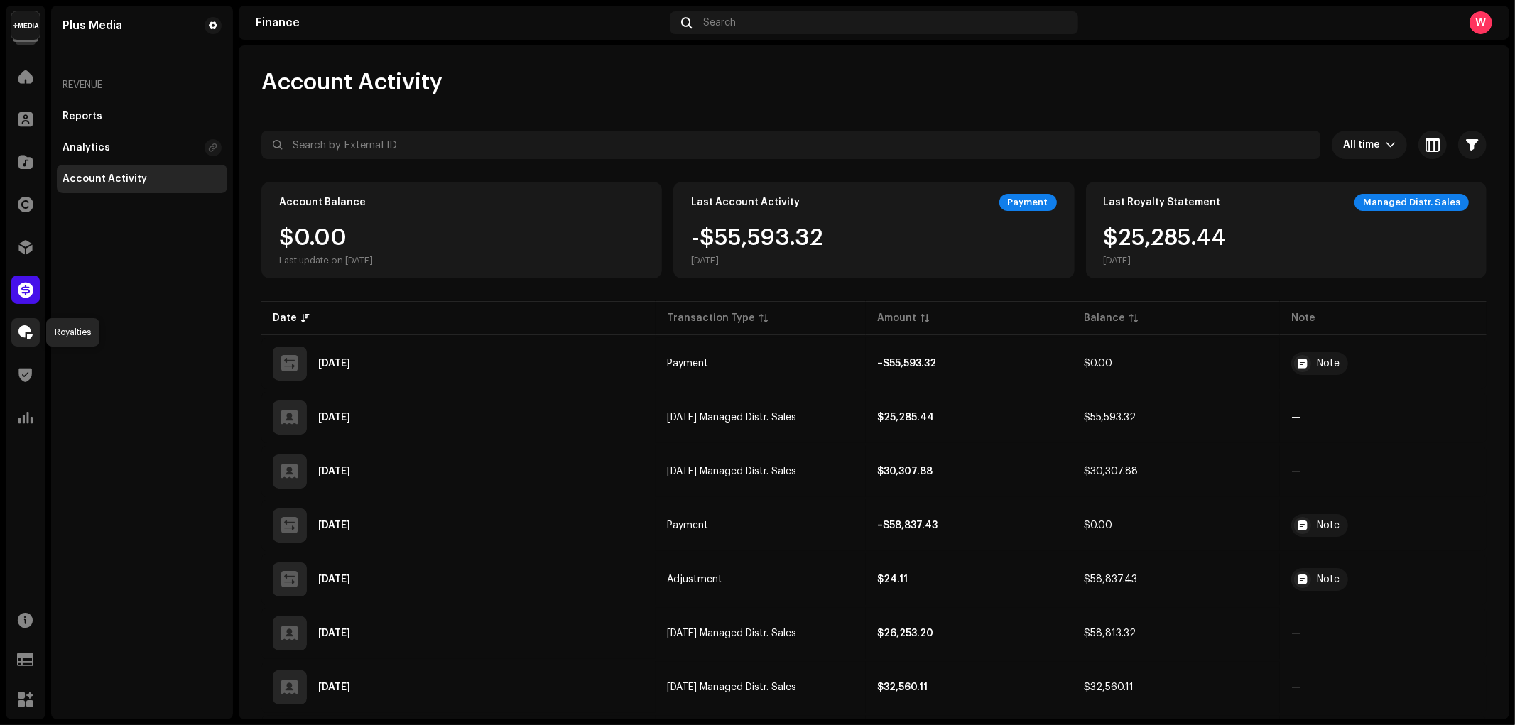
click at [26, 334] on span at bounding box center [25, 332] width 14 height 11
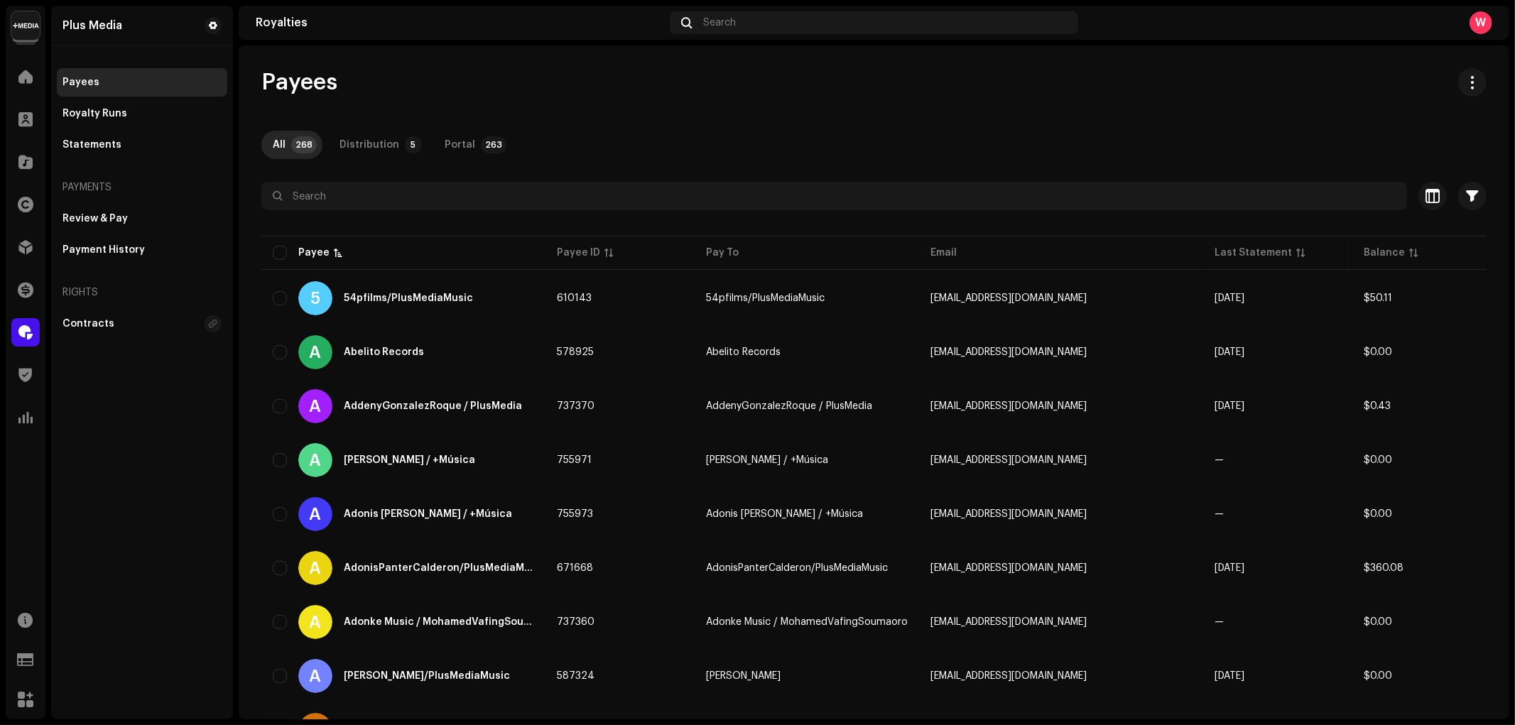
drag, startPoint x: 409, startPoint y: 86, endPoint x: 419, endPoint y: 86, distance: 9.9
click at [419, 86] on div "Payees" at bounding box center [873, 82] width 1225 height 28
click at [460, 80] on div "Payees" at bounding box center [873, 82] width 1225 height 28
click at [1466, 83] on span "button" at bounding box center [1472, 82] width 13 height 11
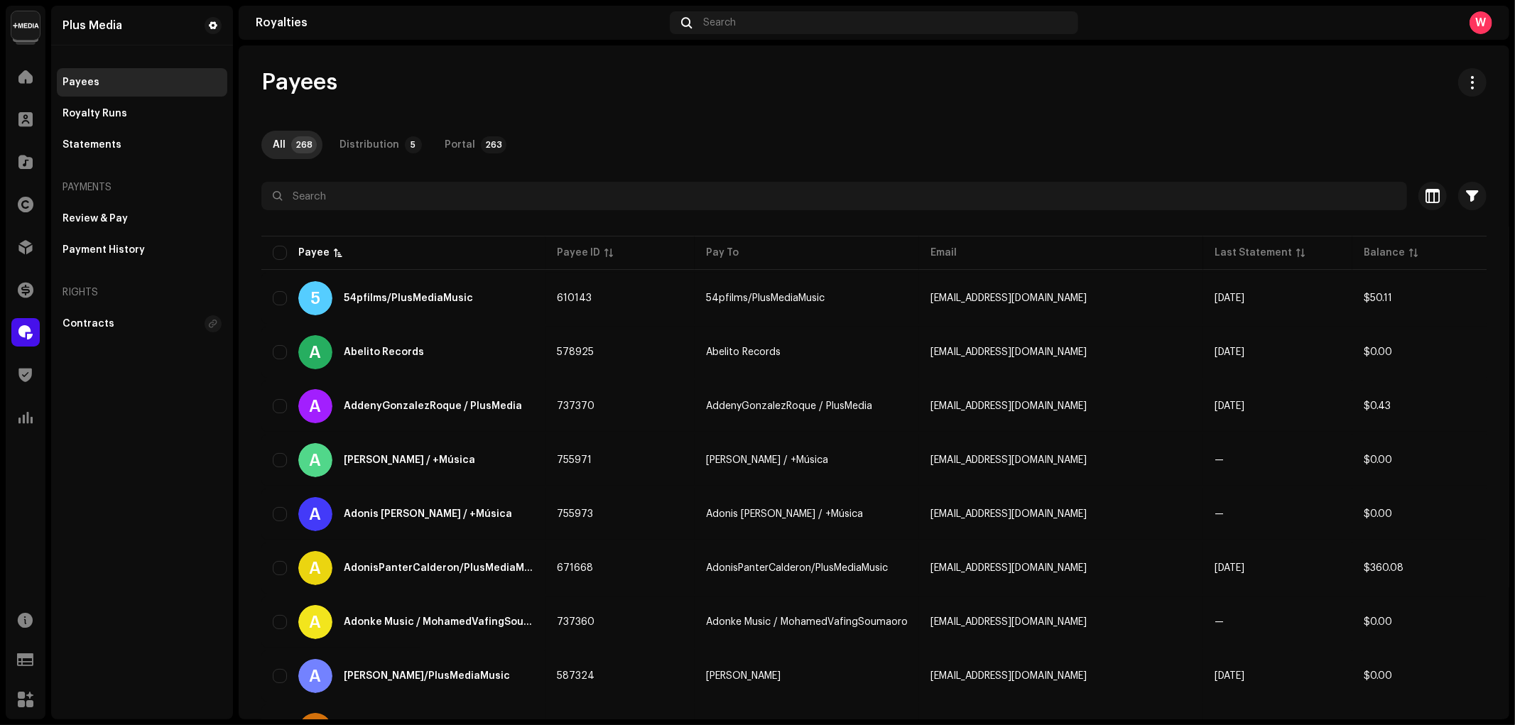
drag, startPoint x: 257, startPoint y: 79, endPoint x: 385, endPoint y: 85, distance: 128.0
drag, startPoint x: 263, startPoint y: 80, endPoint x: 369, endPoint y: 87, distance: 106.8
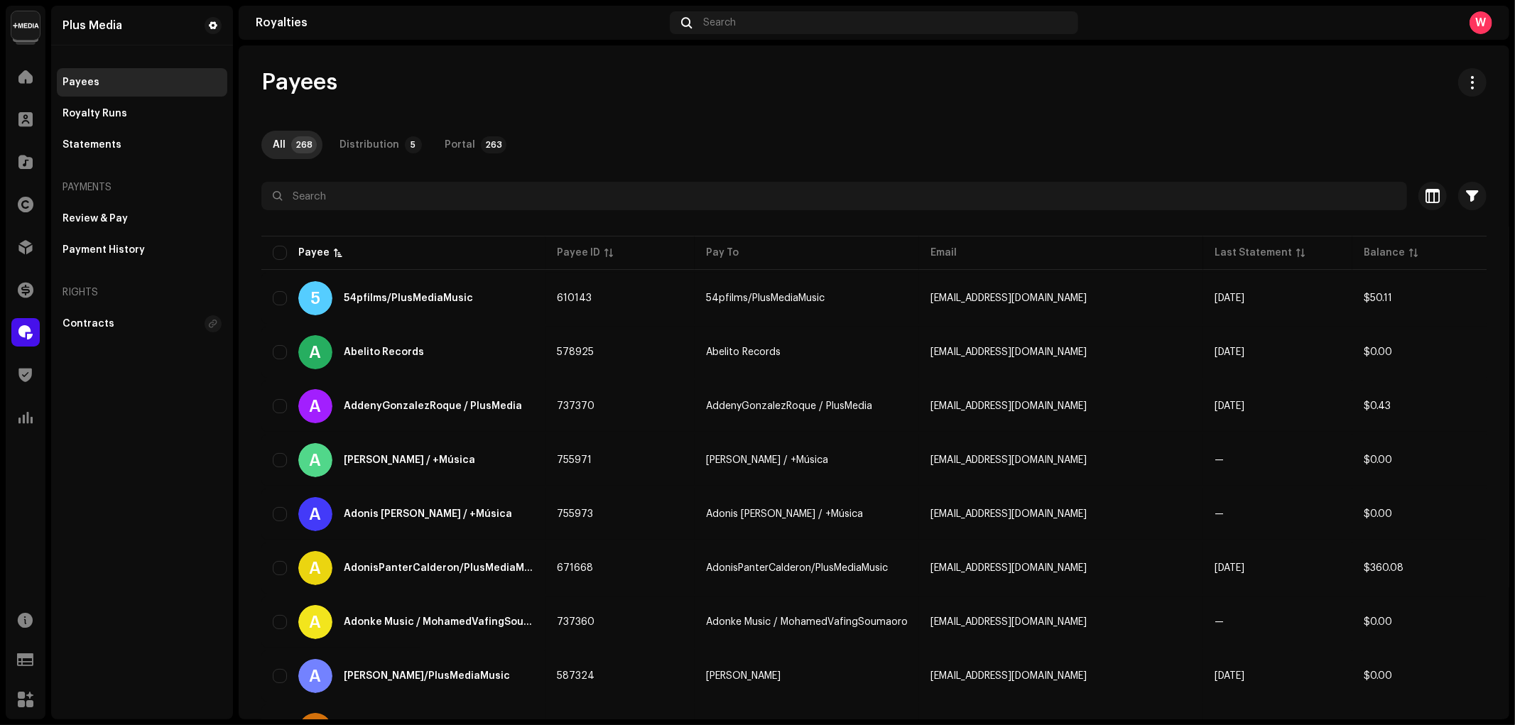
click at [369, 87] on div "Payees" at bounding box center [873, 82] width 1225 height 28
click at [389, 76] on div "Payees" at bounding box center [873, 82] width 1225 height 28
drag, startPoint x: 261, startPoint y: 85, endPoint x: 359, endPoint y: 85, distance: 98.7
click at [359, 85] on div "Payees" at bounding box center [873, 82] width 1225 height 28
click at [427, 85] on div "Payees" at bounding box center [873, 82] width 1225 height 28
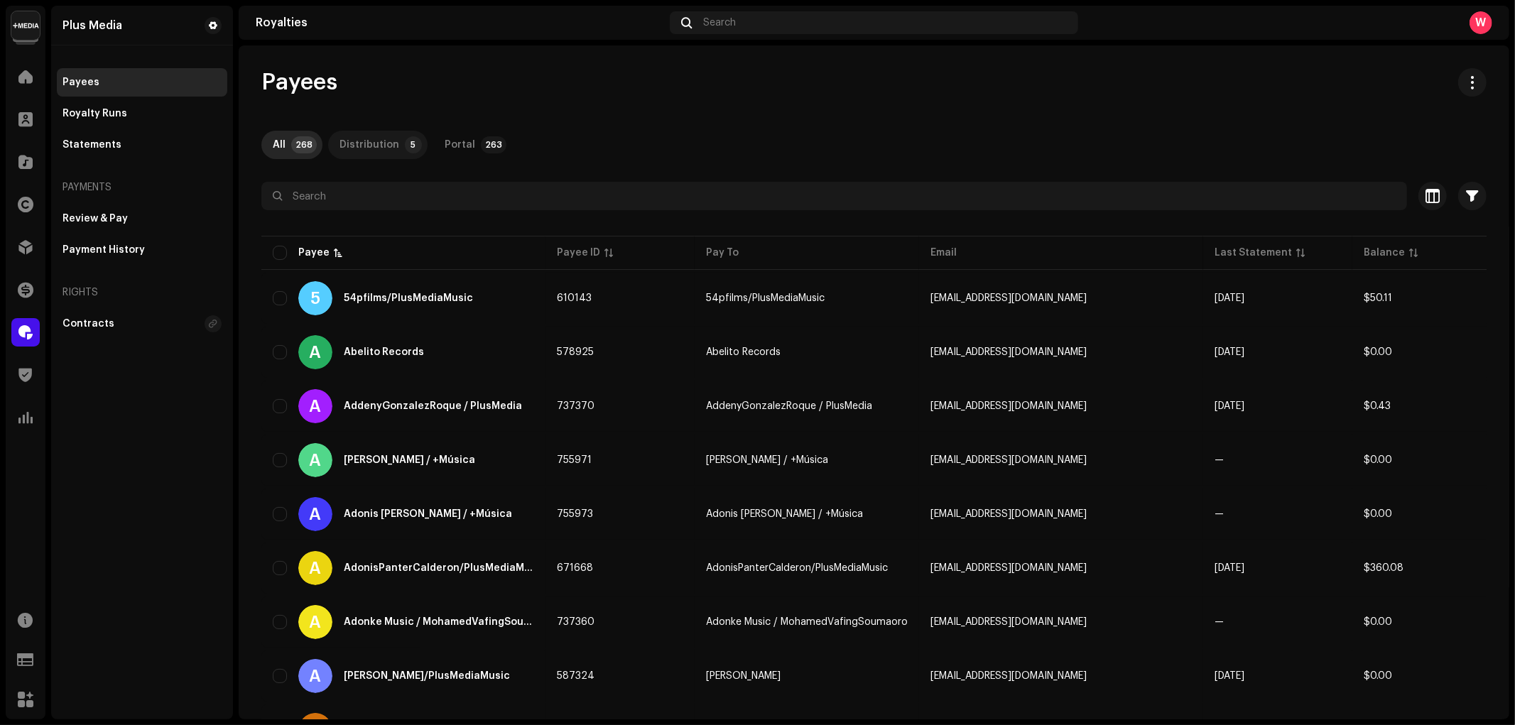
click at [368, 146] on div "Distribution" at bounding box center [370, 145] width 60 height 28
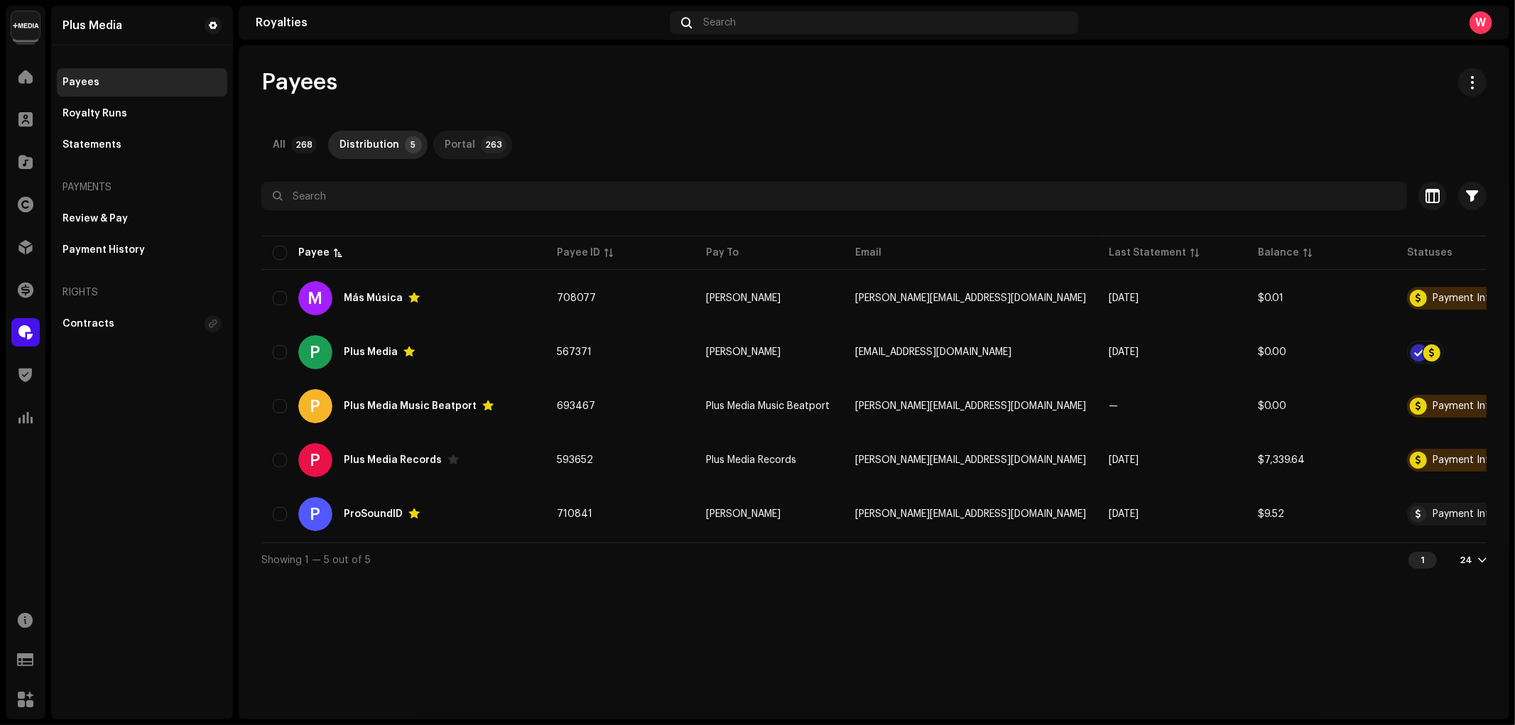
click at [453, 156] on div "Portal" at bounding box center [460, 145] width 31 height 28
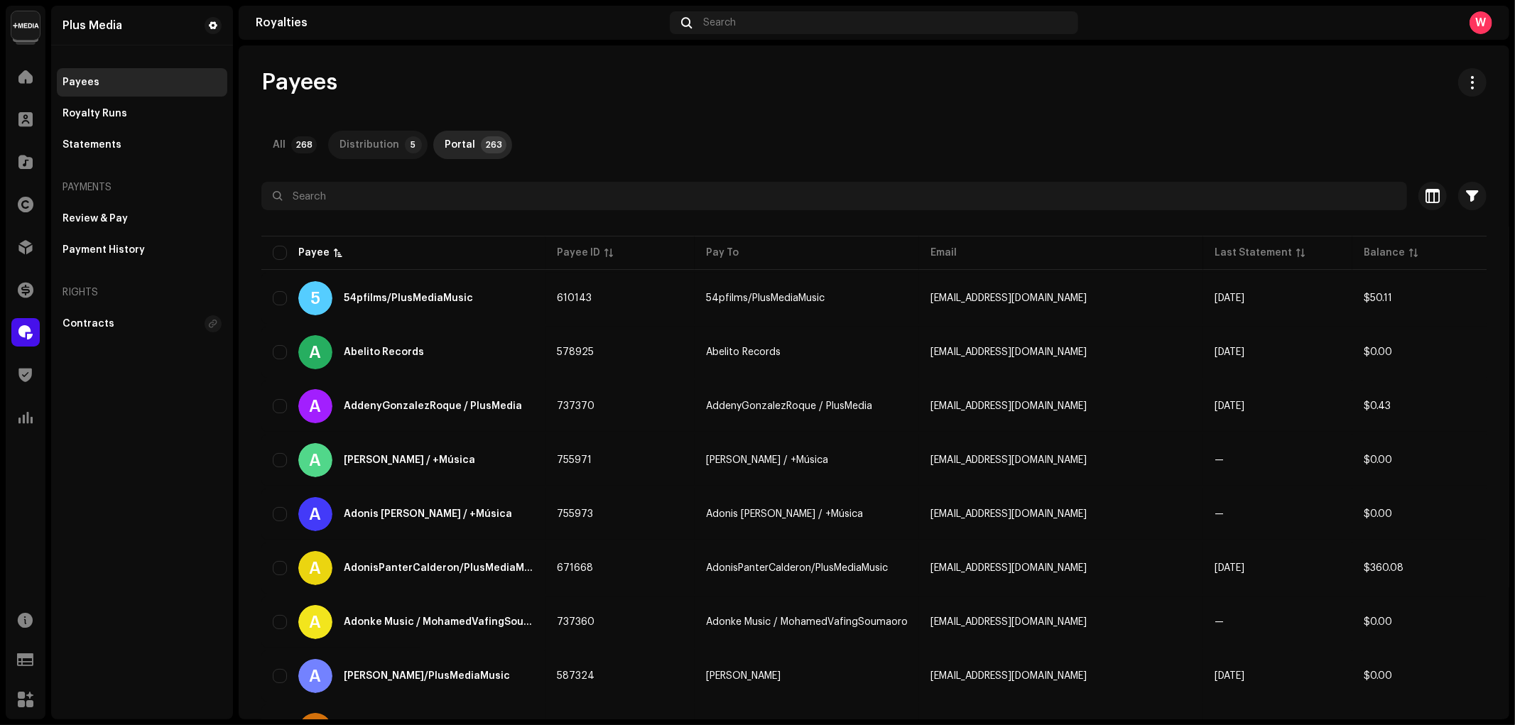
click at [380, 153] on div "Distribution" at bounding box center [370, 145] width 60 height 28
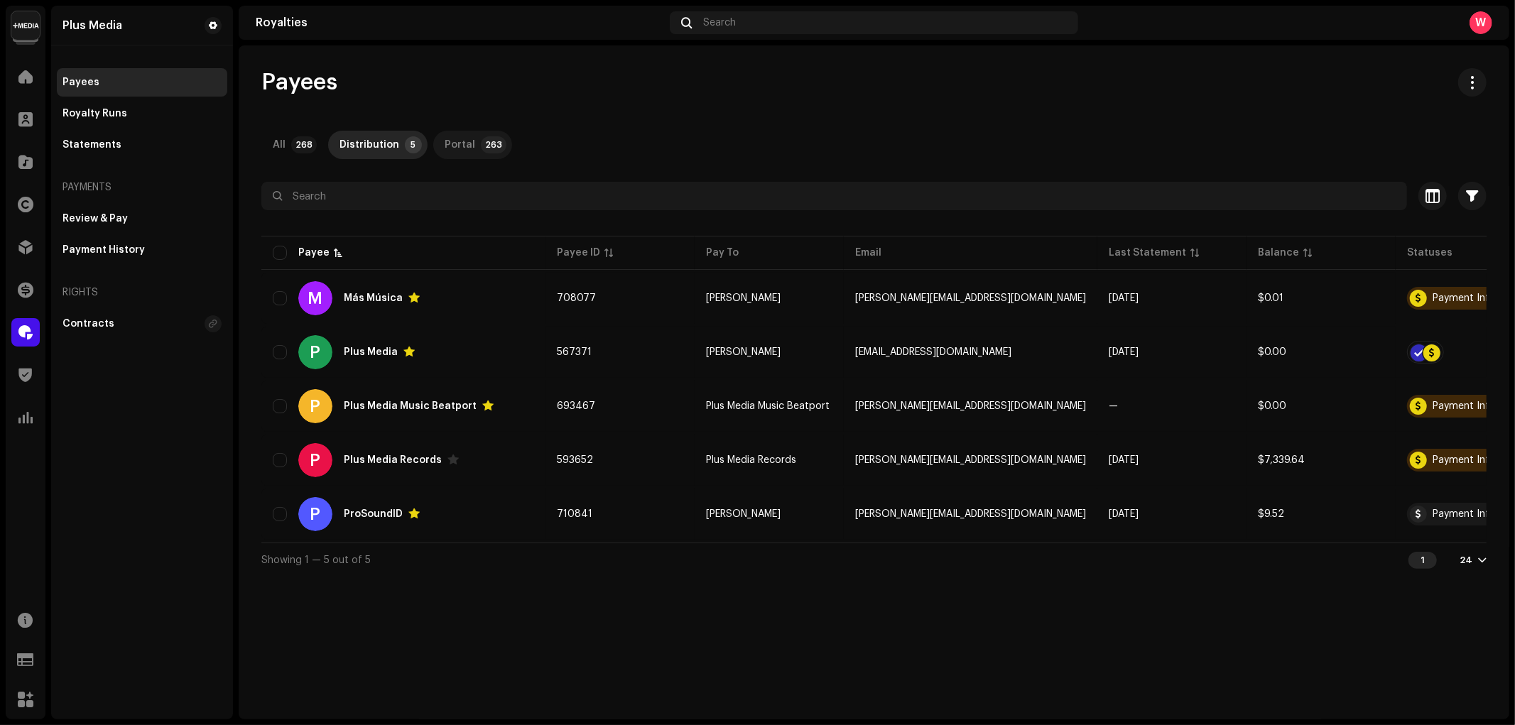
click at [453, 155] on div "Portal" at bounding box center [460, 145] width 31 height 28
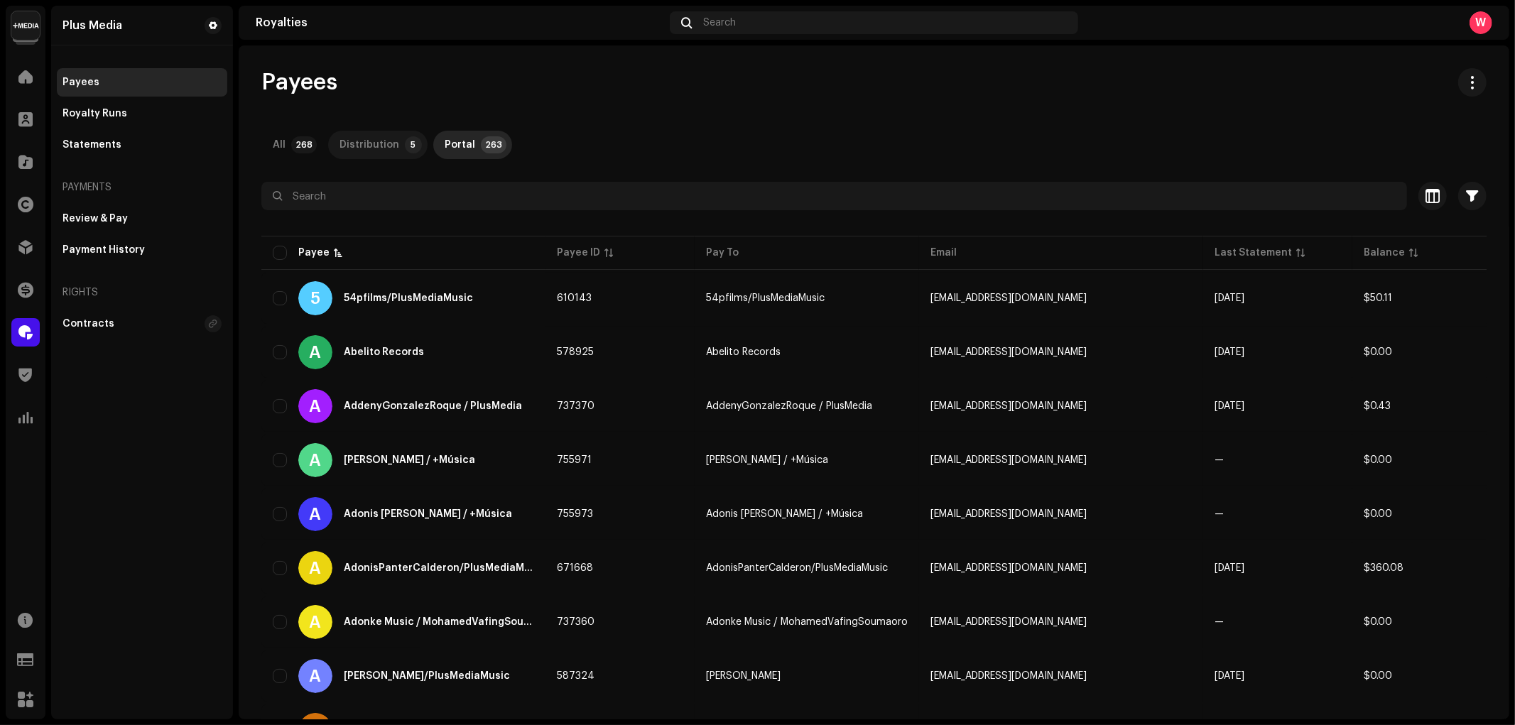
click at [386, 146] on div "Distribution" at bounding box center [370, 145] width 60 height 28
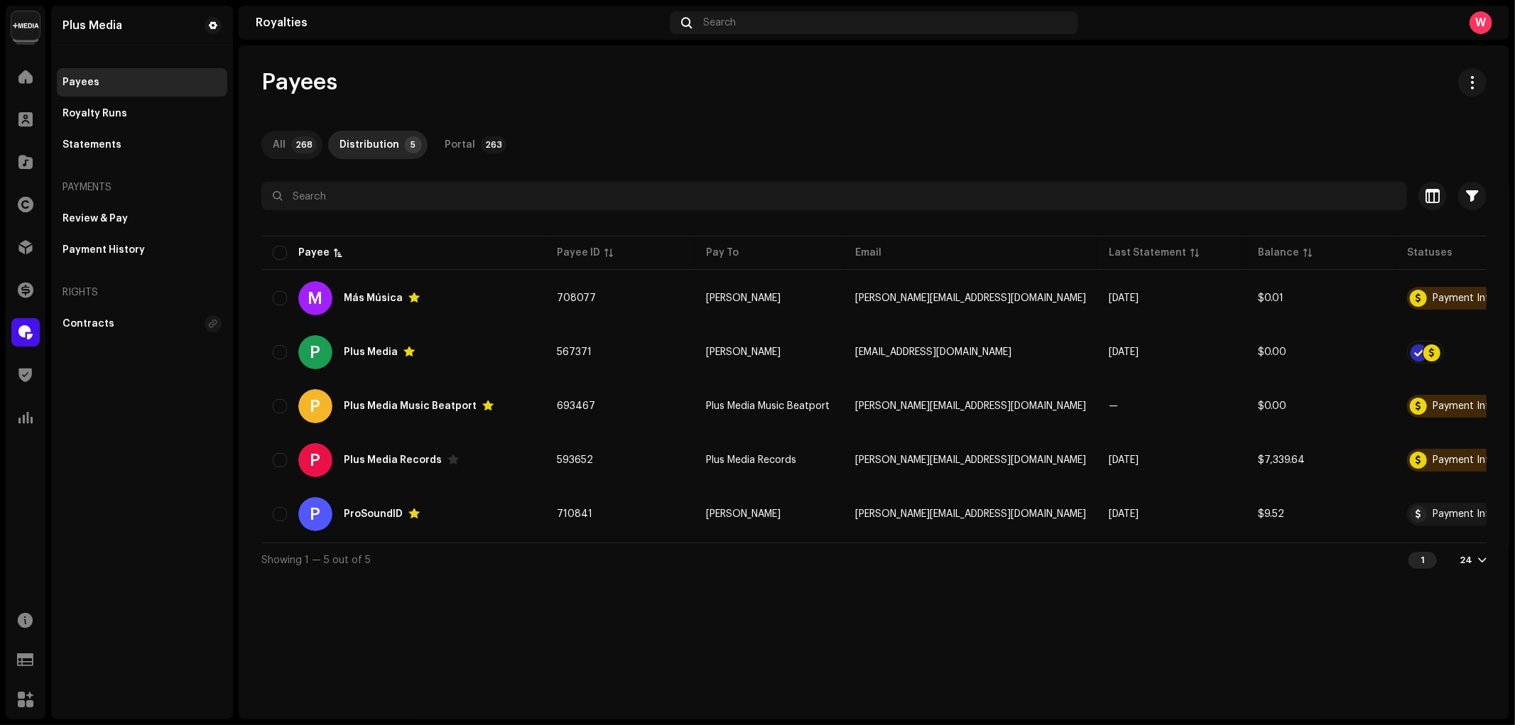
click at [303, 152] on p-badge "268" at bounding box center [304, 144] width 26 height 17
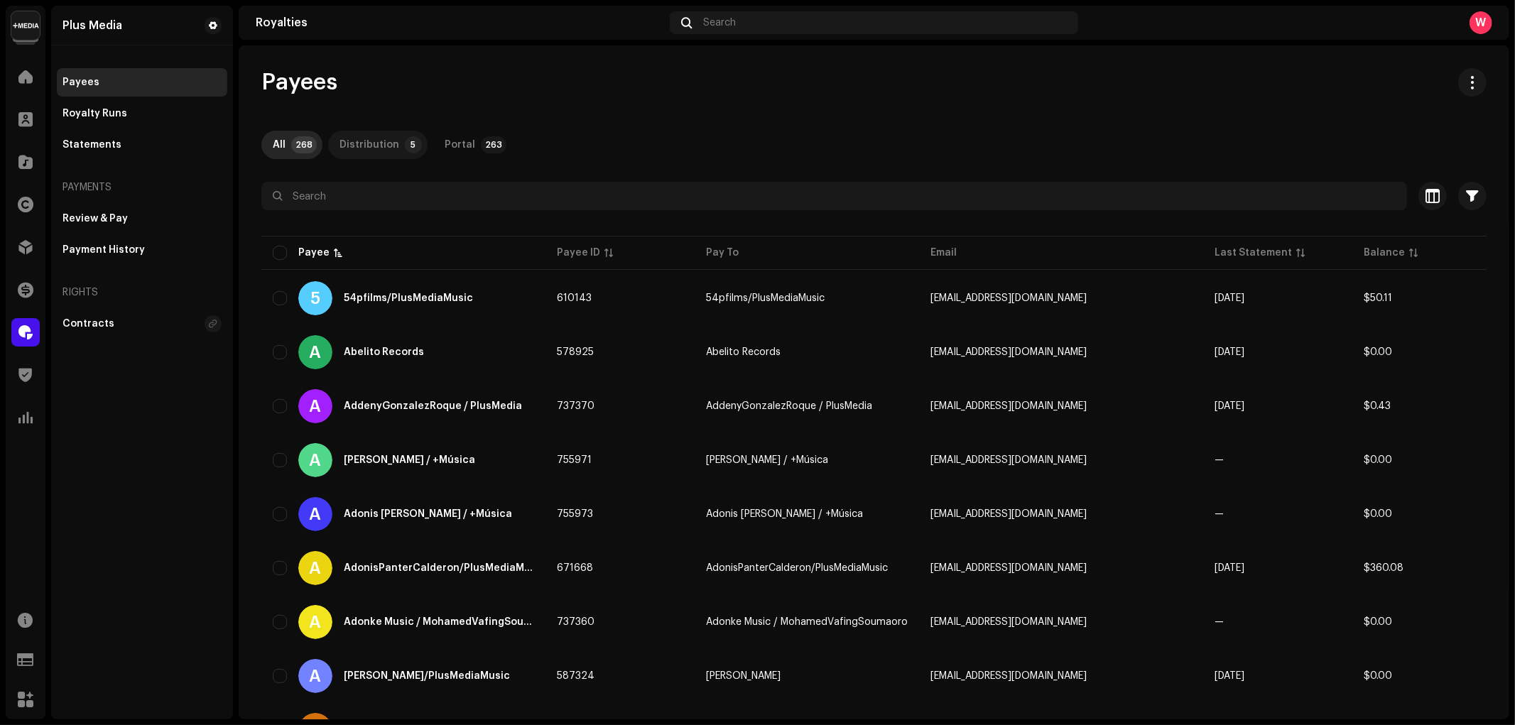
click at [358, 141] on div "Distribution" at bounding box center [370, 145] width 60 height 28
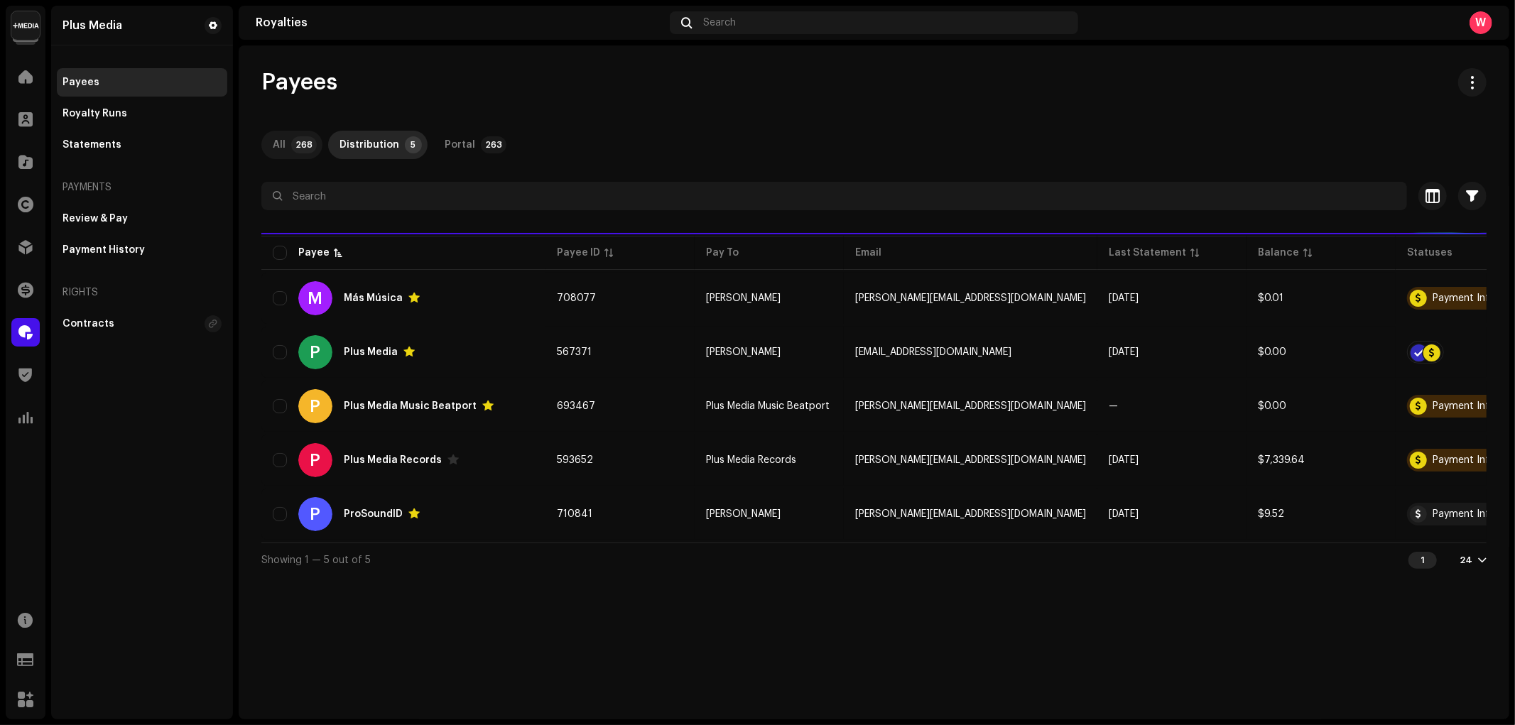
click at [284, 146] on div "All" at bounding box center [279, 145] width 13 height 28
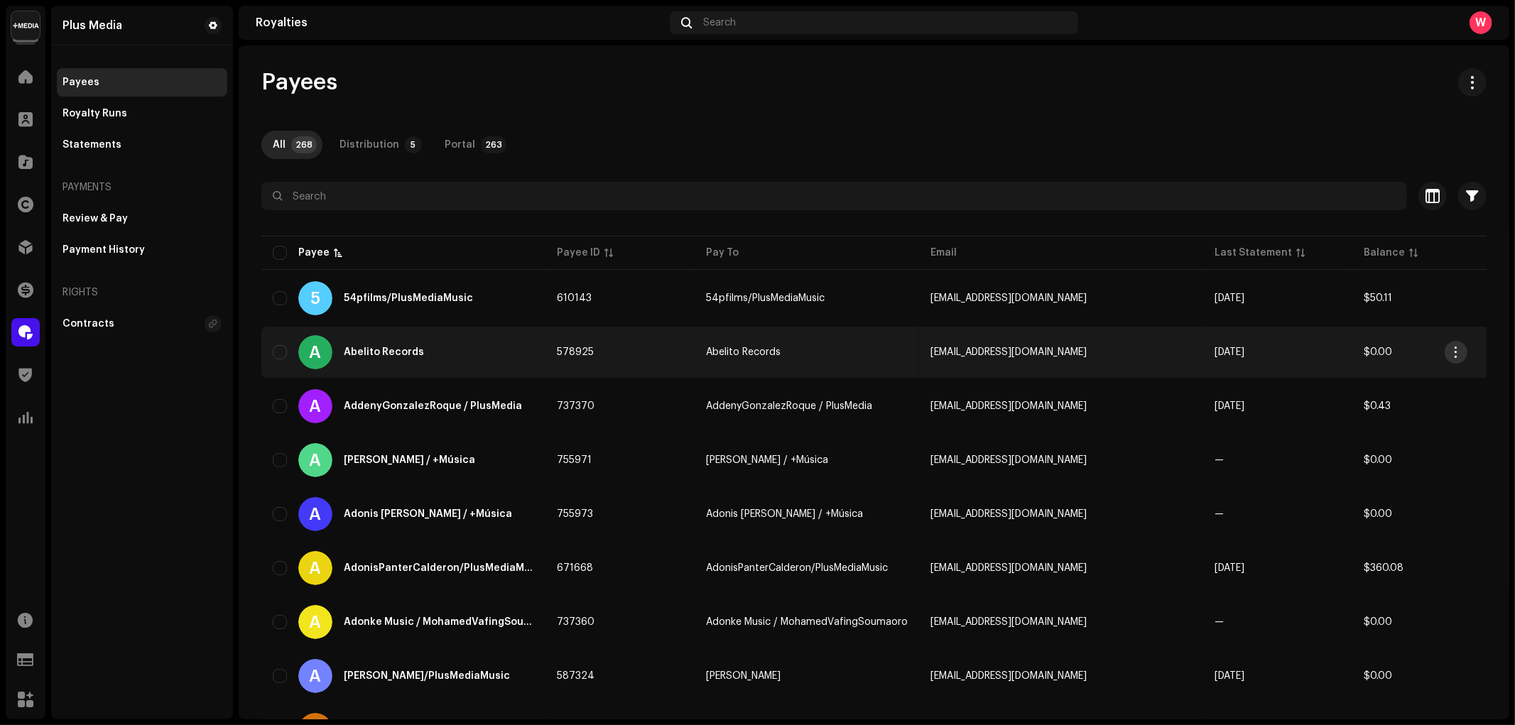
click at [1458, 352] on span "button" at bounding box center [1456, 352] width 11 height 11
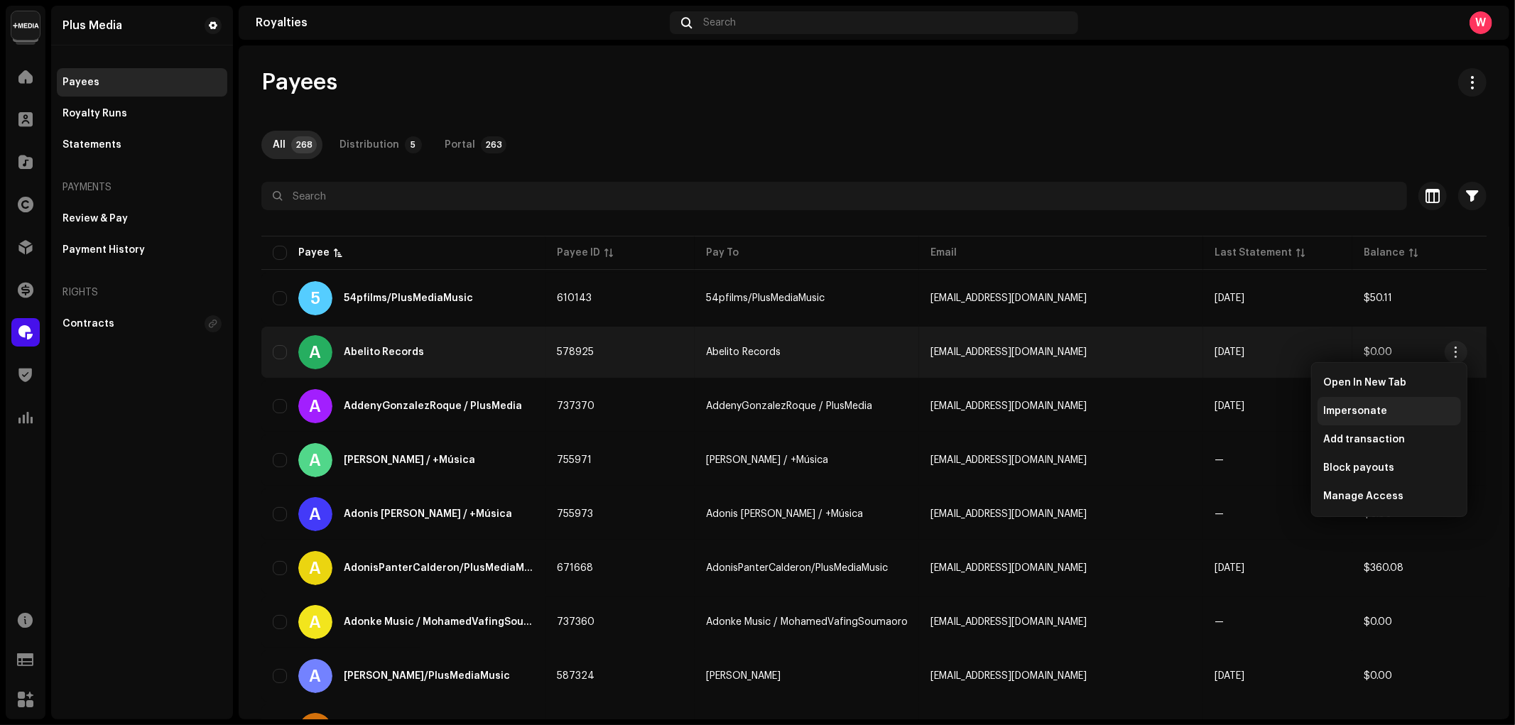
click at [1346, 416] on span "Impersonate" at bounding box center [1355, 411] width 64 height 11
